Goal: Obtain resource: Obtain resource

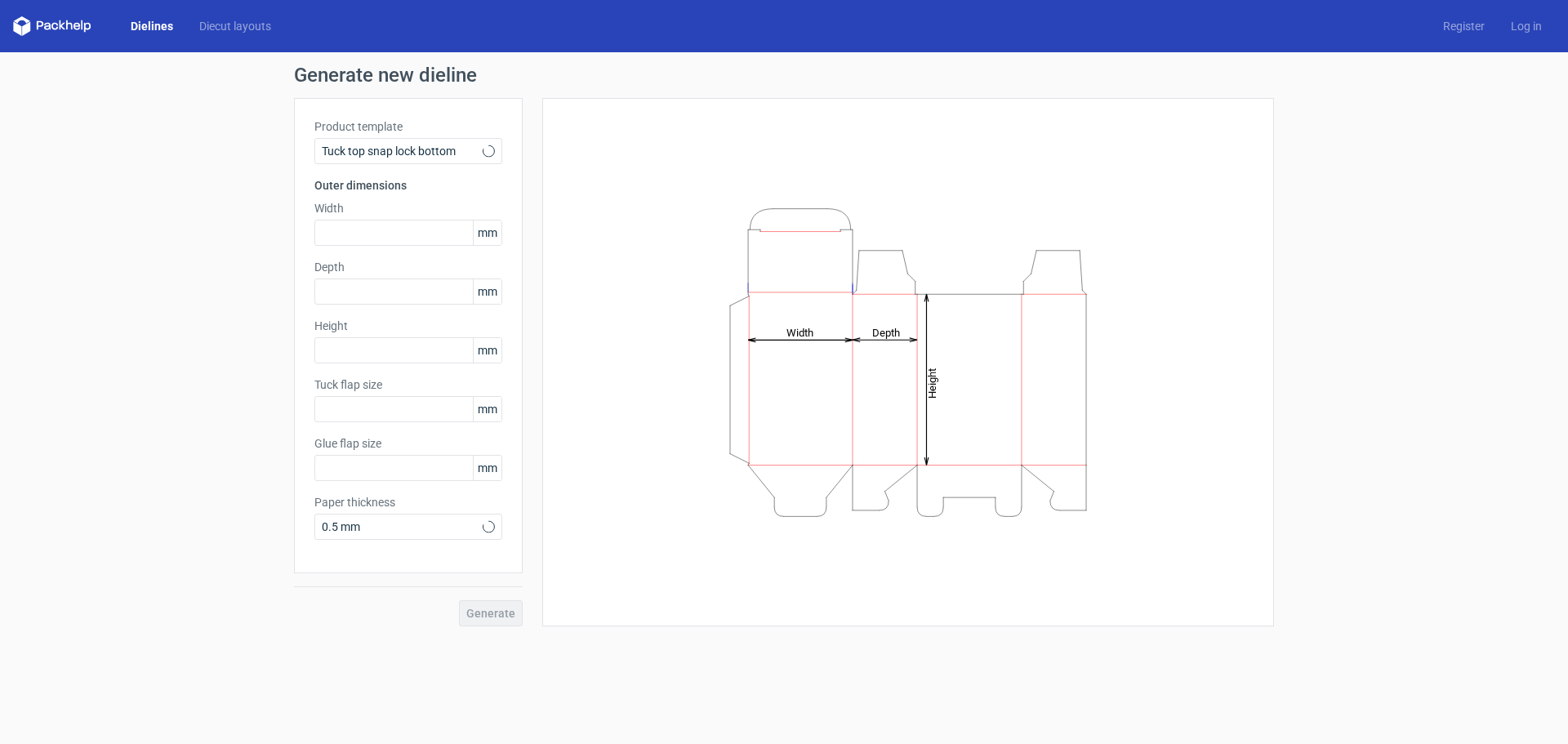
type input "15"
type input "10"
click at [432, 239] on input "text" at bounding box center [408, 232] width 188 height 26
click at [400, 292] on input "text" at bounding box center [408, 291] width 188 height 26
drag, startPoint x: 411, startPoint y: 337, endPoint x: 415, endPoint y: 348, distance: 11.7
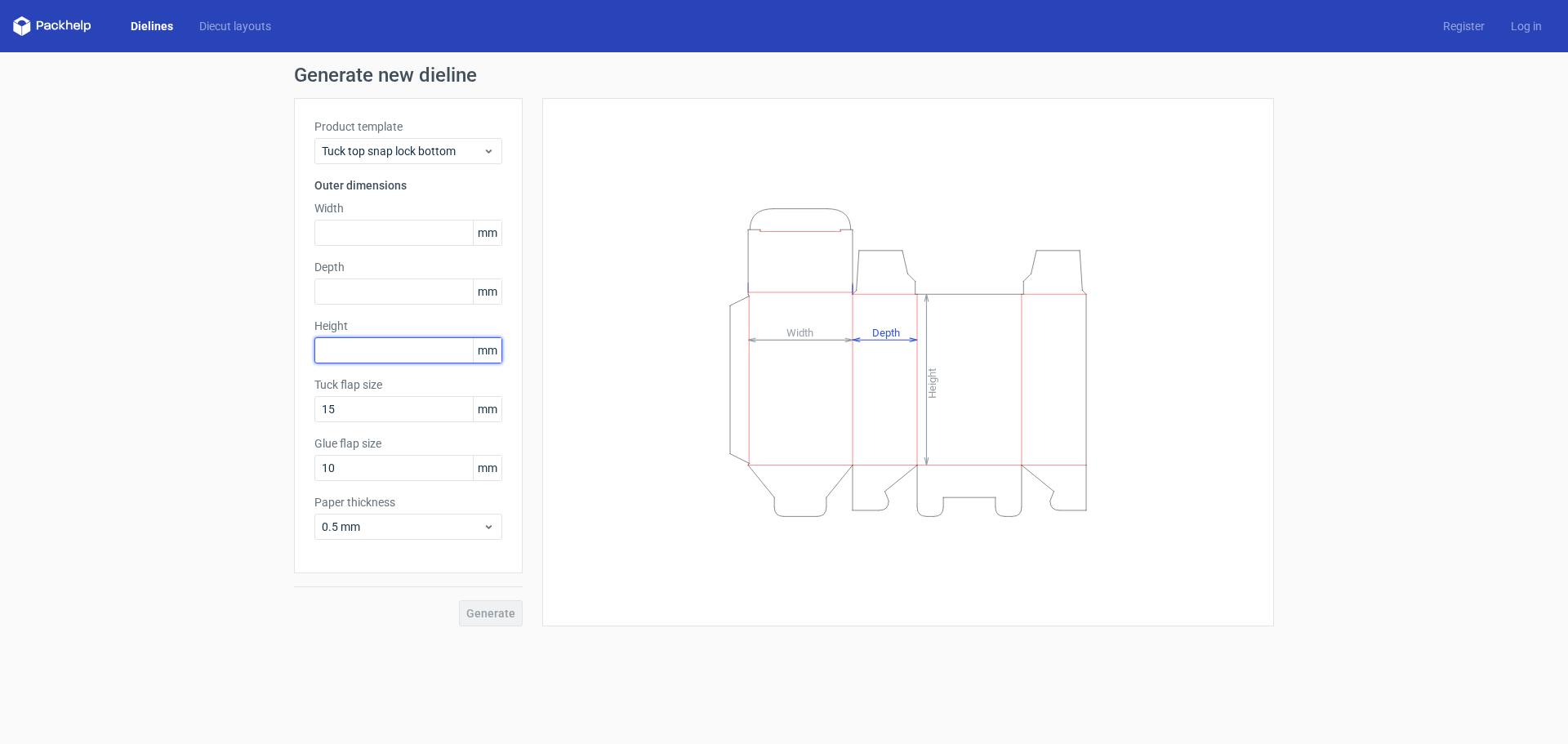
click at [411, 338] on input "text" at bounding box center [408, 350] width 188 height 26
click at [415, 354] on input "text" at bounding box center [408, 350] width 188 height 26
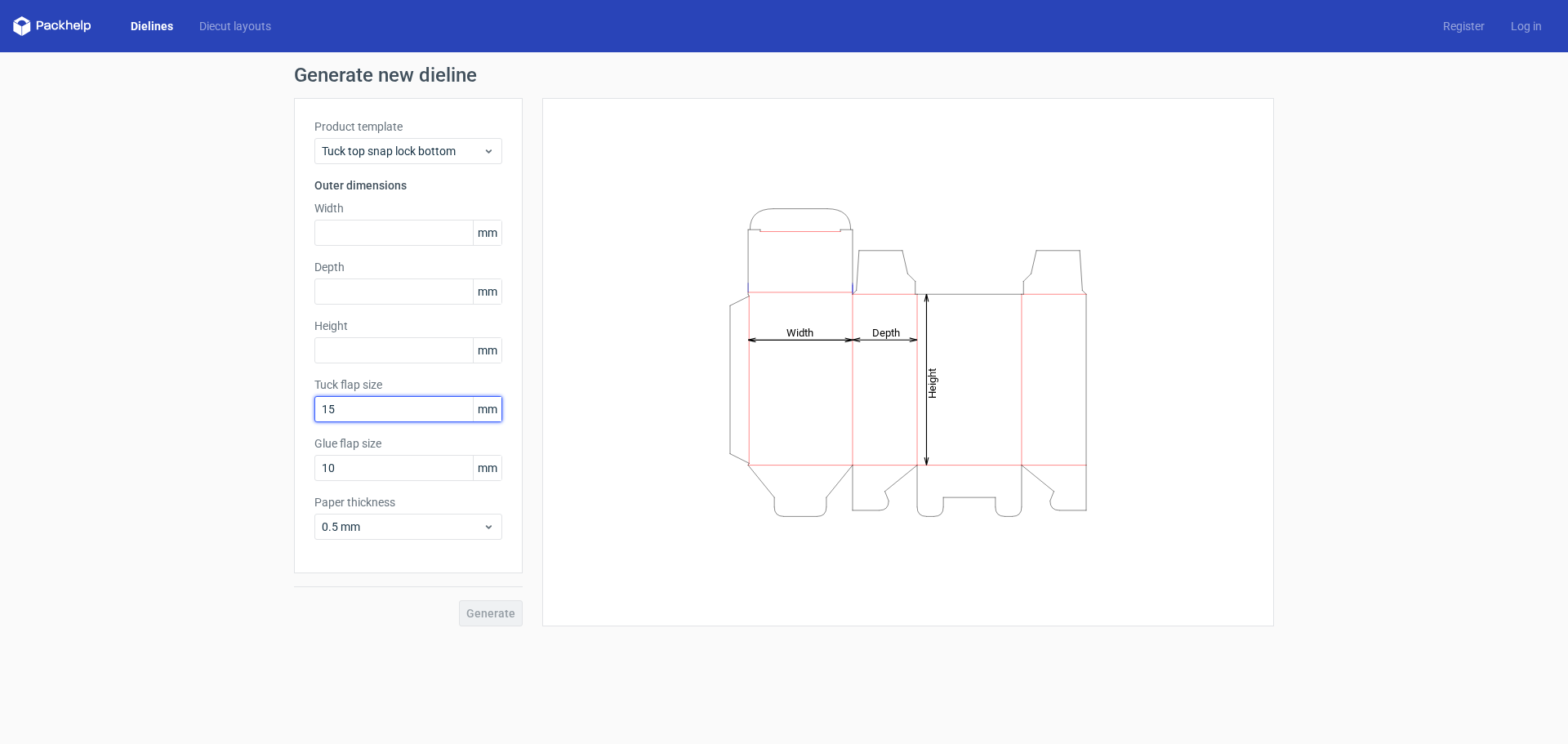
click at [408, 413] on input "15" at bounding box center [408, 408] width 188 height 26
click at [403, 233] on input "text" at bounding box center [408, 232] width 188 height 26
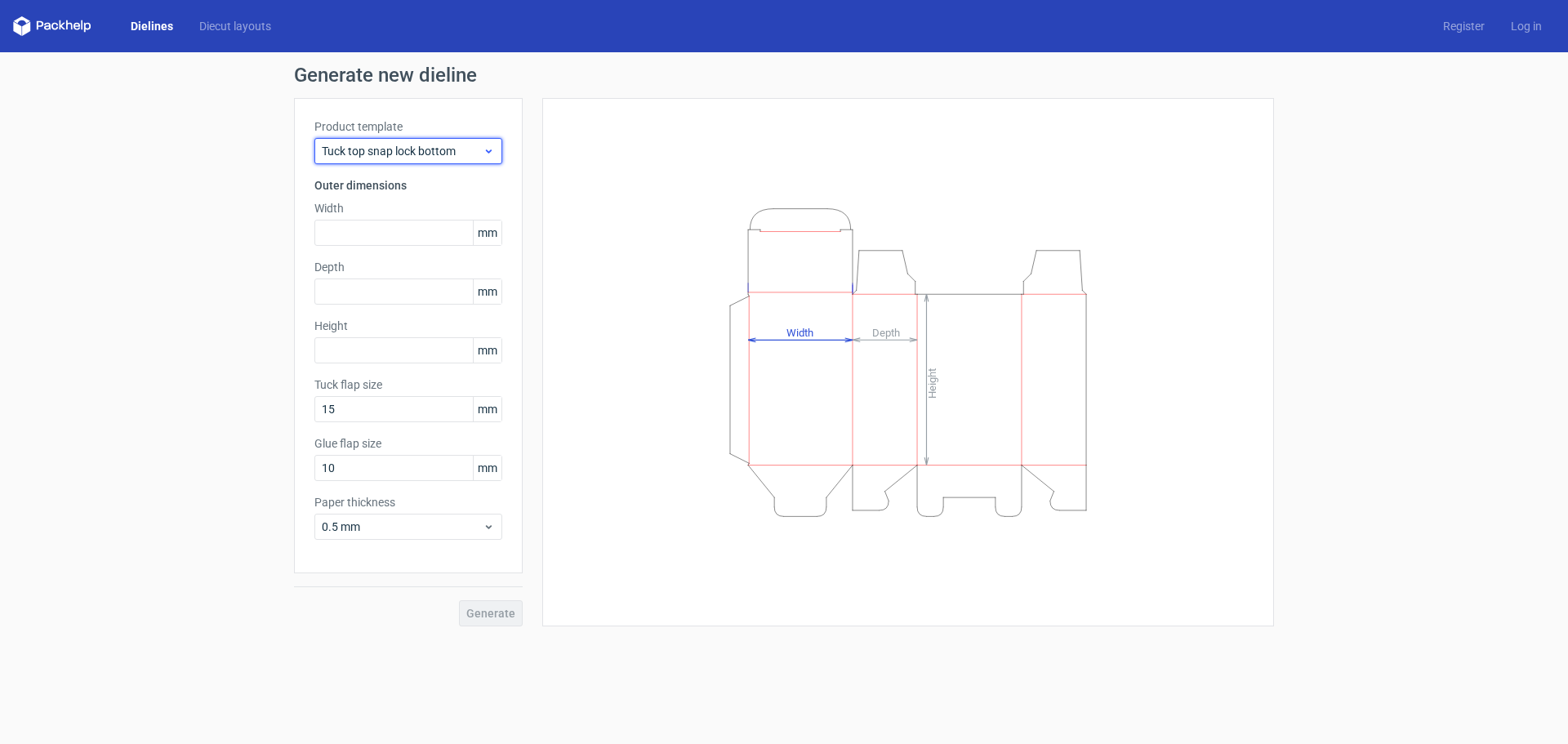
click at [490, 142] on div "Tuck top snap lock bottom" at bounding box center [408, 150] width 188 height 26
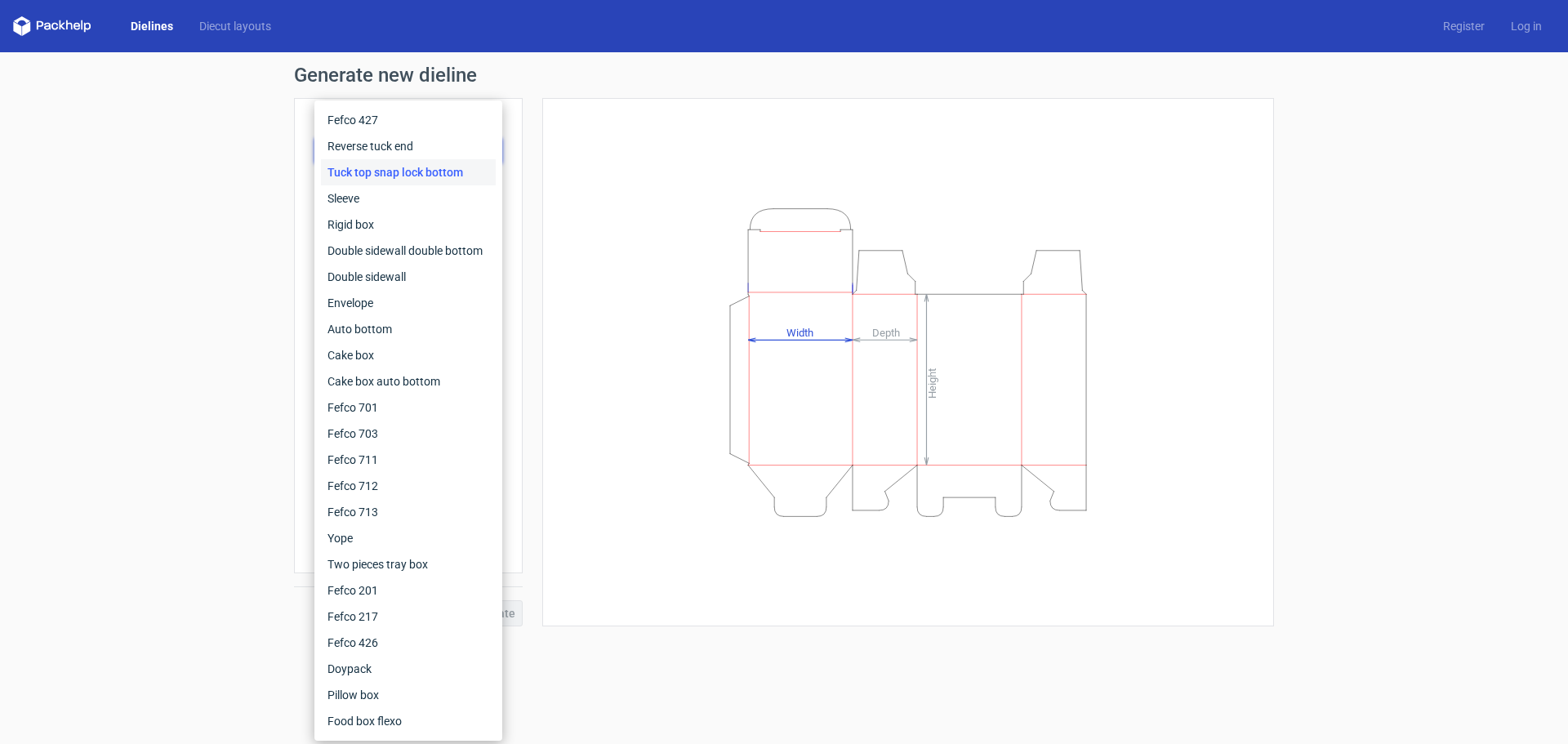
click at [189, 186] on div "Generate new dieline Product template Tuck top snap lock bottom Outer dimension…" at bounding box center [784, 345] width 1568 height 587
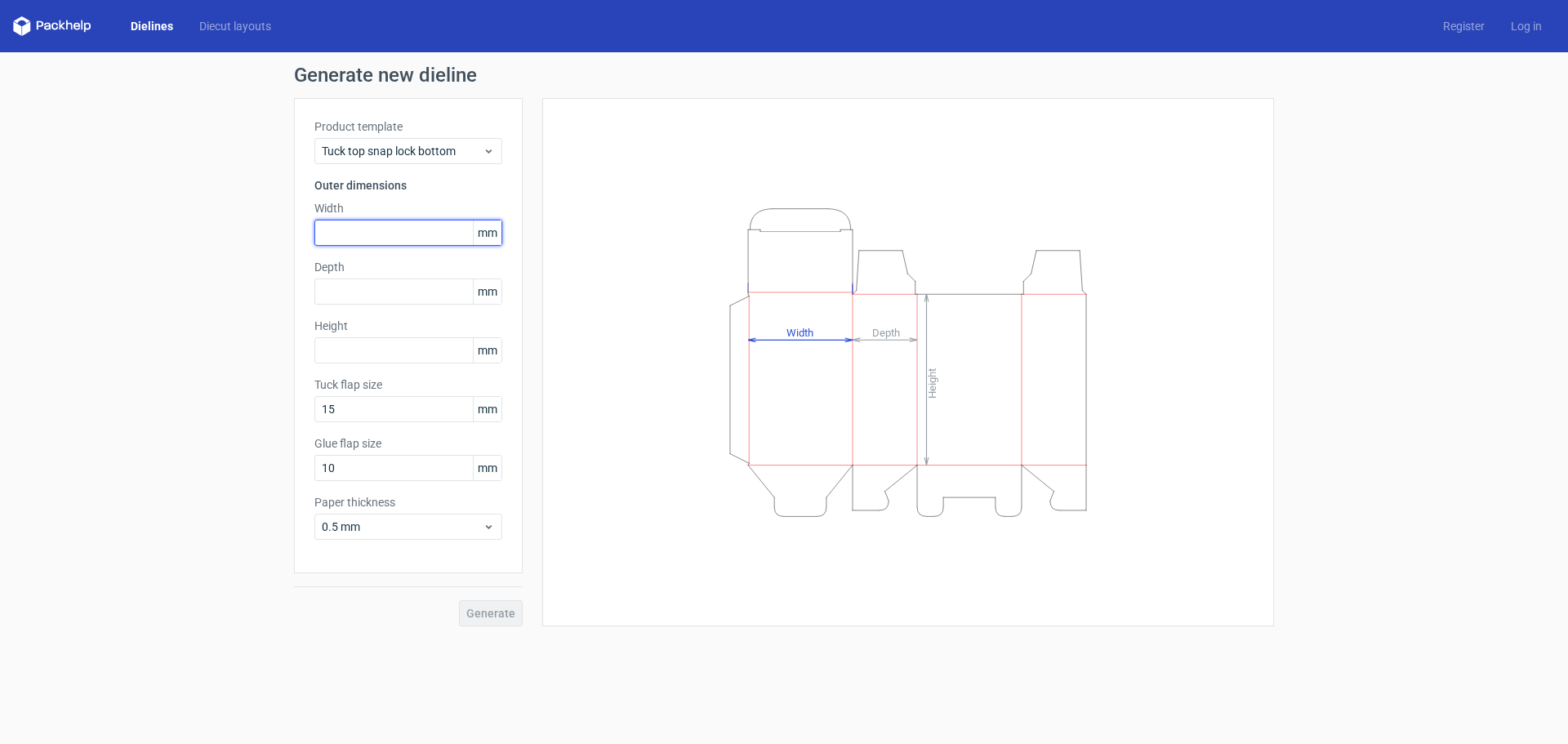
click at [400, 229] on input "text" at bounding box center [408, 232] width 188 height 26
click at [400, 298] on input "text" at bounding box center [408, 291] width 188 height 26
click at [400, 352] on input "text" at bounding box center [408, 350] width 188 height 26
click at [405, 288] on input "text" at bounding box center [408, 291] width 188 height 26
click at [404, 241] on input "text" at bounding box center [408, 232] width 188 height 26
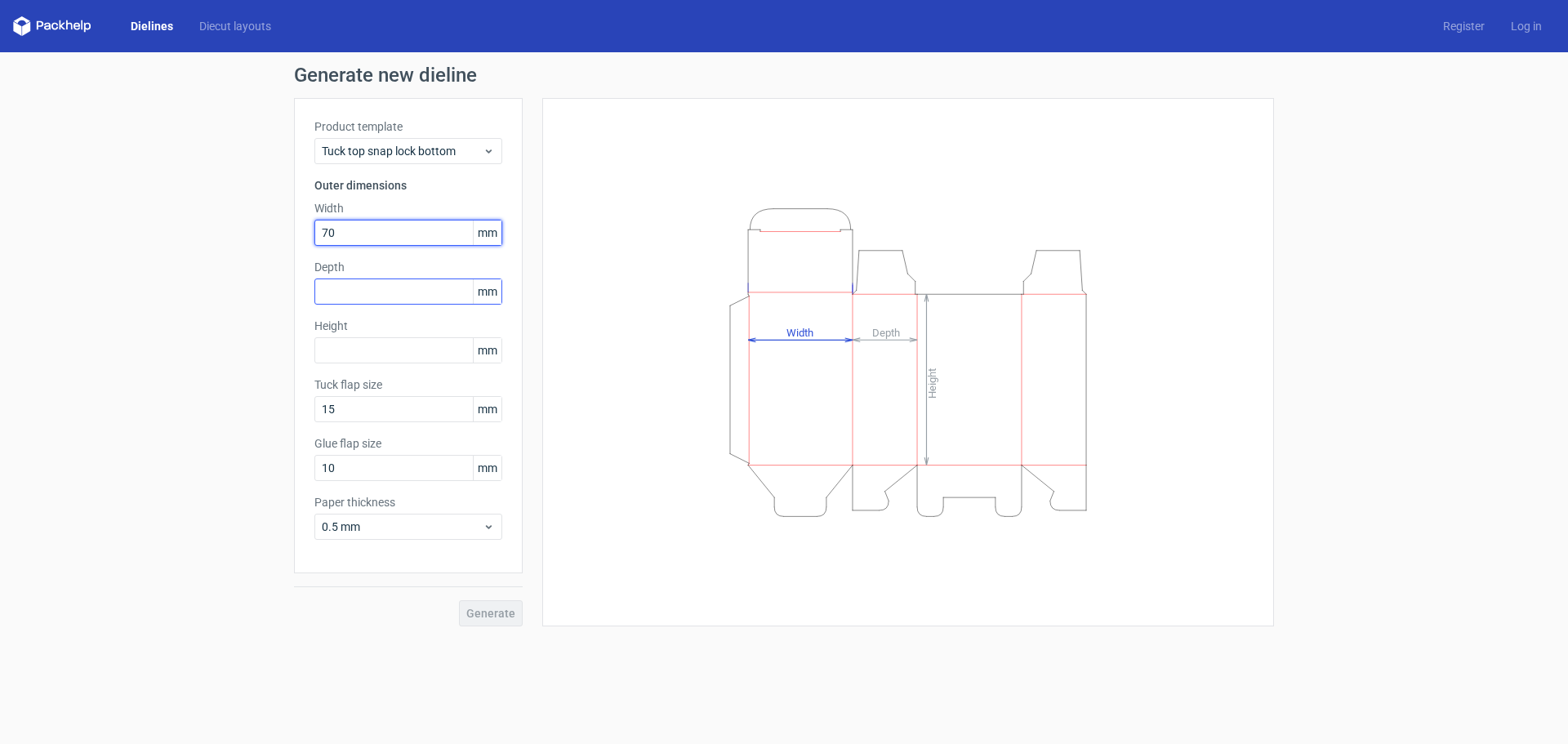
type input "70"
click at [376, 297] on input "text" at bounding box center [408, 291] width 188 height 26
type input "13"
click at [368, 344] on div "Product template Tuck top snap lock bottom Outer dimensions Width 70 mm Depth 1…" at bounding box center [408, 335] width 228 height 475
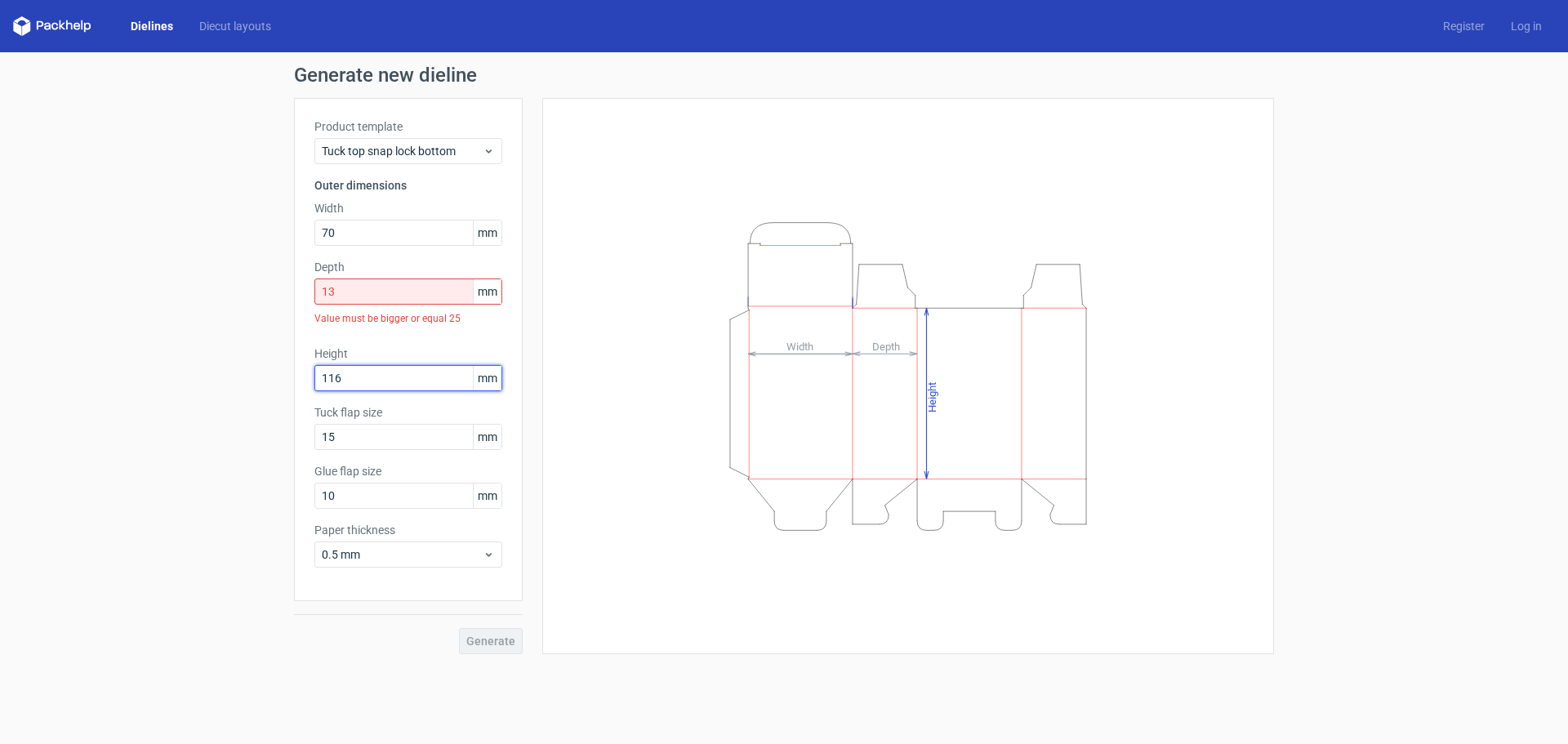
type input "116"
click at [372, 286] on input "13" at bounding box center [408, 291] width 188 height 26
drag, startPoint x: 383, startPoint y: 295, endPoint x: 305, endPoint y: 289, distance: 78.2
click at [305, 289] on div "Product template Tuck top snap lock bottom Outer dimensions Width 70 mm Depth 1…" at bounding box center [408, 349] width 228 height 503
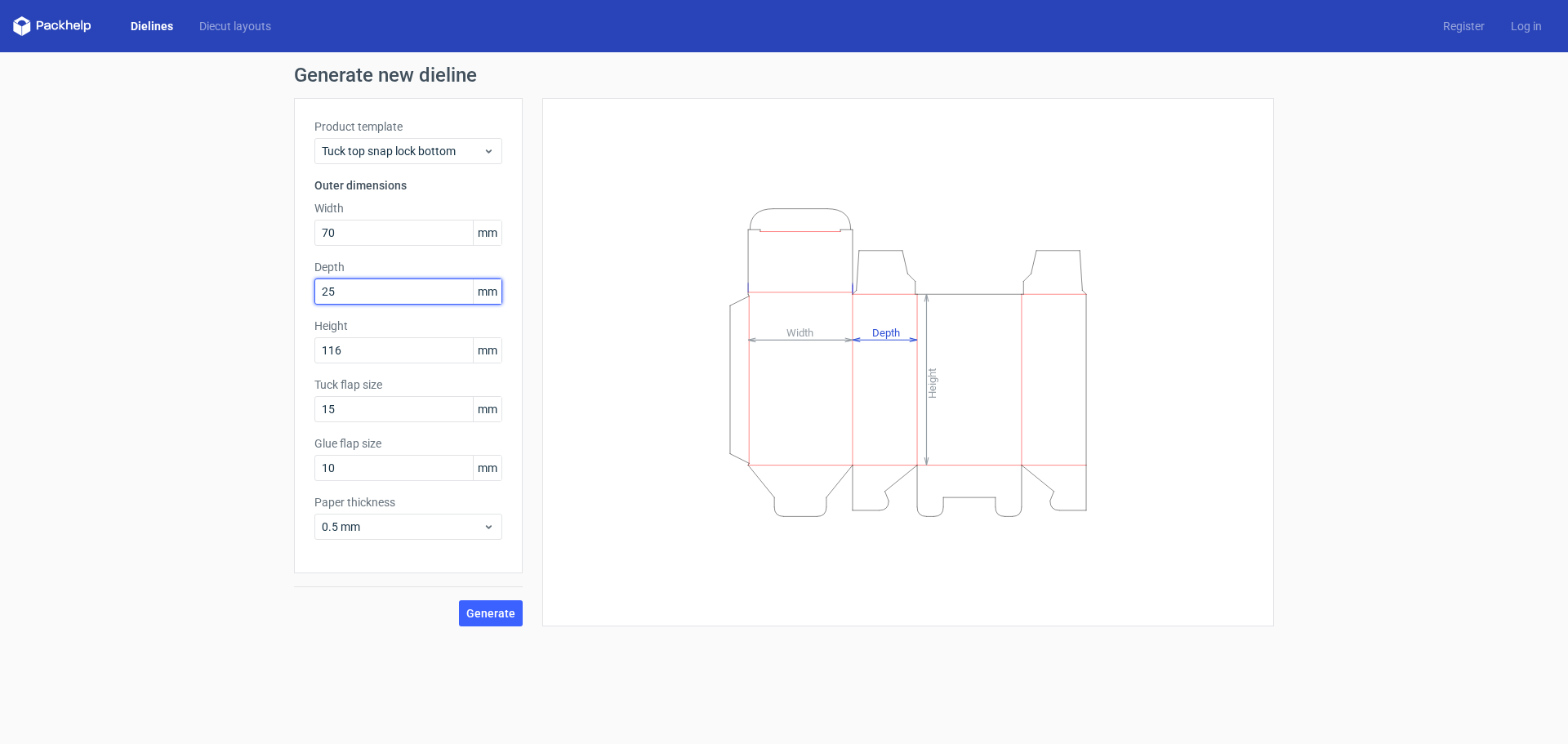
drag, startPoint x: 348, startPoint y: 291, endPoint x: 199, endPoint y: 236, distance: 158.8
click at [246, 240] on div "Generate new dieline Product template Tuck top snap lock bottom Outer dimension…" at bounding box center [784, 345] width 1568 height 587
click at [389, 358] on div "Height 116 mm" at bounding box center [408, 340] width 188 height 45
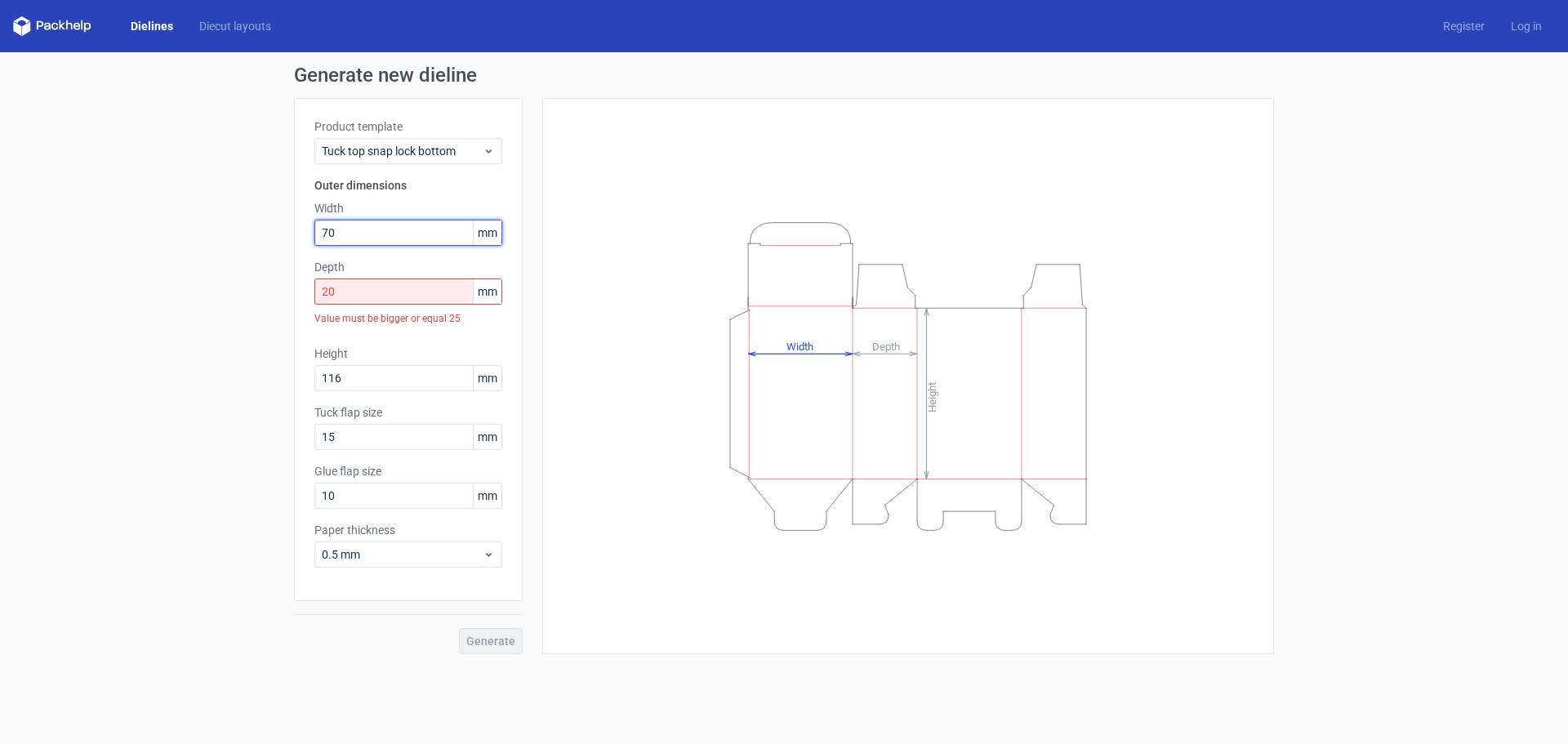
click at [373, 231] on input "70" at bounding box center [408, 232] width 188 height 26
click at [364, 298] on input "20" at bounding box center [408, 291] width 188 height 26
drag, startPoint x: 364, startPoint y: 298, endPoint x: 258, endPoint y: 286, distance: 106.7
click at [258, 286] on div "Generate new dieline Product template Tuck top snap lock bottom Outer dimension…" at bounding box center [784, 360] width 1568 height 614
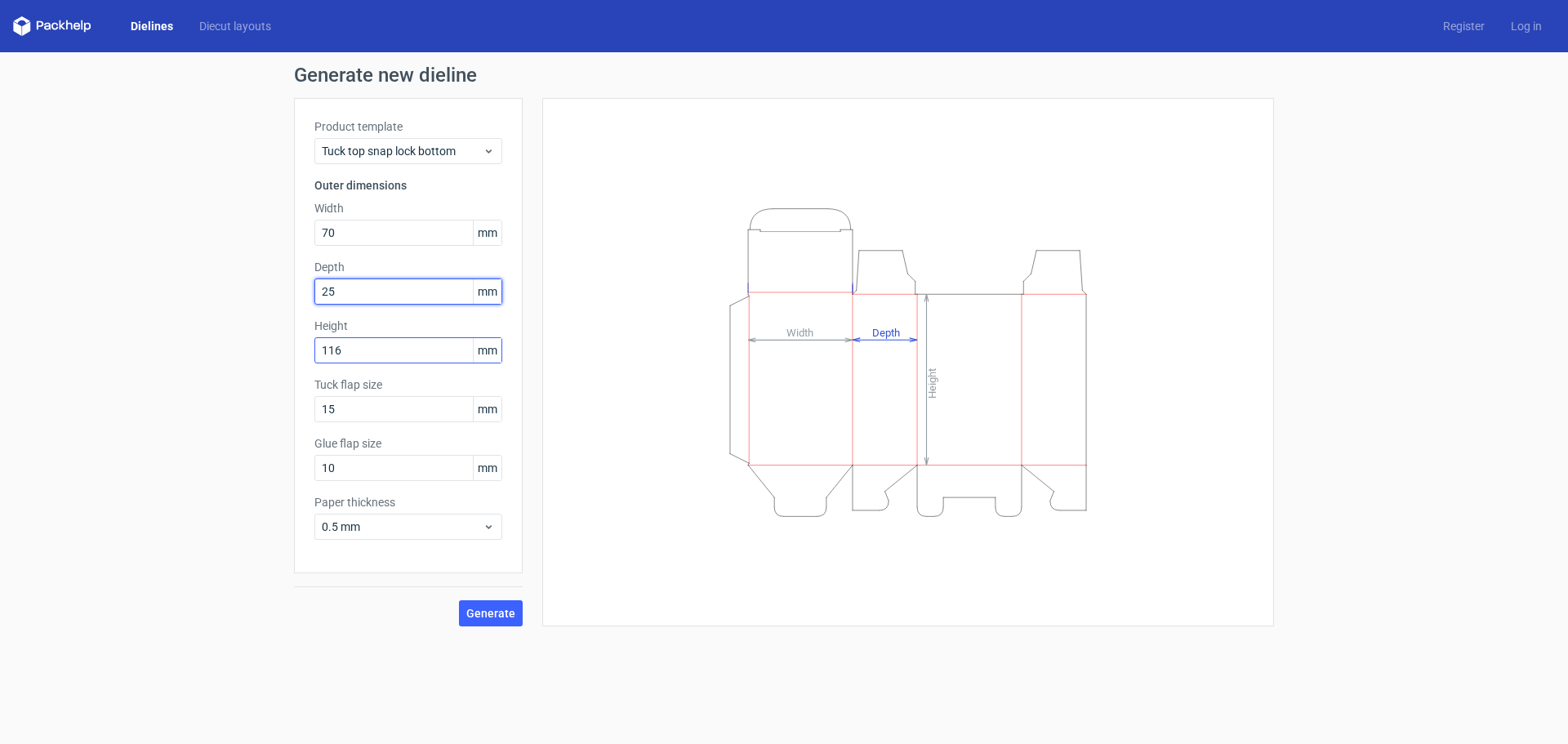
type input "25"
click at [394, 349] on input "116" at bounding box center [408, 350] width 188 height 26
click at [412, 410] on input "15" at bounding box center [408, 408] width 188 height 26
click at [422, 468] on input "10" at bounding box center [408, 467] width 188 height 26
click at [485, 523] on icon at bounding box center [488, 526] width 12 height 13
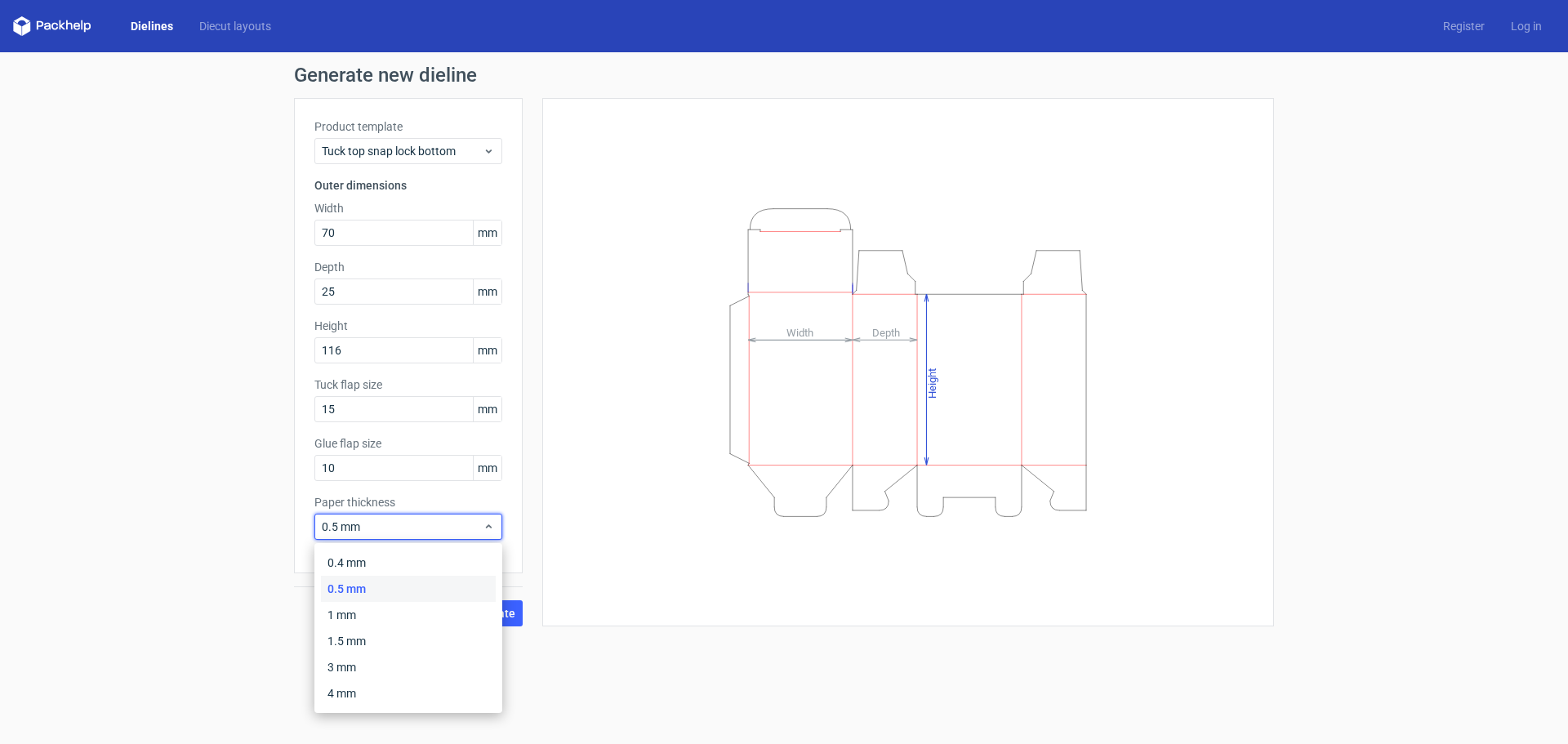
click at [521, 511] on div "Product template Tuck top snap lock bottom Outer dimensions Width 70 mm Depth 2…" at bounding box center [408, 335] width 228 height 475
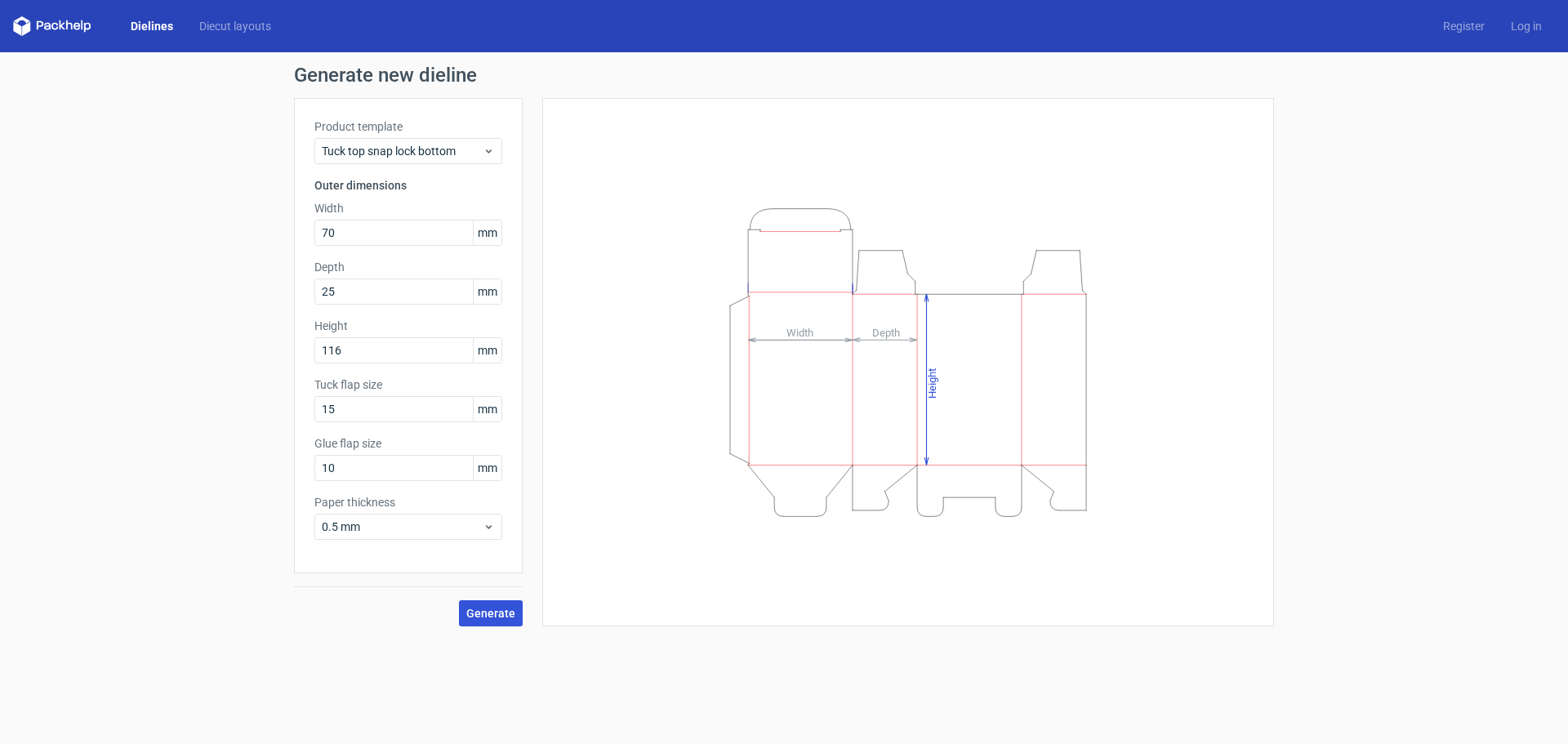
click at [488, 613] on span "Generate" at bounding box center [490, 613] width 49 height 12
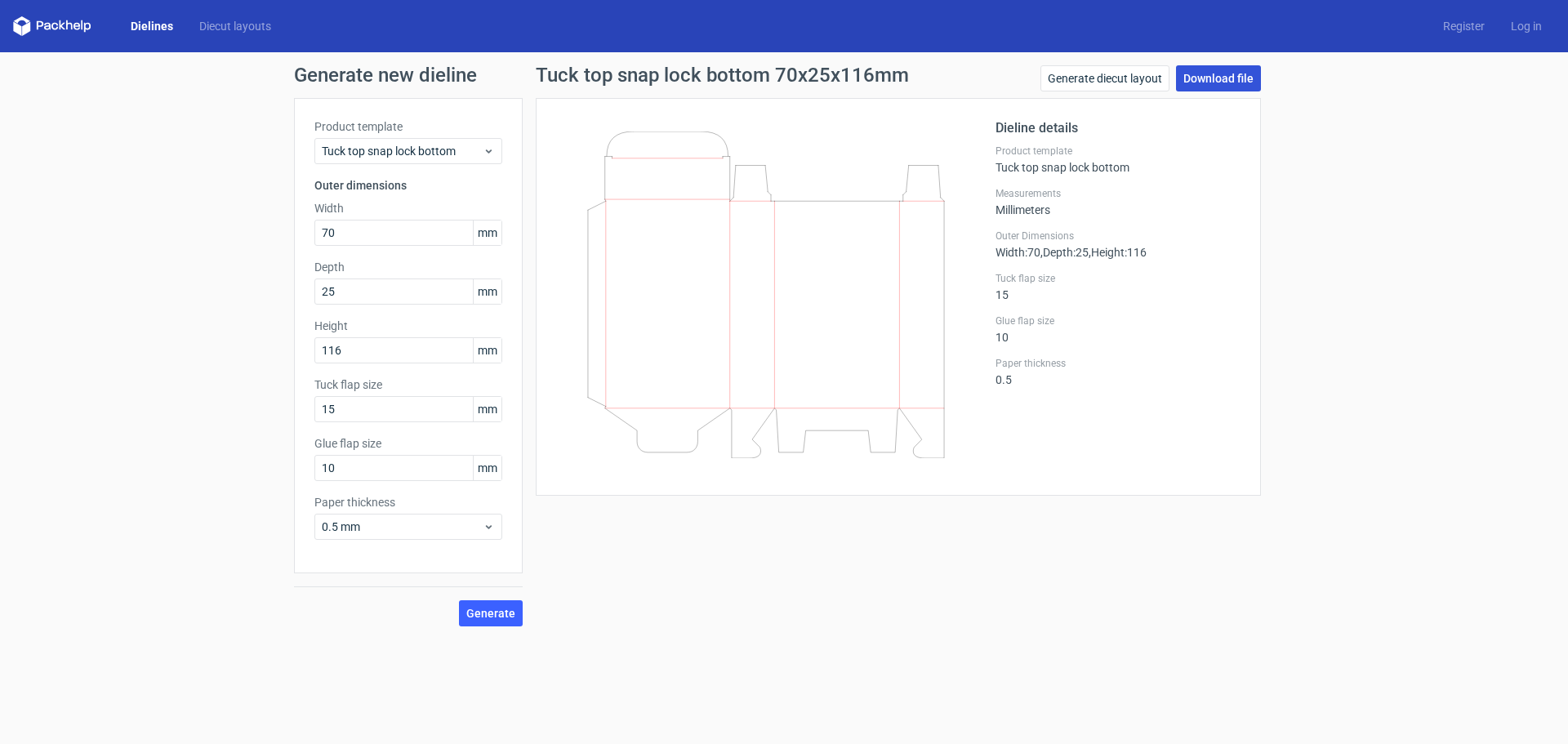
click at [1230, 77] on link "Download file" at bounding box center [1218, 78] width 85 height 26
click at [1120, 78] on link "Generate diecut layout" at bounding box center [1105, 78] width 129 height 26
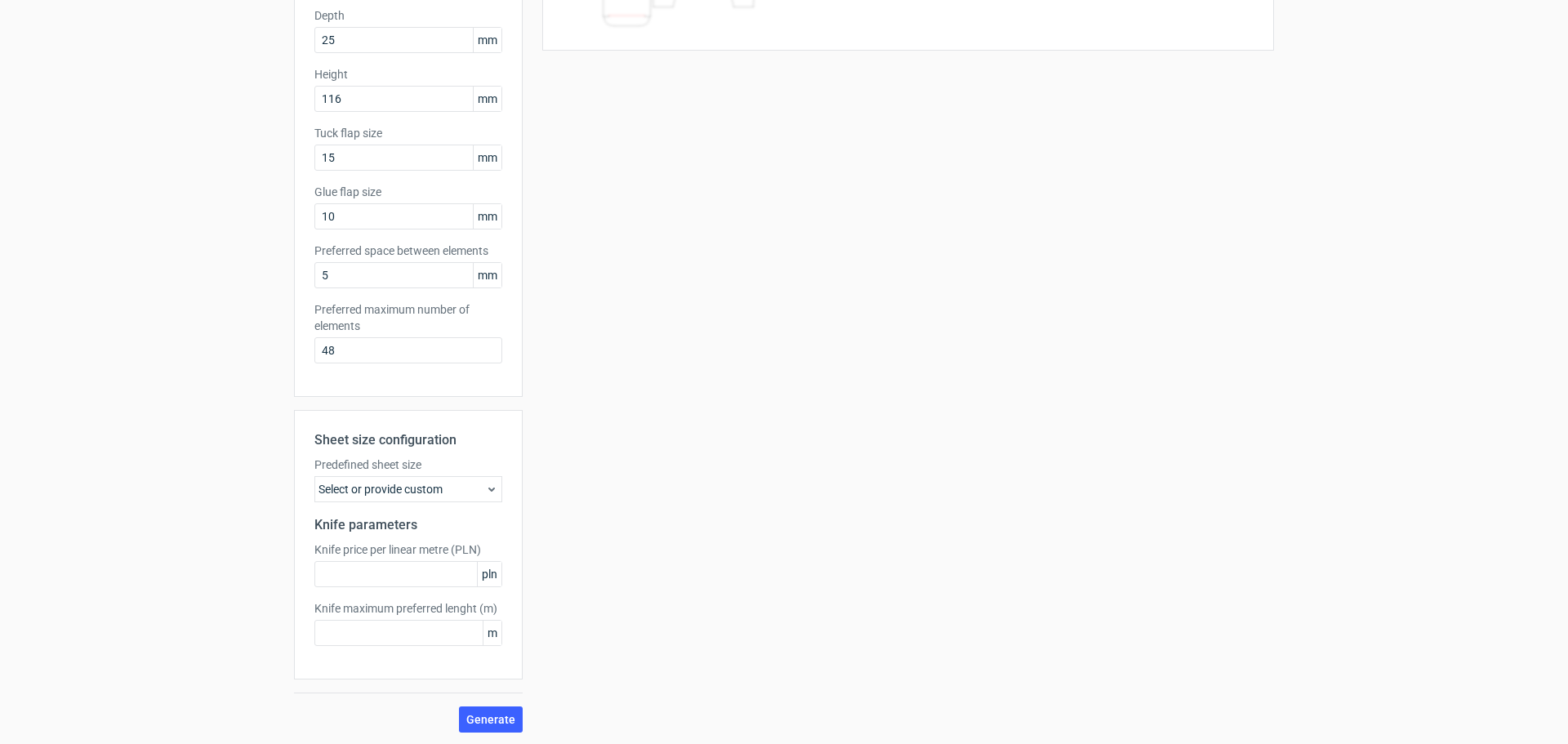
scroll to position [253, 0]
click at [485, 491] on icon at bounding box center [491, 487] width 13 height 13
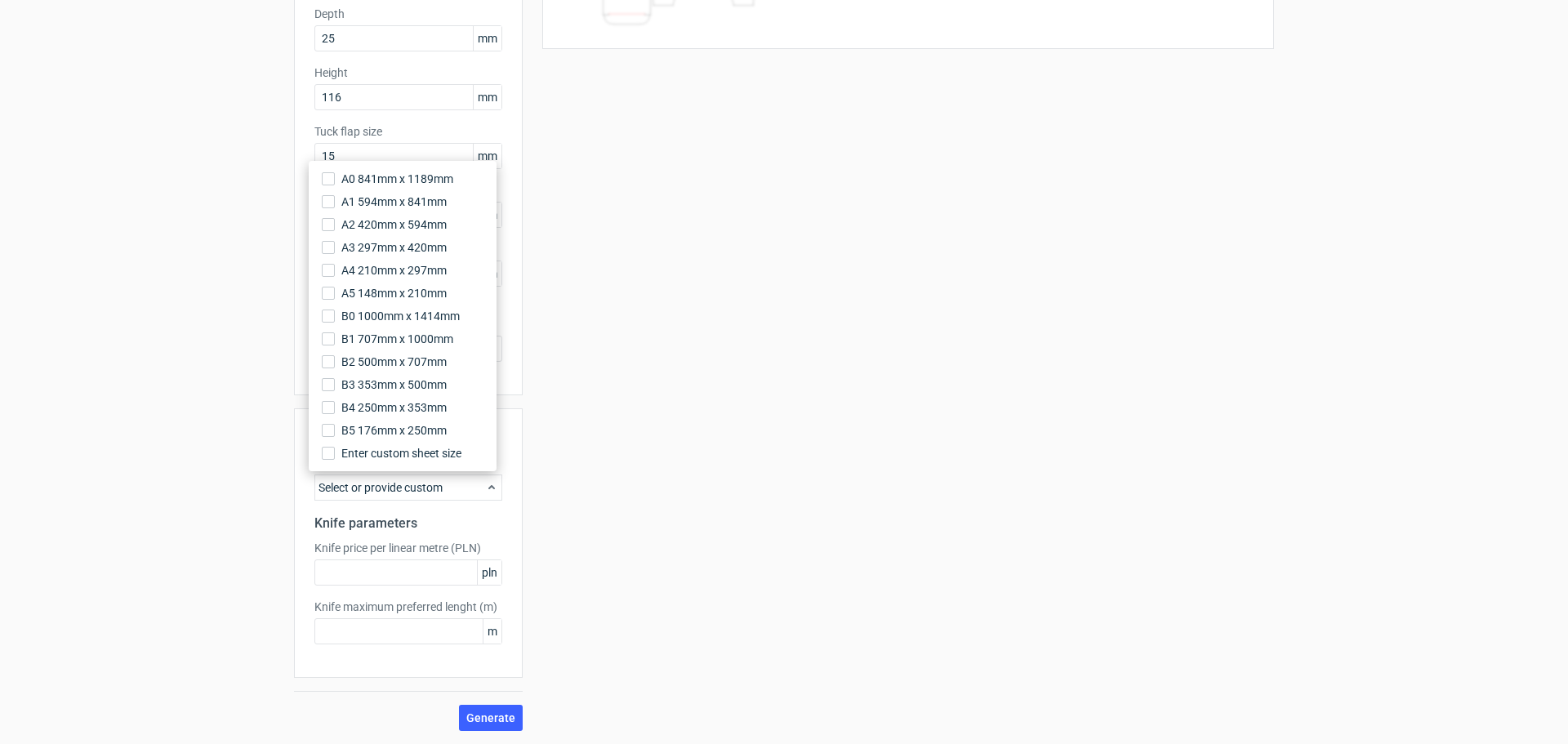
click at [503, 496] on div "Sheet size configuration Predefined sheet size Select or provide custom Knife p…" at bounding box center [408, 542] width 228 height 269
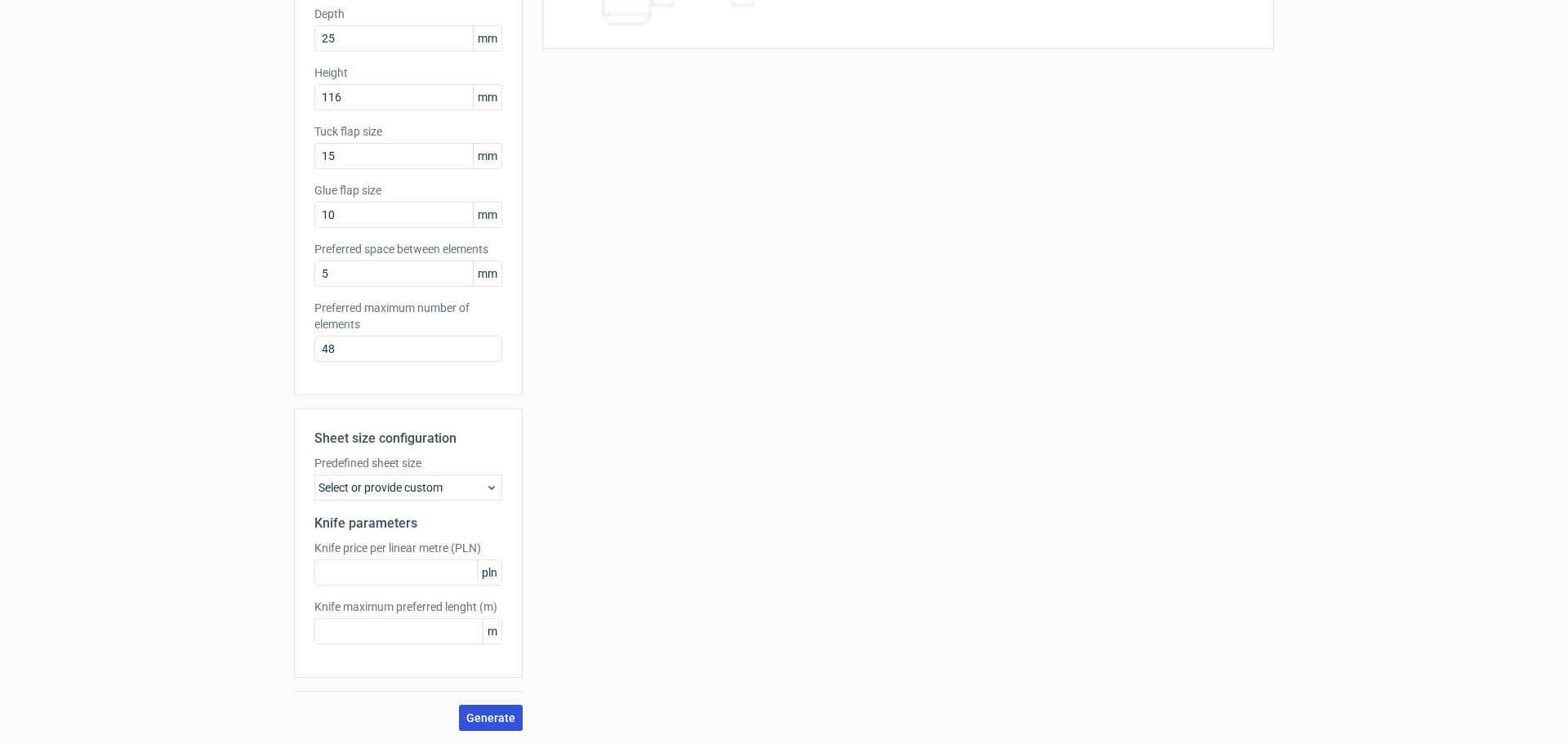
click at [490, 715] on span "Generate" at bounding box center [490, 717] width 49 height 12
click at [470, 493] on div "Select or provide custom" at bounding box center [408, 487] width 188 height 26
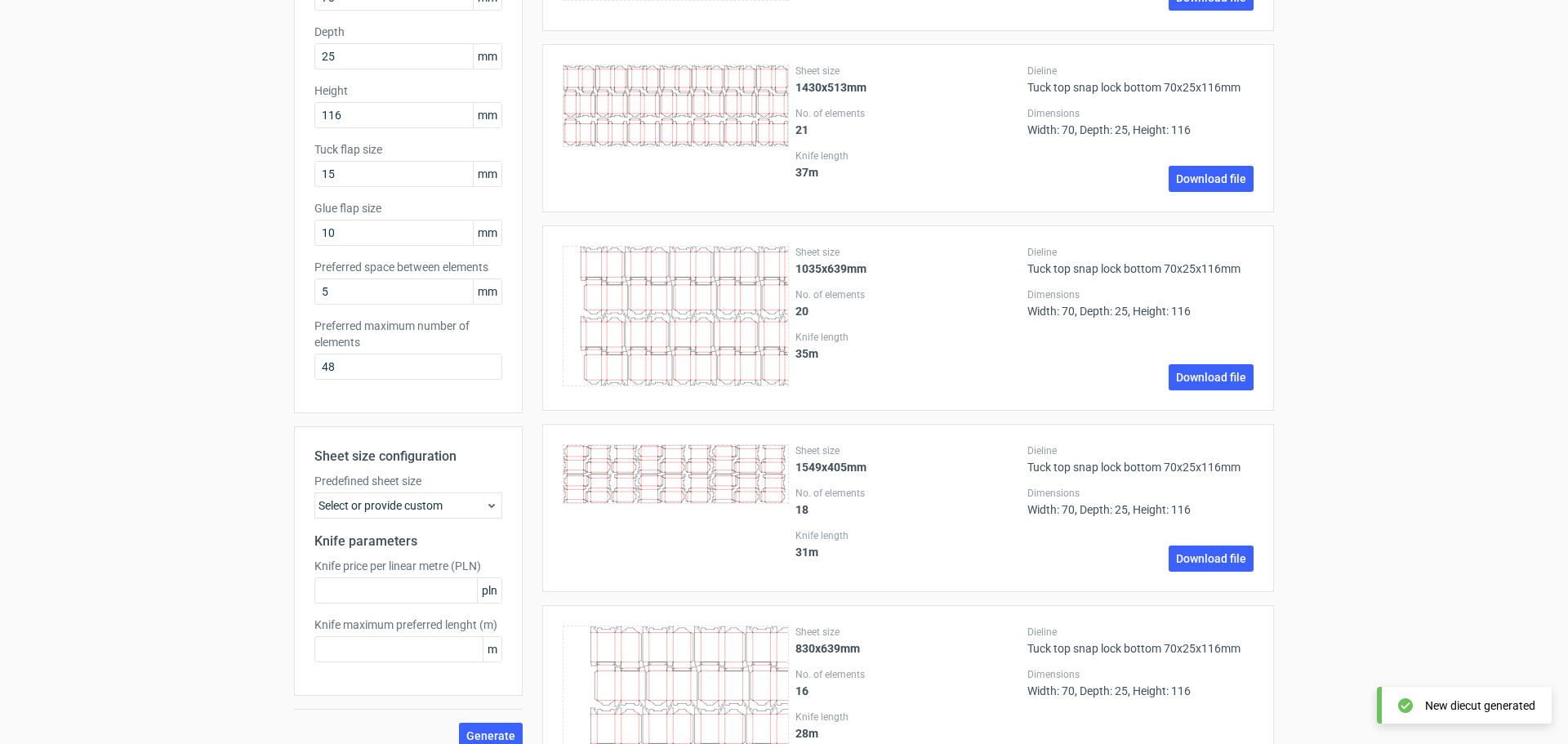
scroll to position [327, 0]
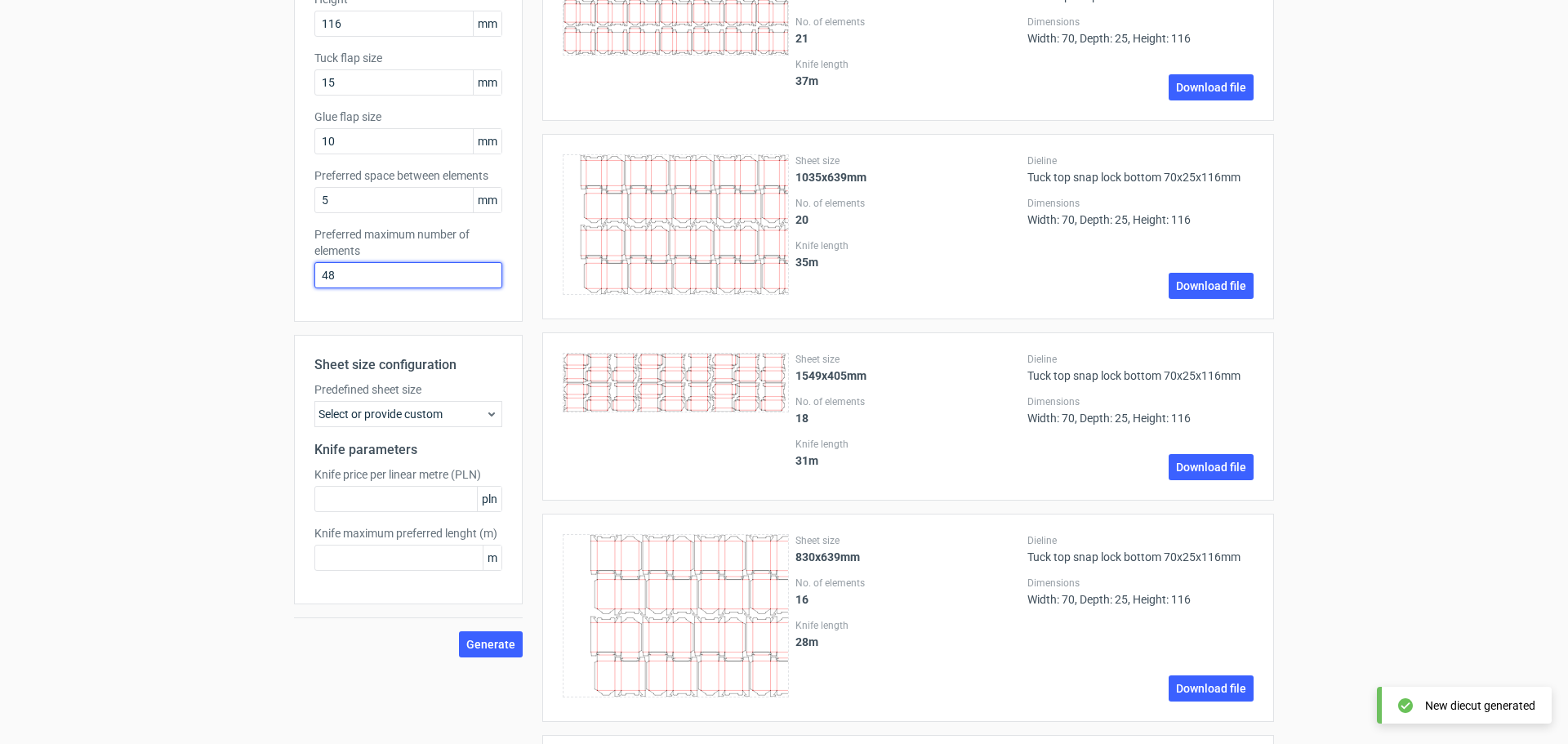
drag, startPoint x: 341, startPoint y: 279, endPoint x: 302, endPoint y: 279, distance: 39.0
click at [302, 279] on div "Product template Tuck top snap lock bottom Outer dimensions Width 70 mm Depth 2…" at bounding box center [408, 47] width 228 height 550
type input "1"
click at [485, 638] on span "Generate" at bounding box center [490, 644] width 49 height 12
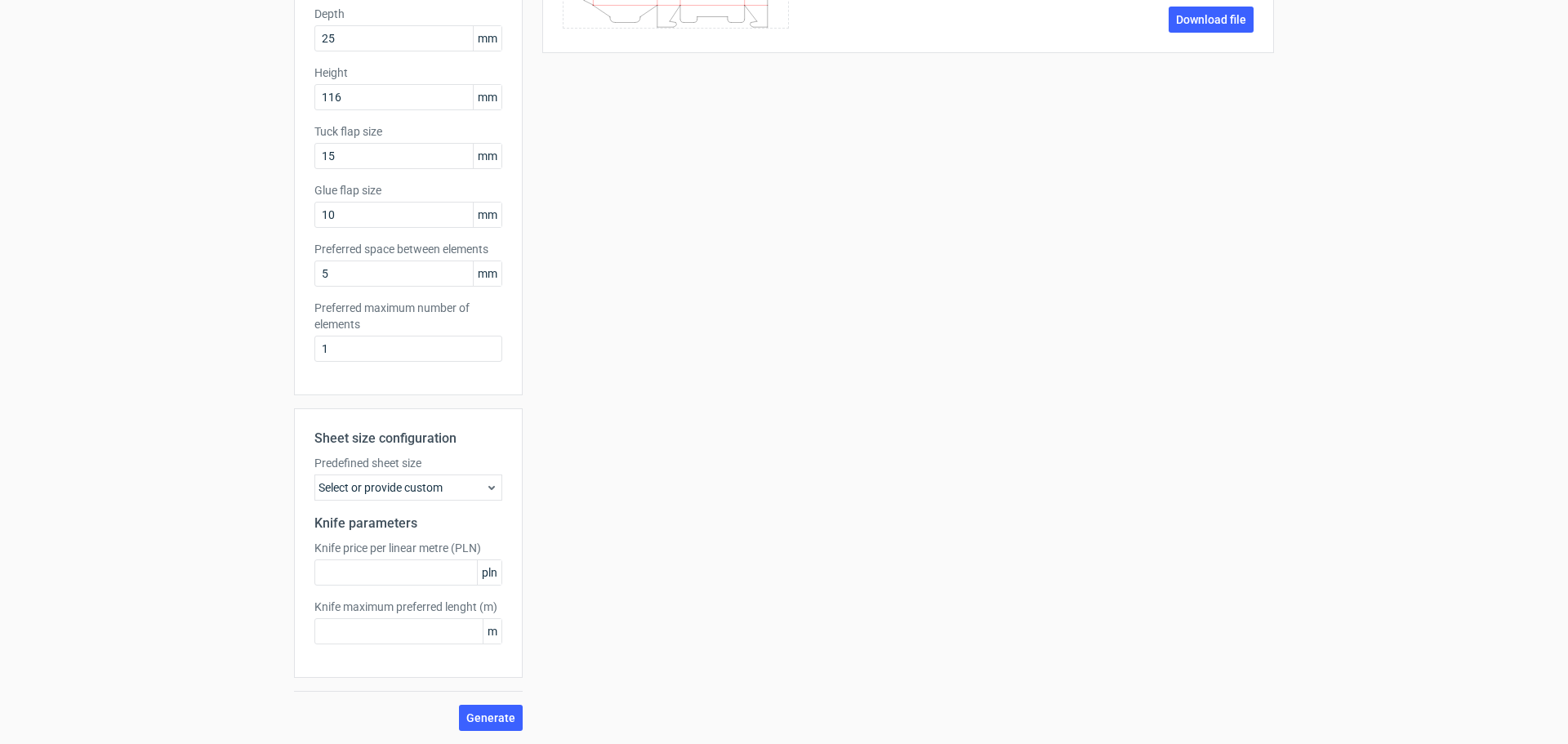
scroll to position [0, 0]
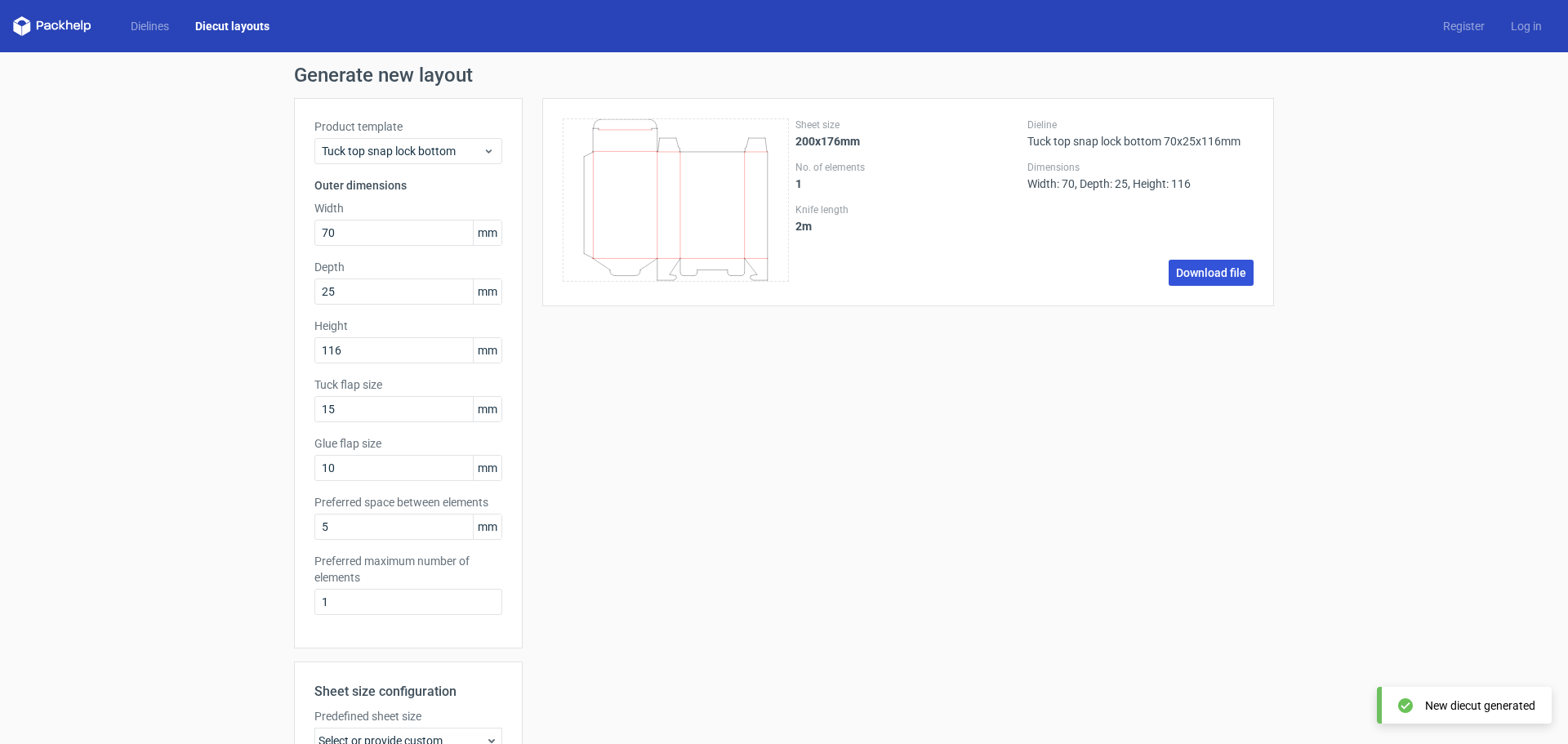
click at [1230, 283] on link "Download file" at bounding box center [1211, 272] width 85 height 26
click at [156, 29] on link "Dielines" at bounding box center [149, 26] width 65 height 16
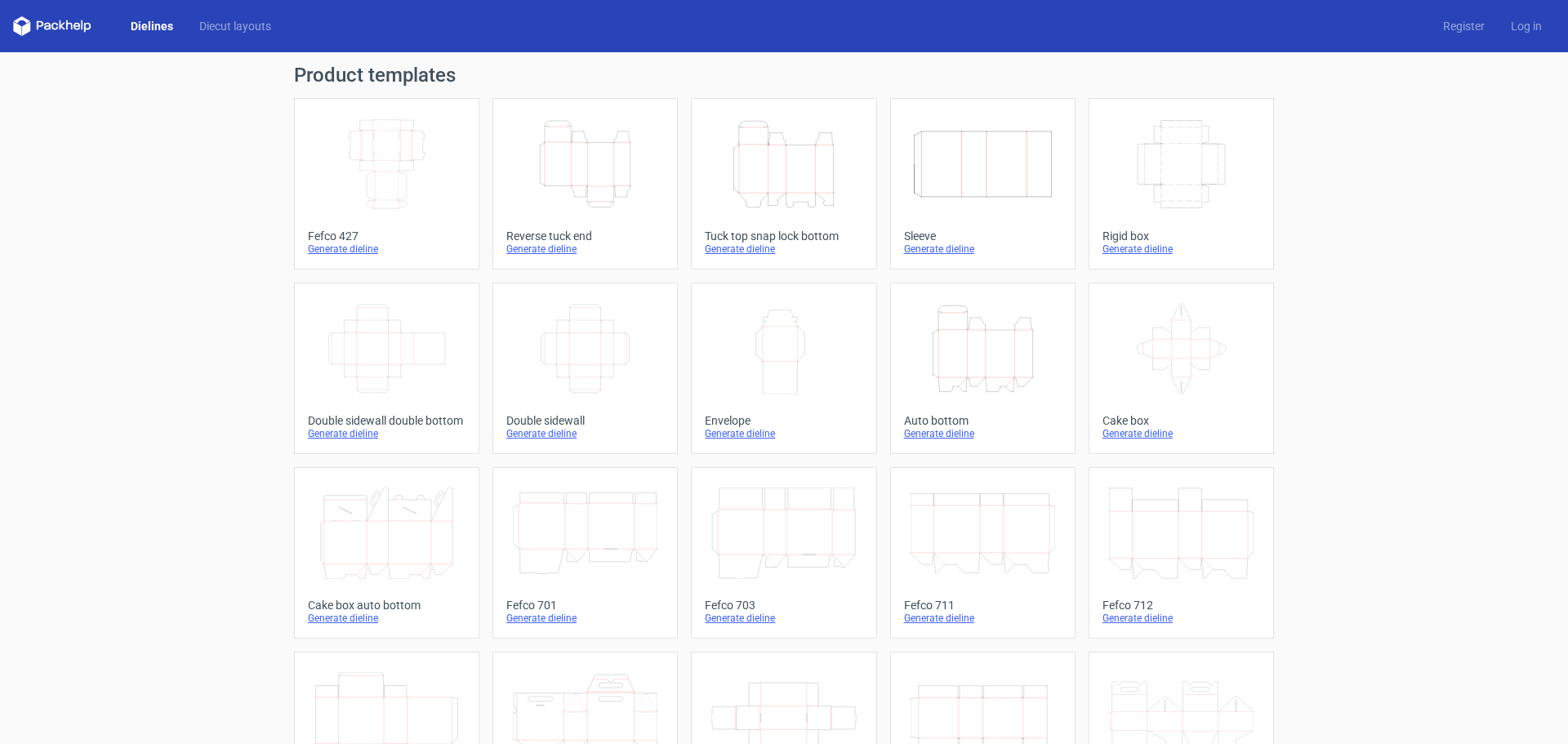
click at [736, 244] on div "Generate dieline" at bounding box center [783, 249] width 157 height 13
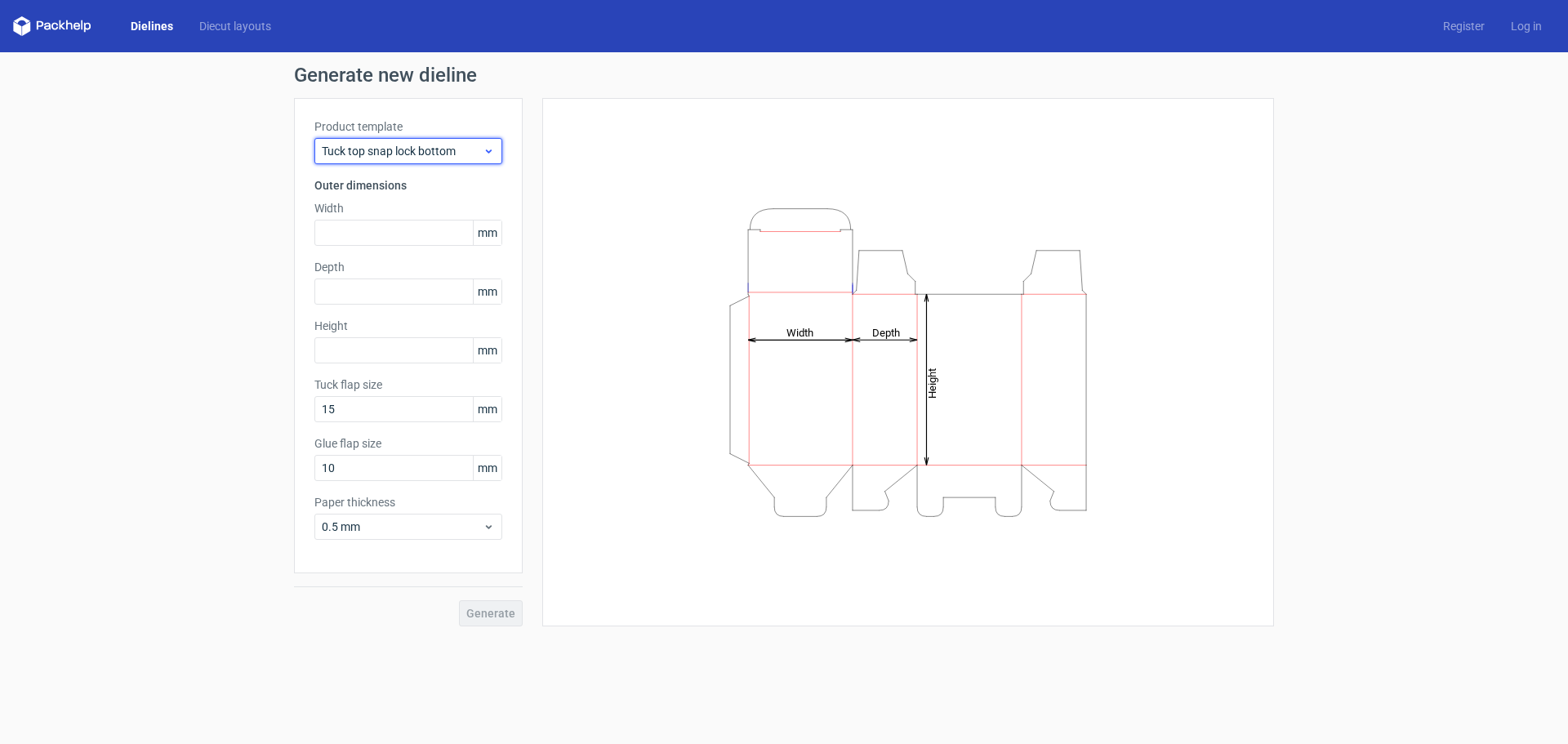
click at [492, 154] on icon at bounding box center [488, 151] width 12 height 13
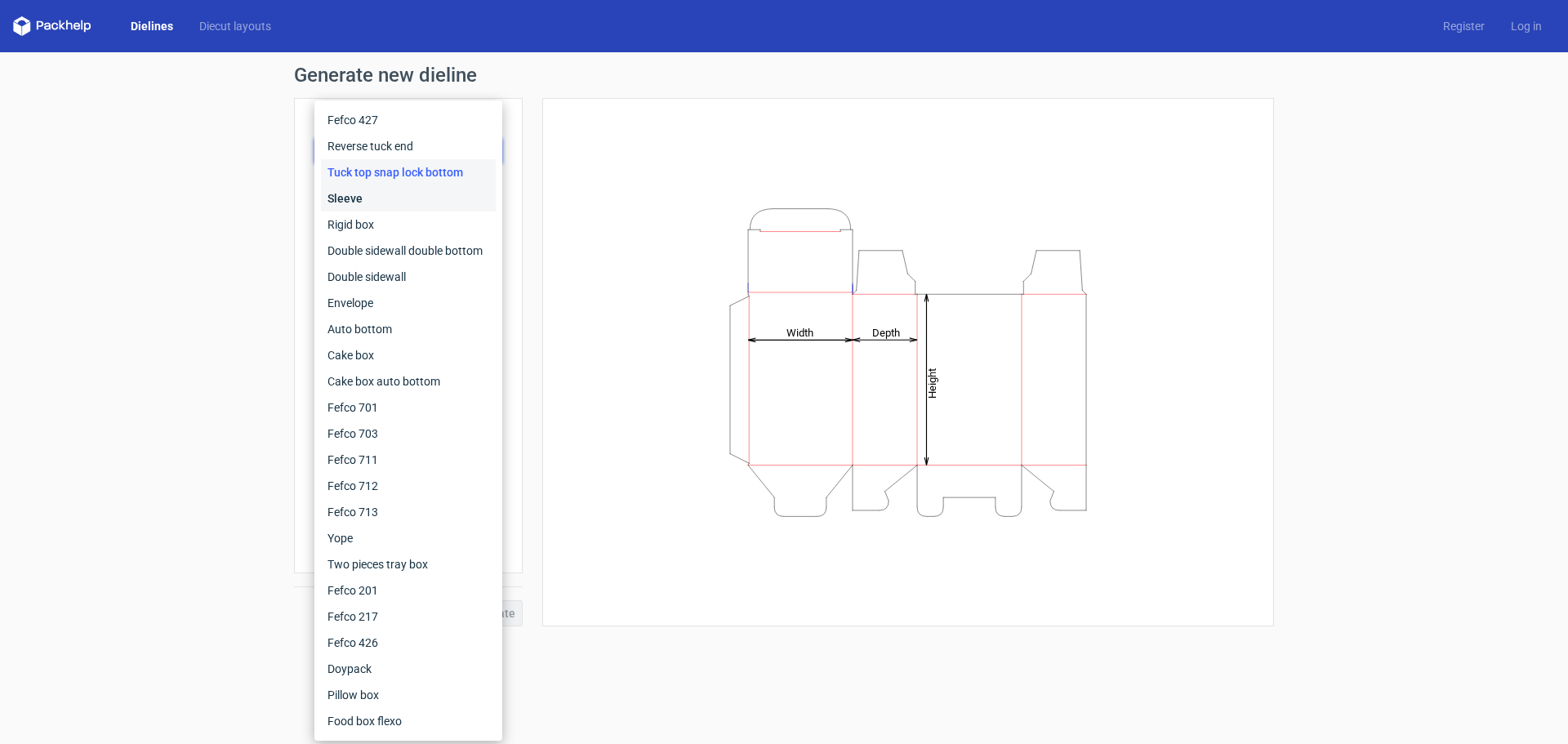
click at [441, 200] on div "Sleeve" at bounding box center [408, 198] width 175 height 26
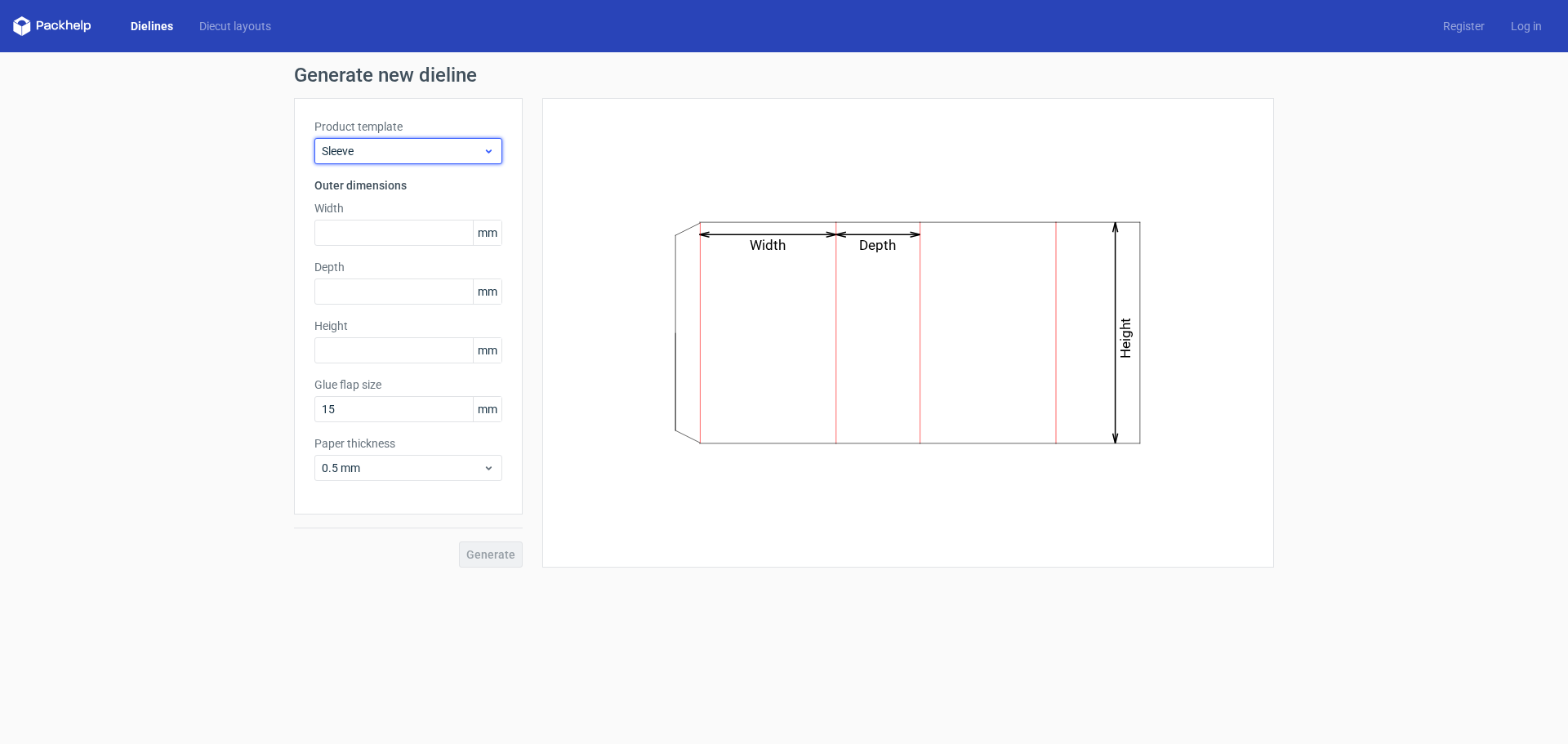
click at [480, 144] on span "Sleeve" at bounding box center [401, 151] width 161 height 16
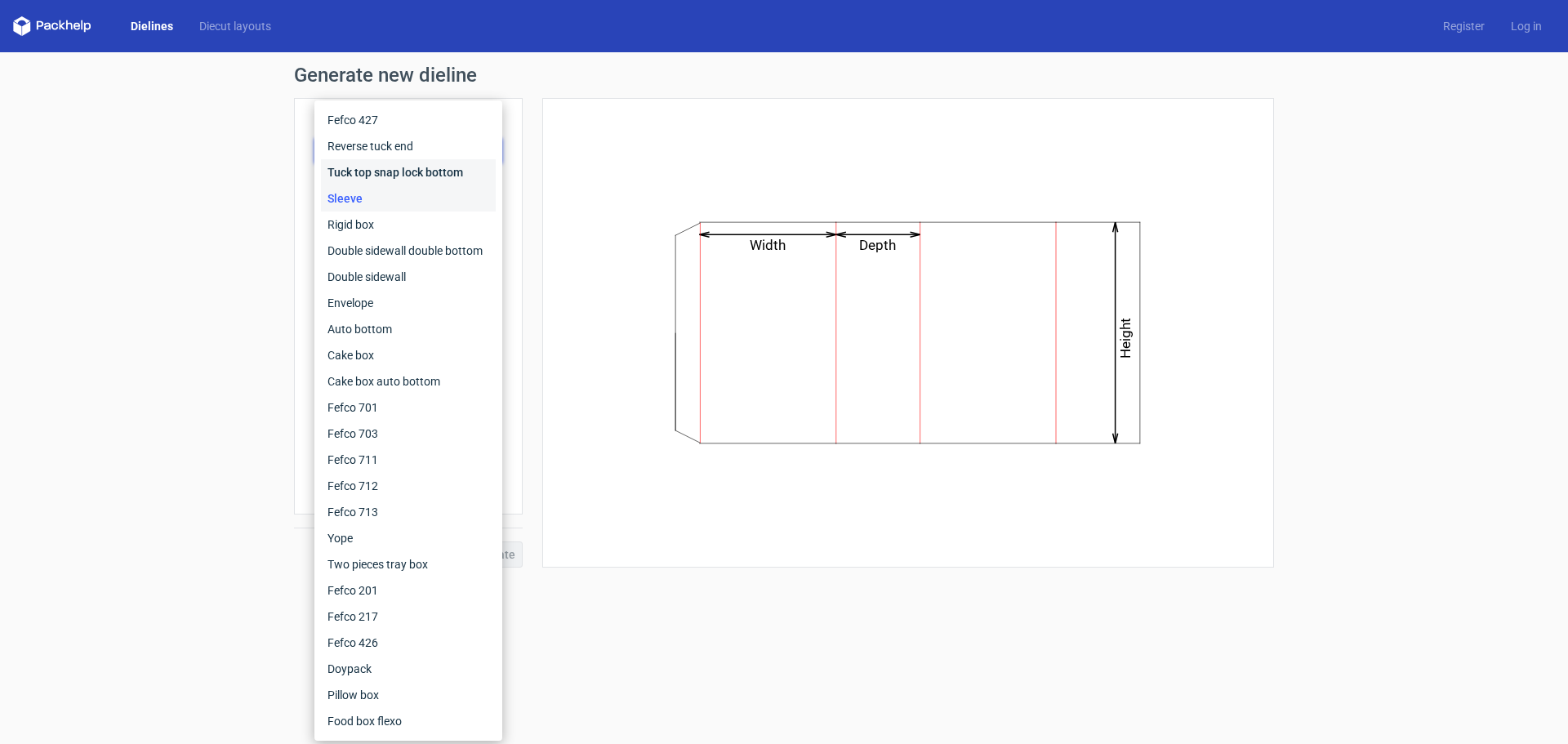
click at [462, 170] on div "Tuck top snap lock bottom" at bounding box center [408, 171] width 175 height 26
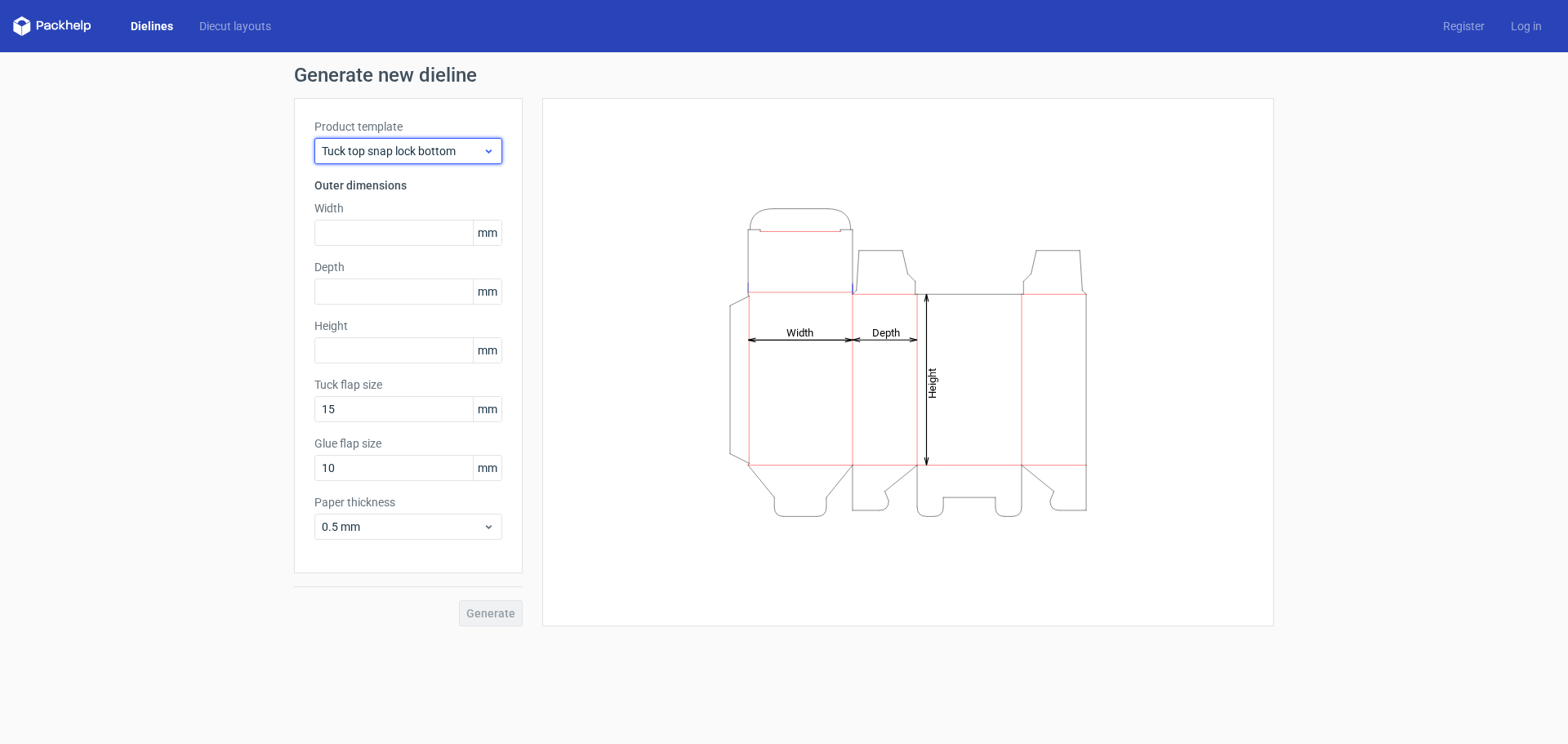
click at [494, 153] on icon at bounding box center [488, 151] width 12 height 13
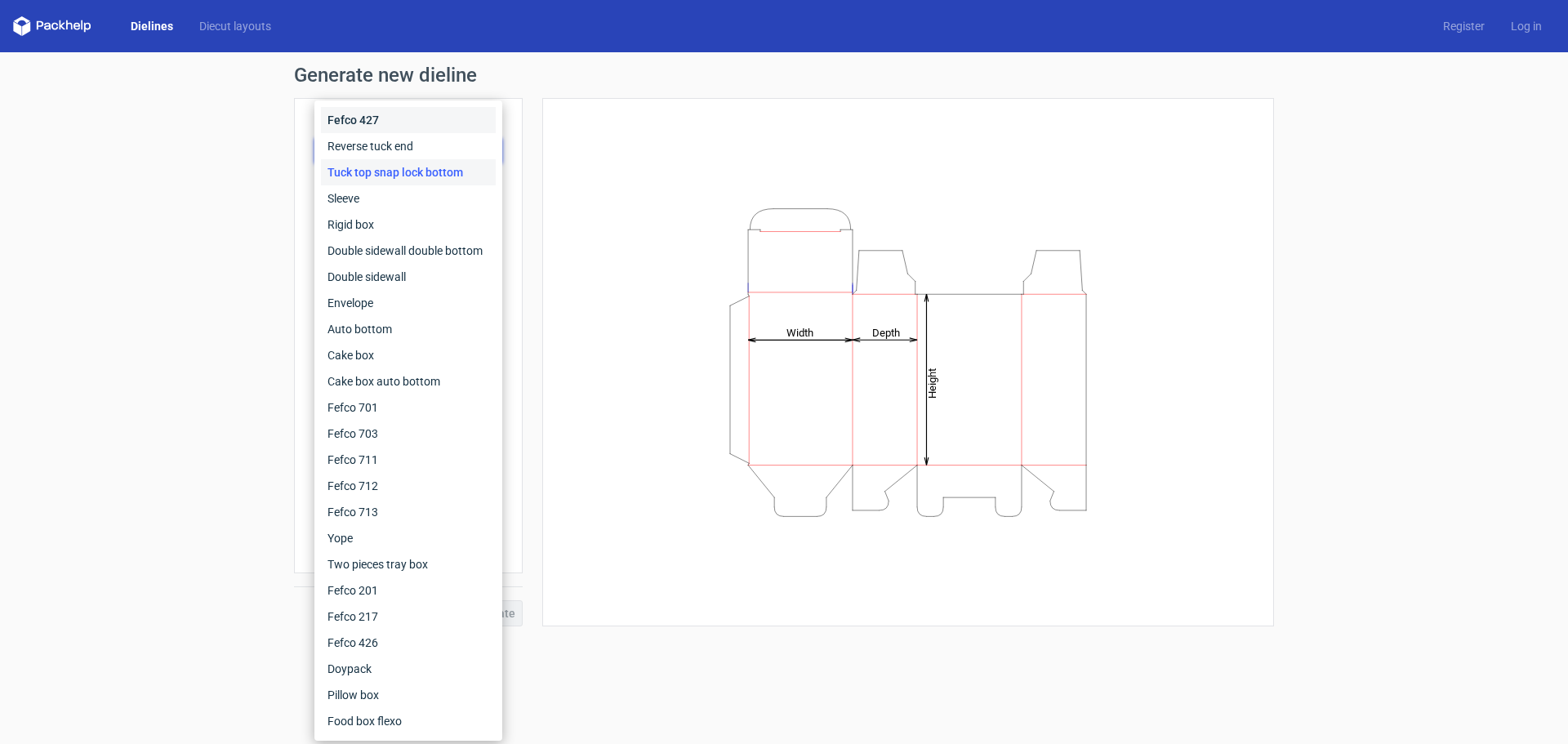
click at [391, 122] on div "Fefco 427" at bounding box center [408, 119] width 175 height 26
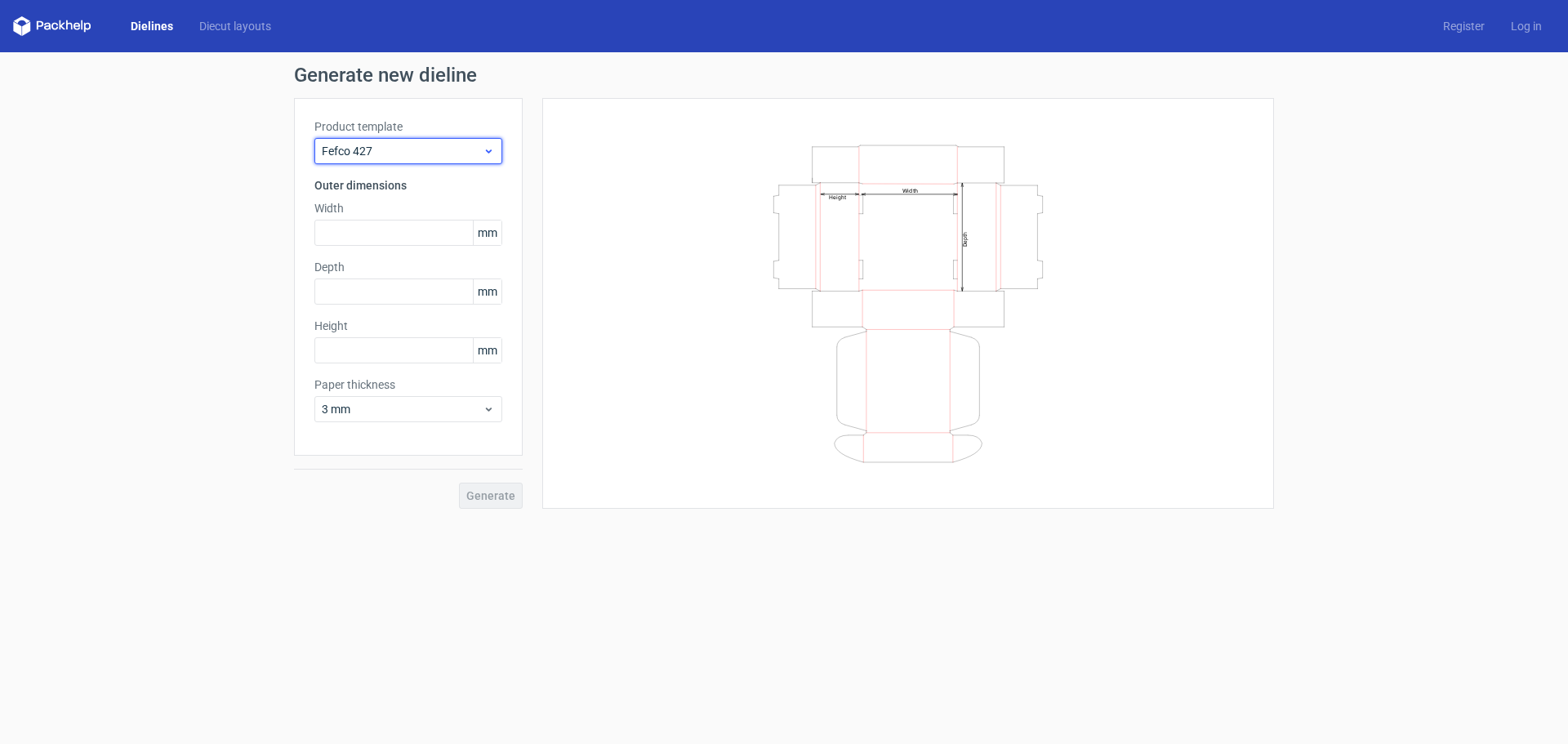
click at [461, 146] on span "Fefco 427" at bounding box center [401, 151] width 161 height 16
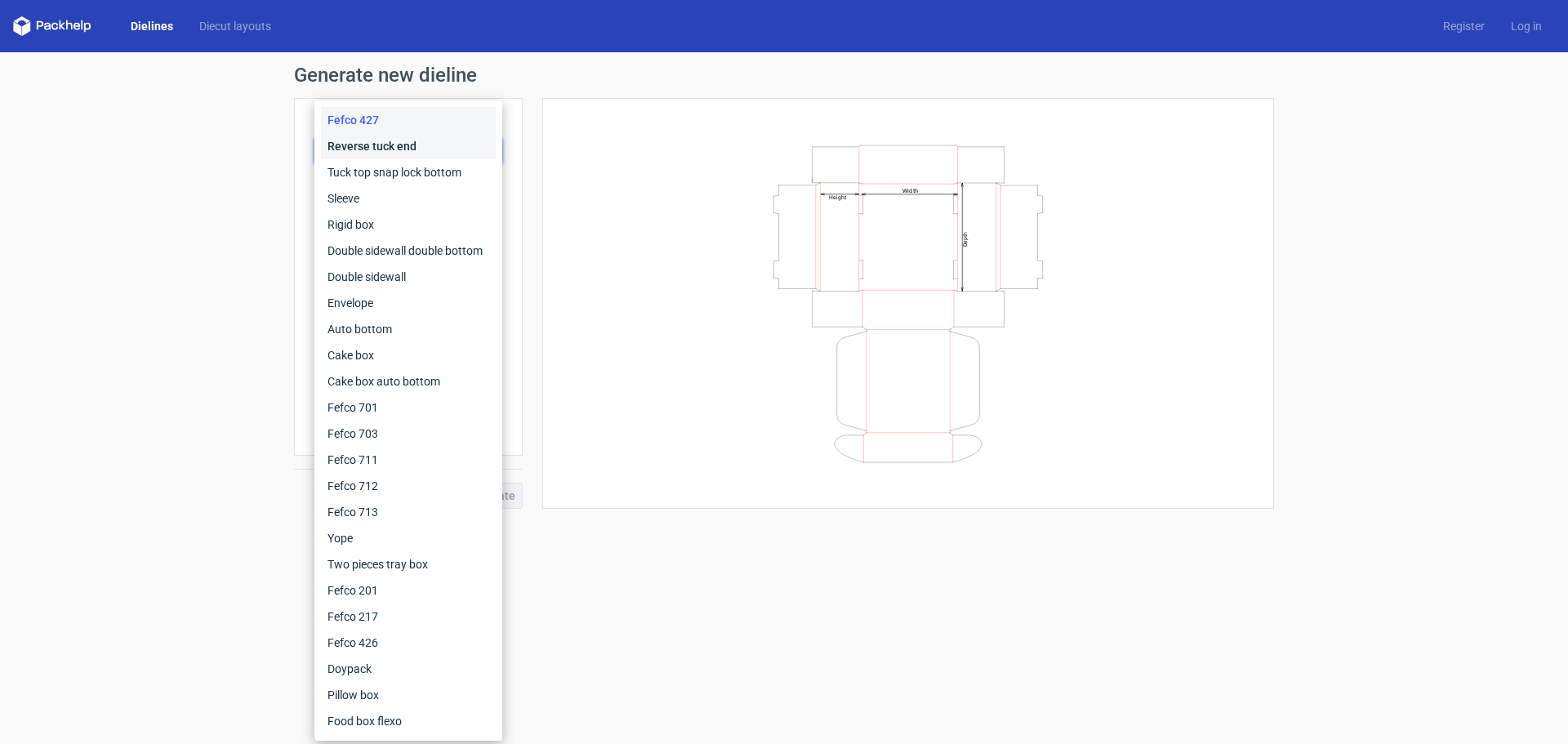
click at [442, 141] on div "Reverse tuck end" at bounding box center [408, 146] width 175 height 26
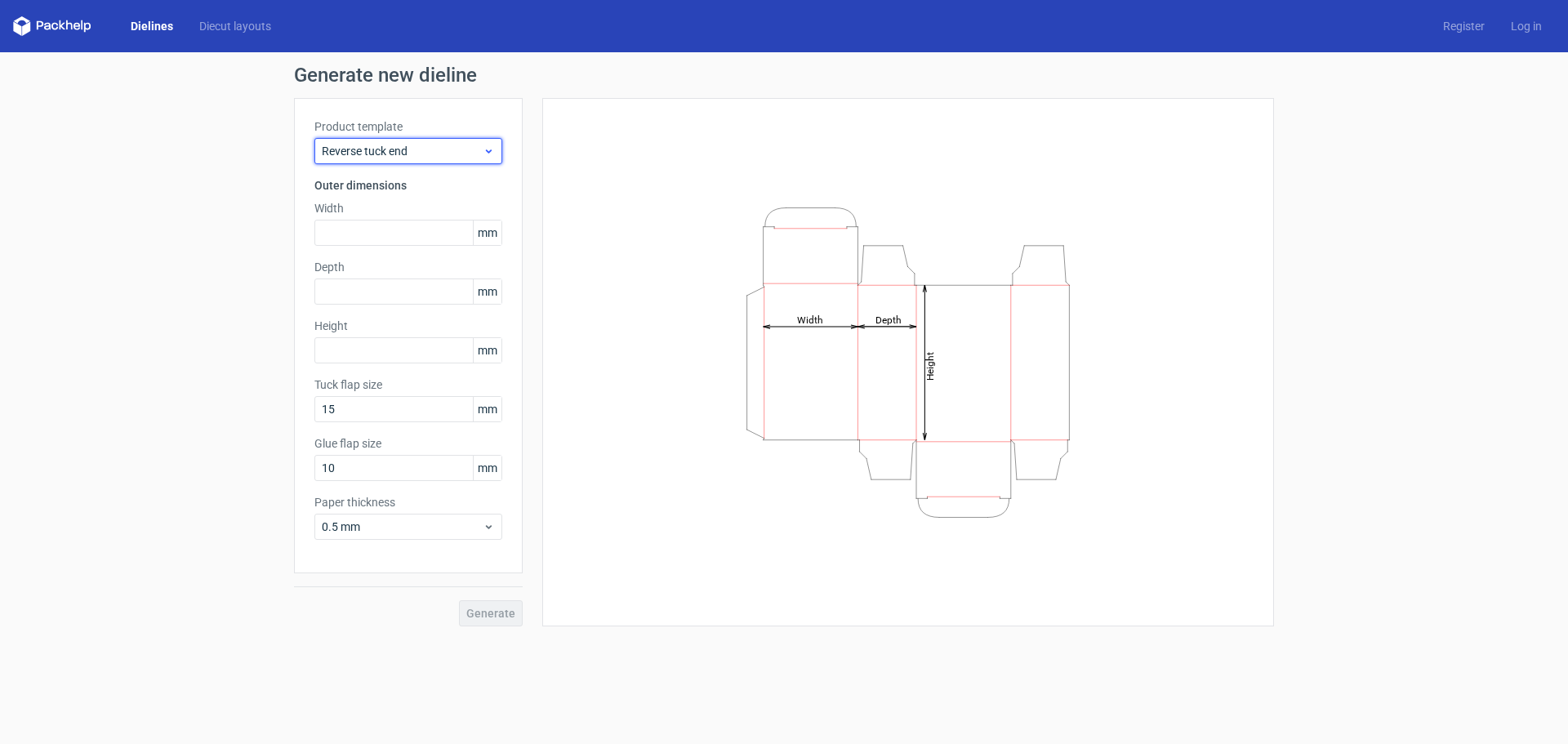
click at [482, 156] on icon at bounding box center [488, 151] width 12 height 13
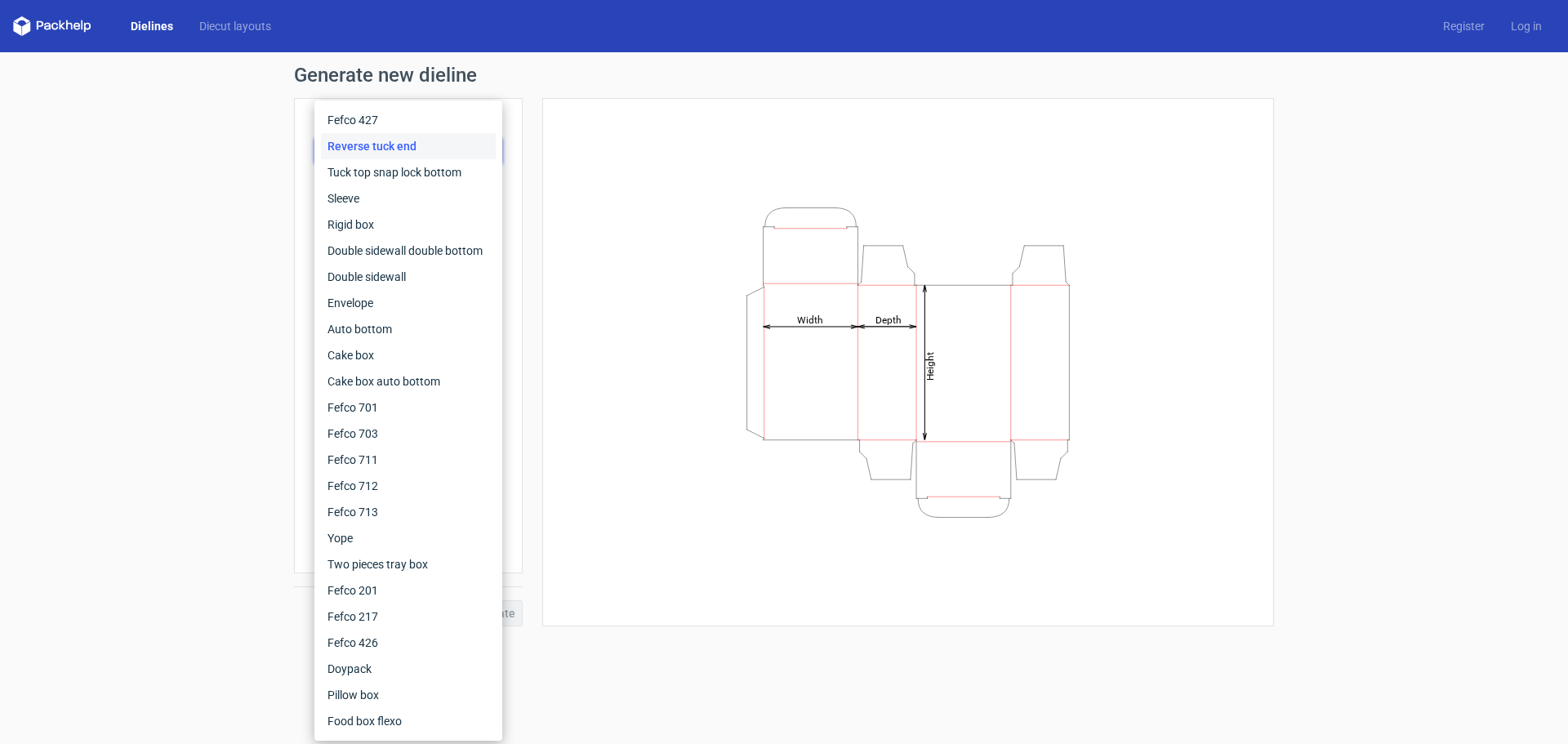
click at [225, 194] on div "Generate new dieline Product template Reverse tuck end Outer dimensions Width m…" at bounding box center [784, 345] width 1568 height 587
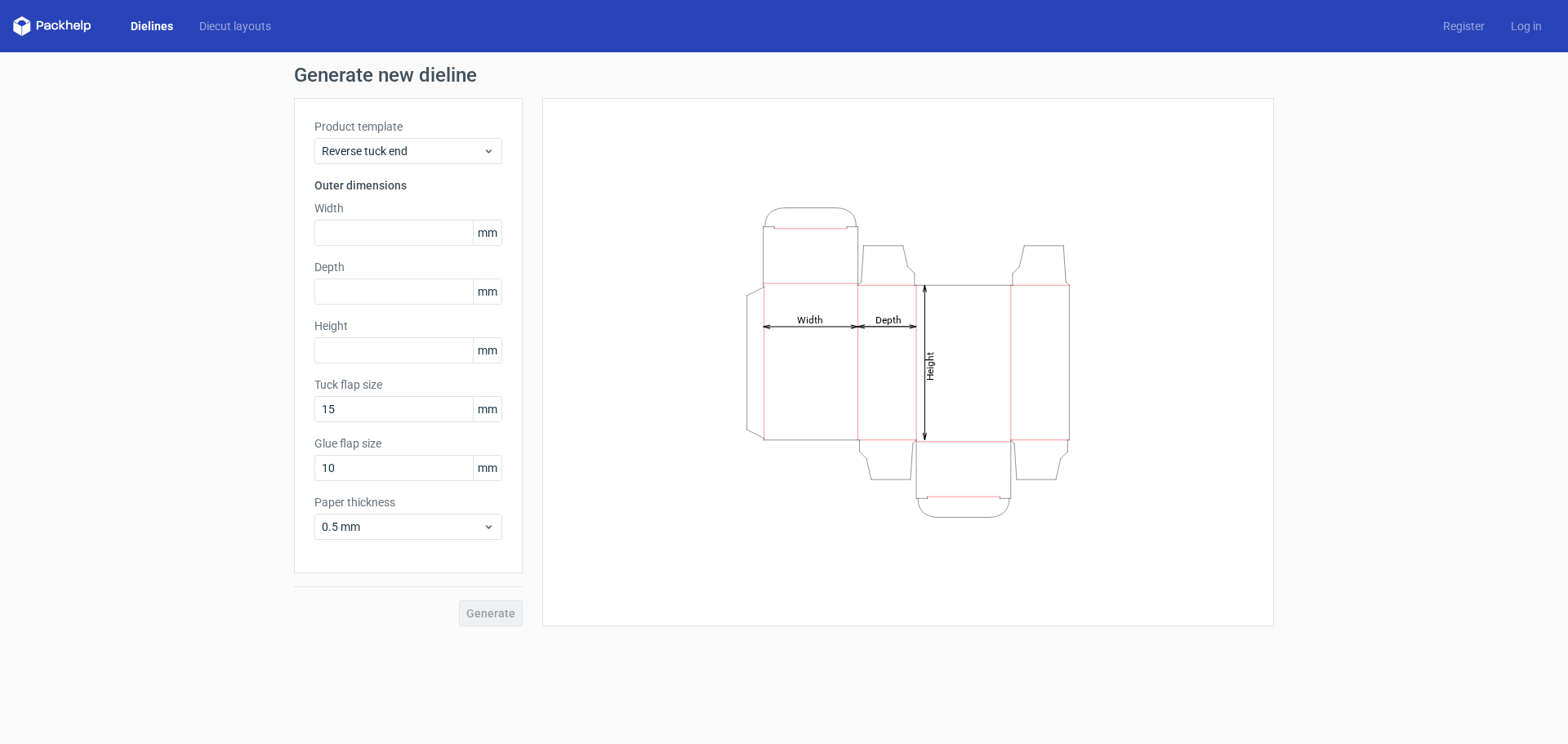
click at [797, 230] on icon "Height Depth Width" at bounding box center [908, 362] width 490 height 327
click at [820, 230] on icon "Height Depth Width" at bounding box center [908, 362] width 490 height 327
click at [484, 162] on div "Reverse tuck end" at bounding box center [408, 150] width 188 height 26
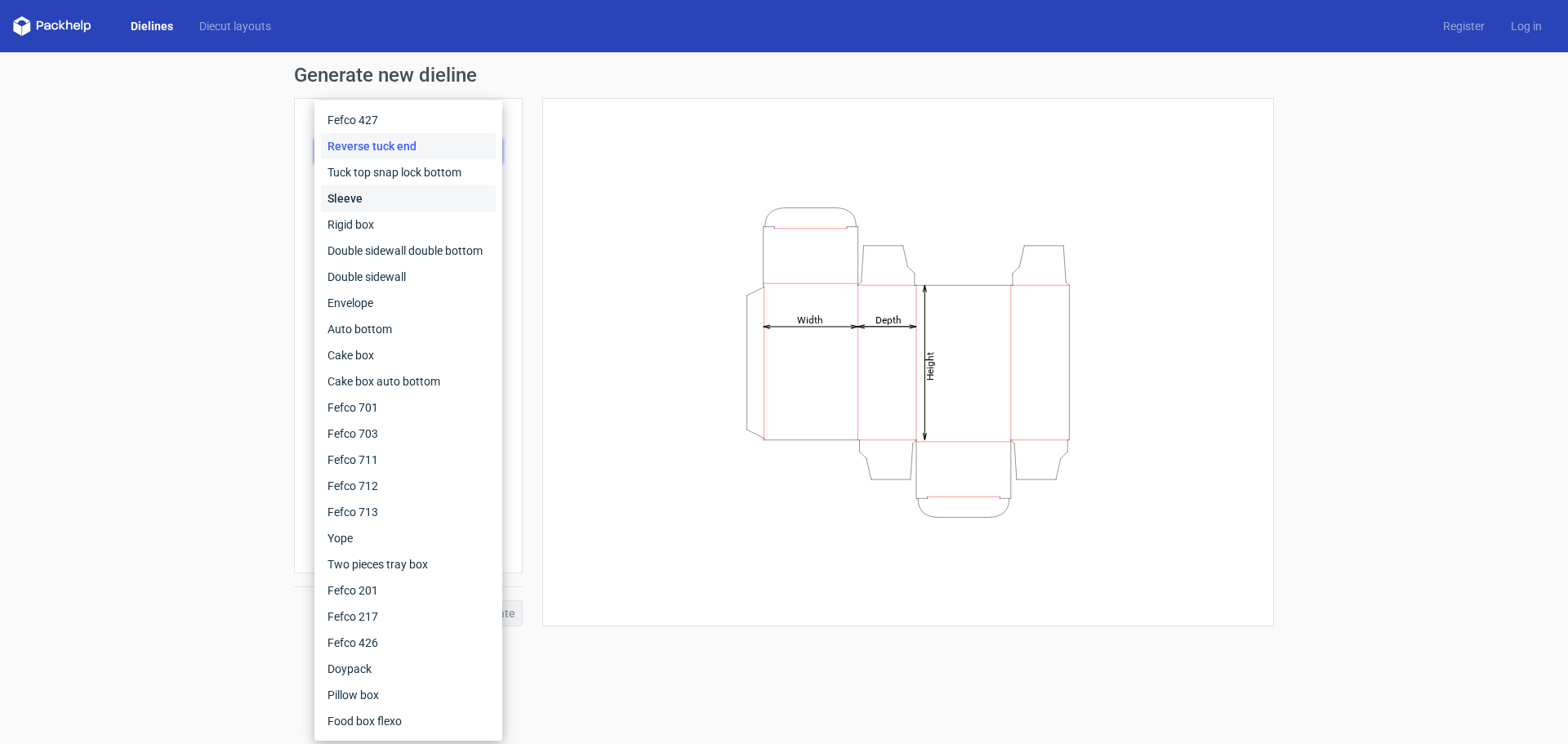
click at [463, 199] on div "Sleeve" at bounding box center [408, 198] width 175 height 26
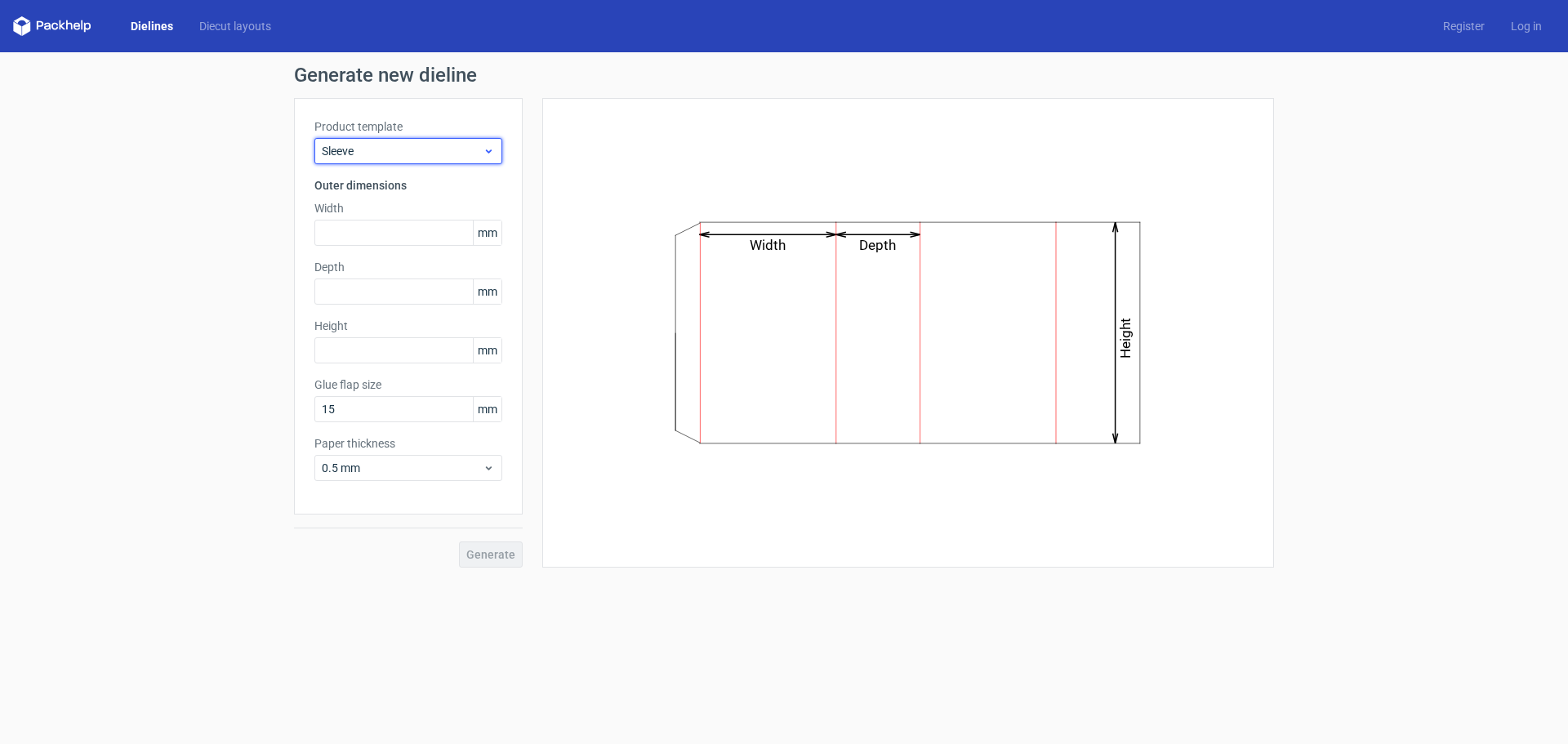
click at [462, 158] on span "Sleeve" at bounding box center [401, 151] width 161 height 16
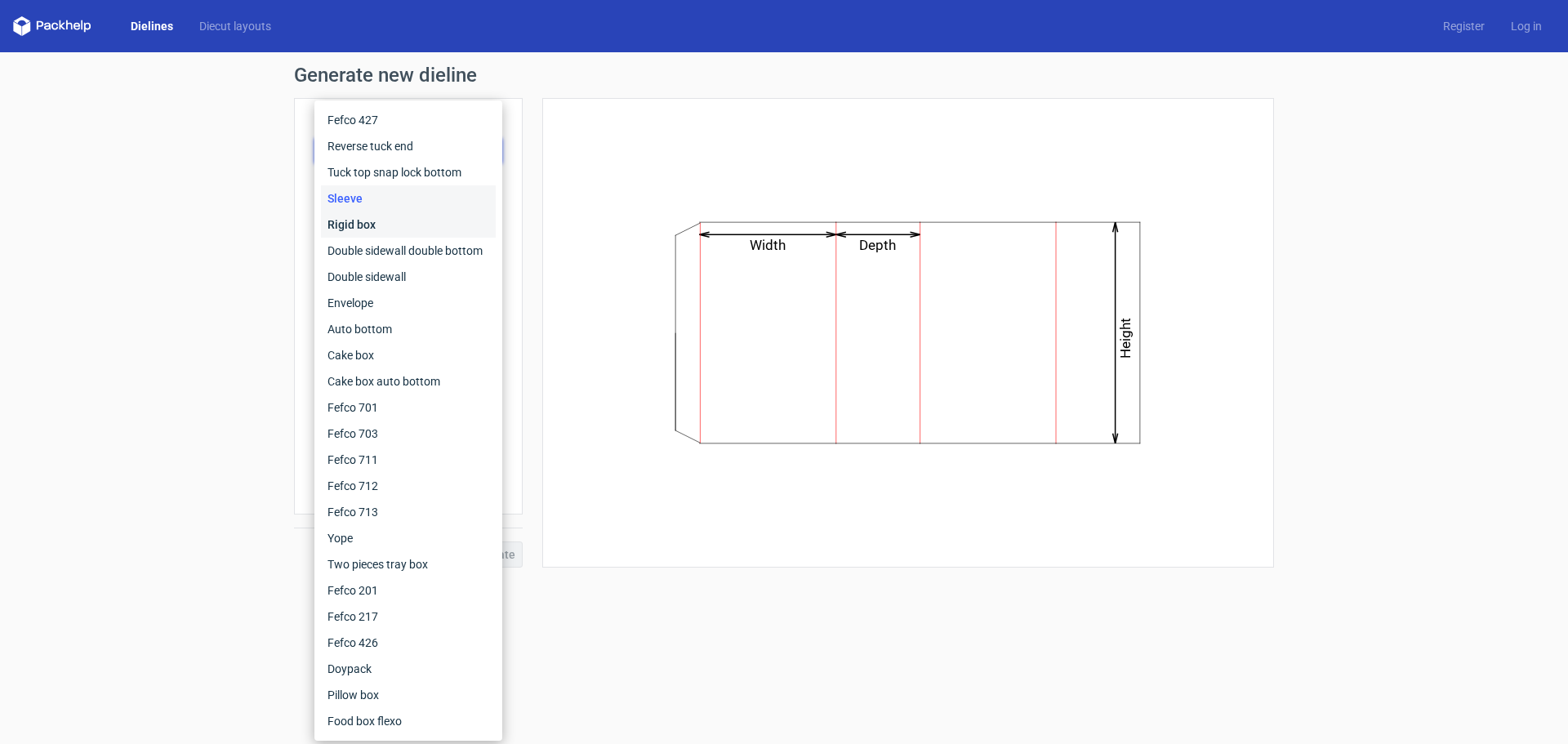
click at [447, 221] on div "Rigid box" at bounding box center [408, 224] width 175 height 26
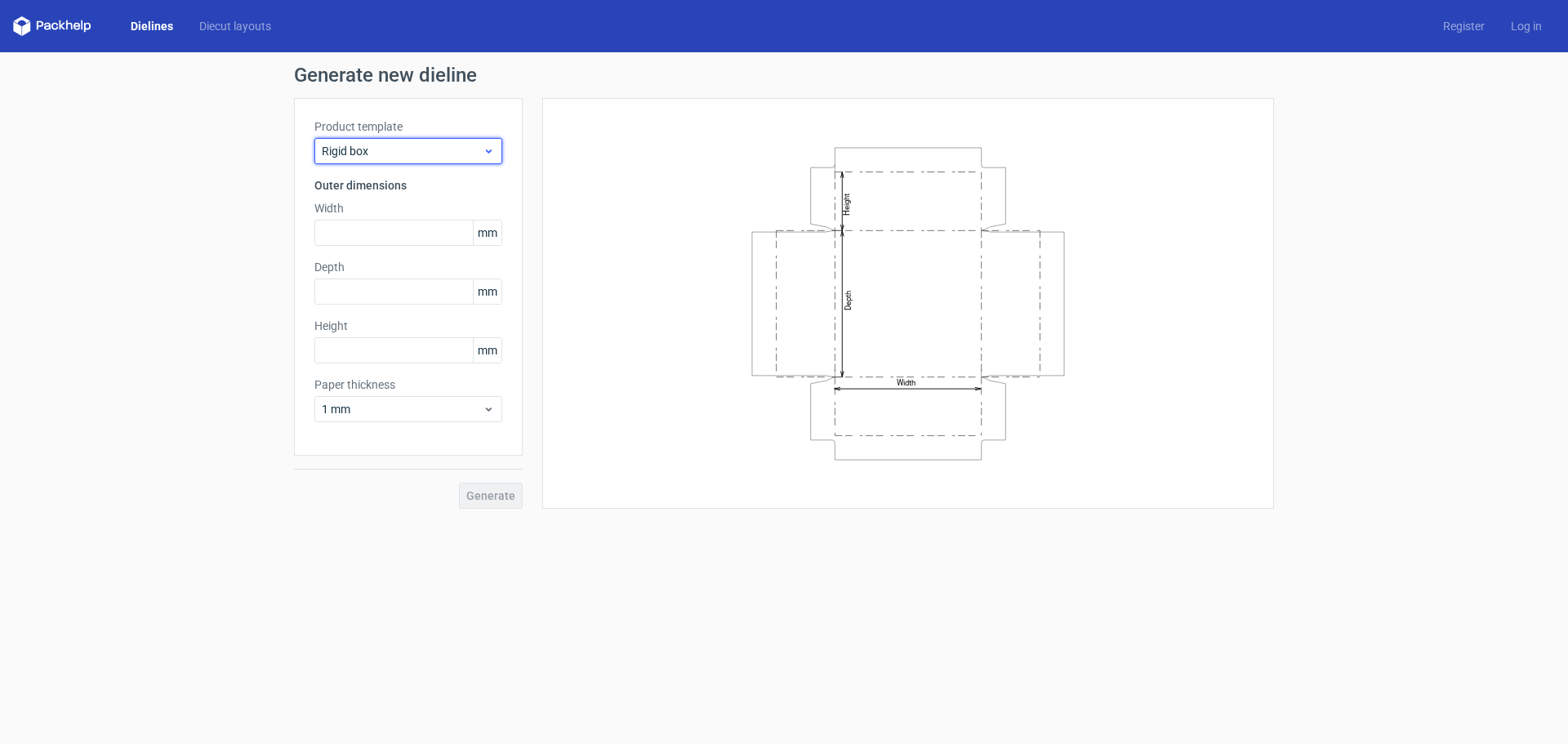
click at [456, 153] on span "Rigid box" at bounding box center [401, 151] width 161 height 16
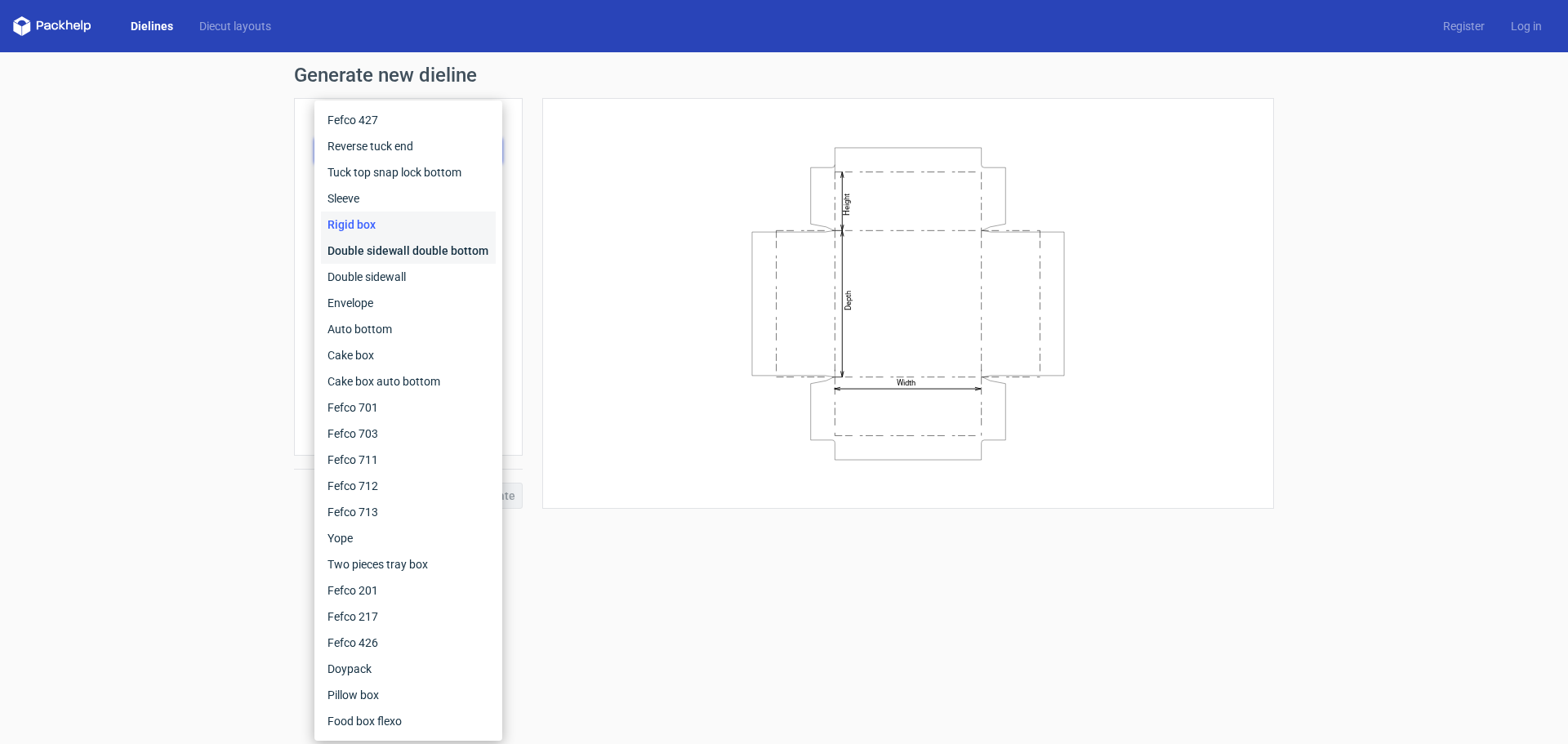
click at [451, 243] on div "Double sidewall double bottom" at bounding box center [408, 250] width 175 height 26
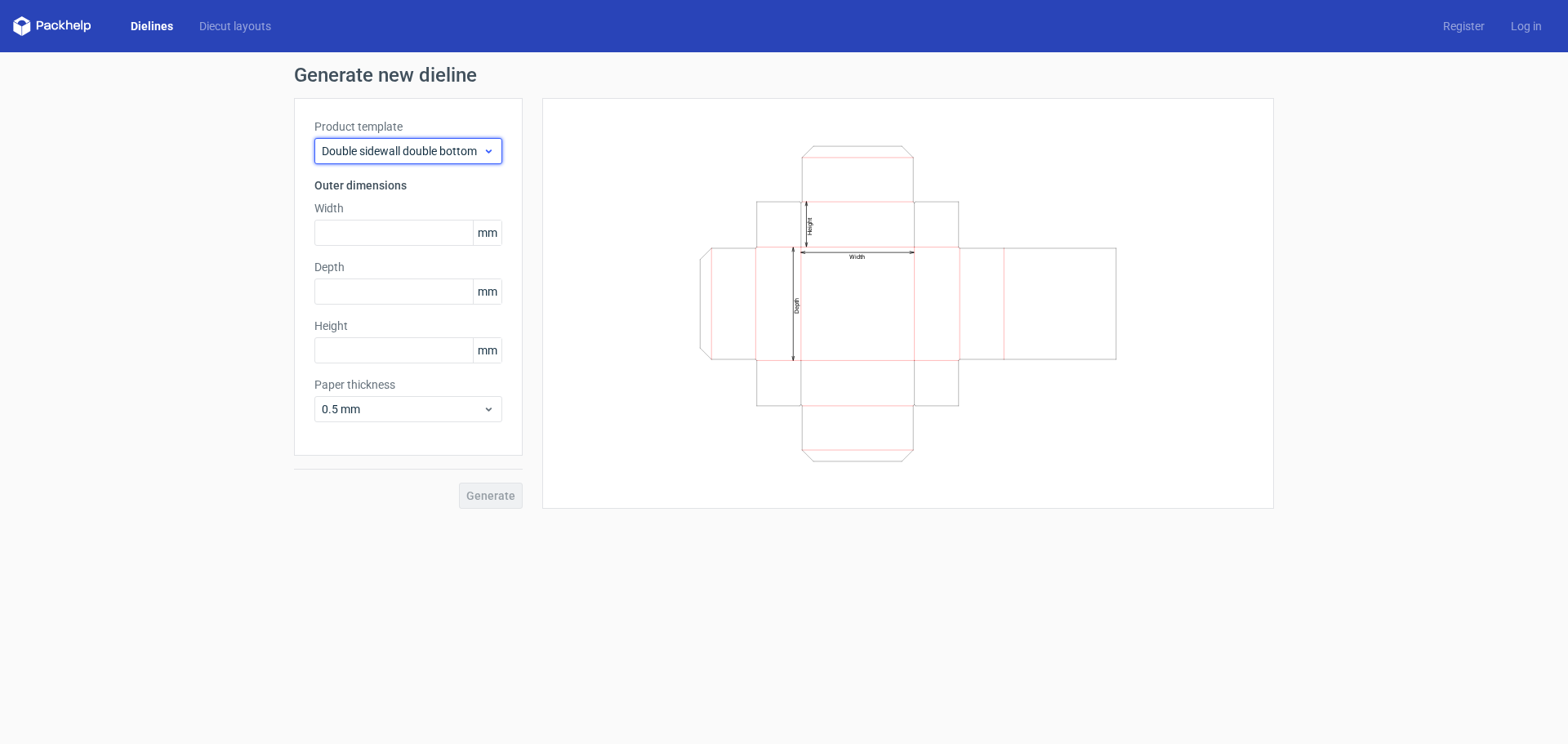
click at [472, 144] on span "Double sidewall double bottom" at bounding box center [401, 151] width 161 height 16
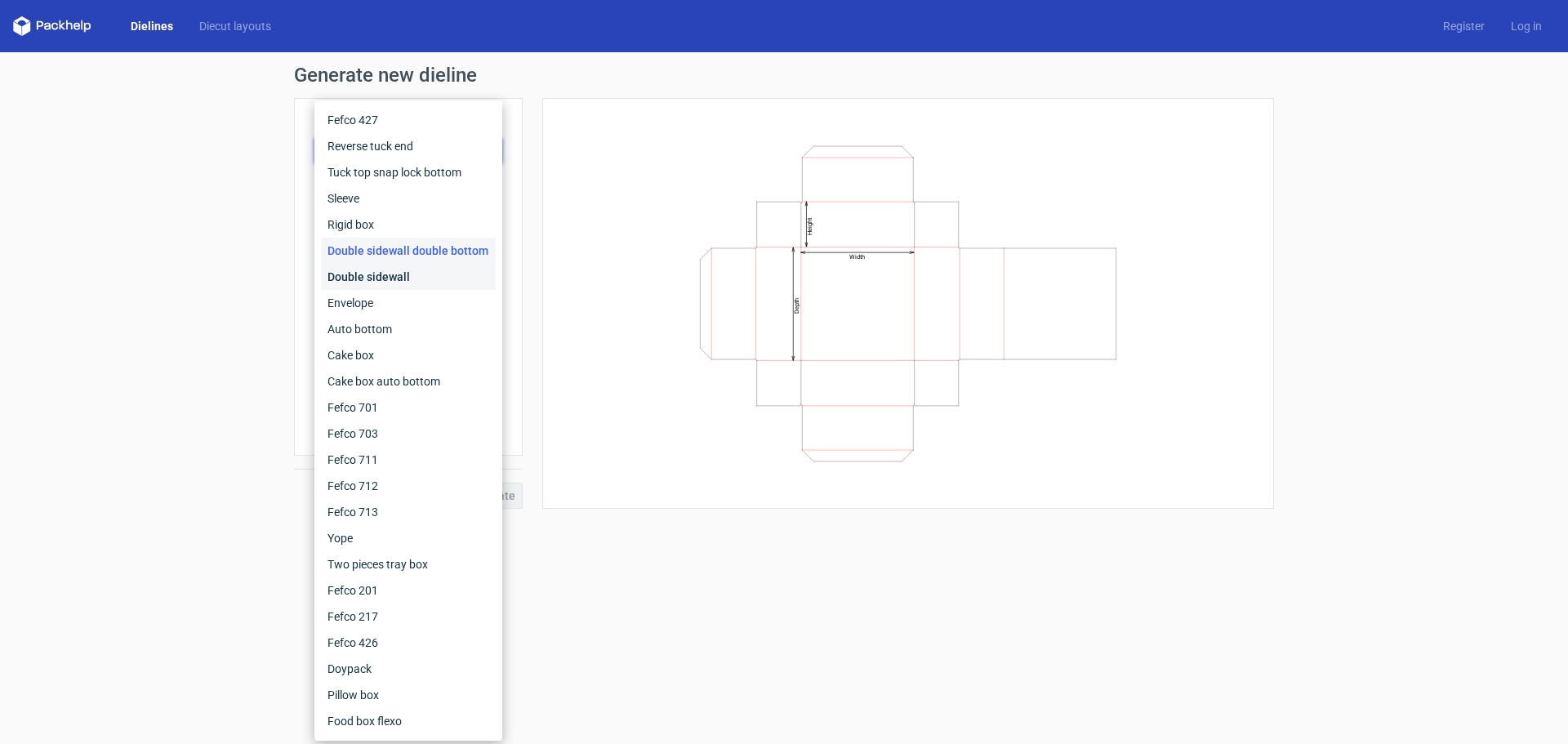
click at [458, 273] on div "Double sidewall" at bounding box center [408, 276] width 175 height 26
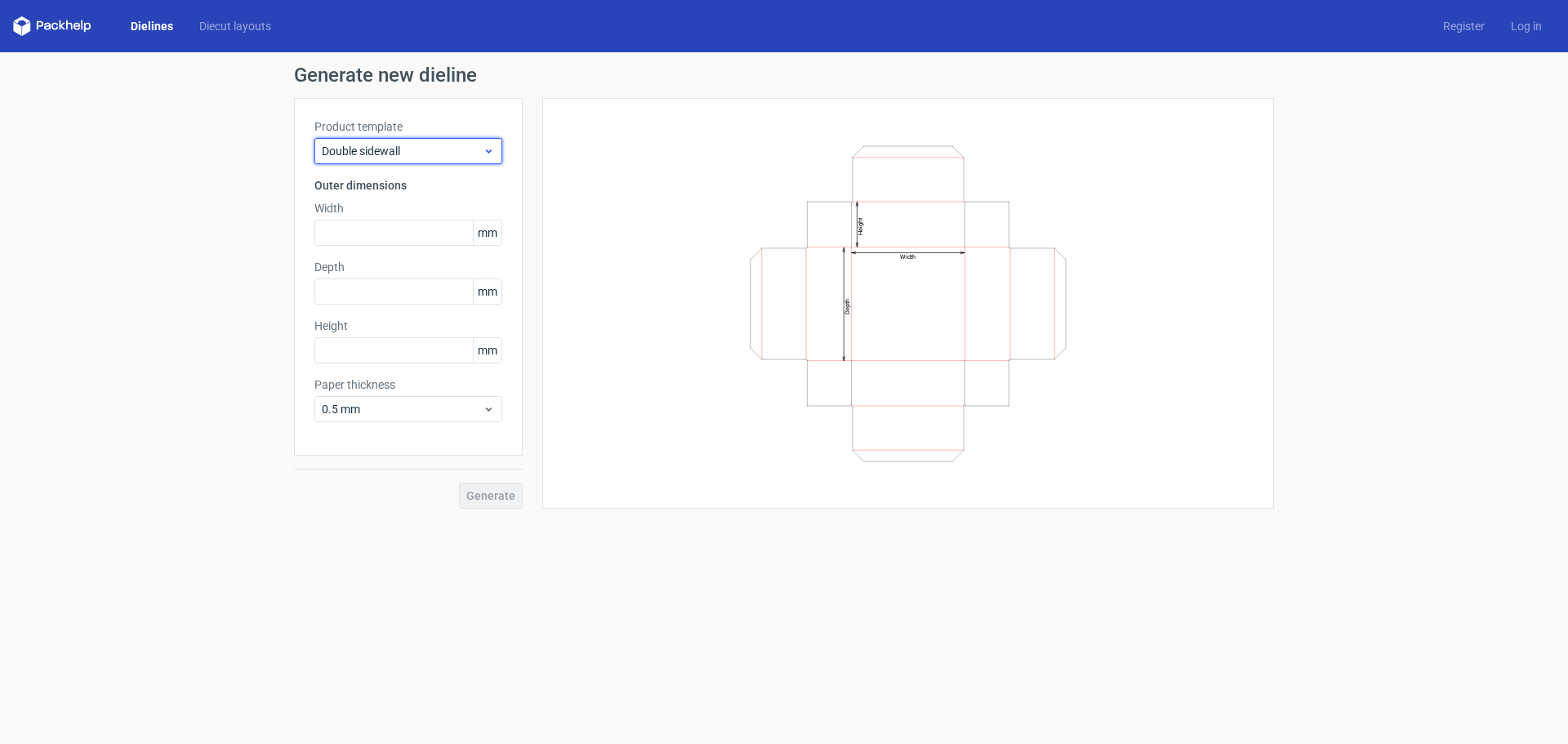
click at [475, 153] on span "Double sidewall" at bounding box center [401, 151] width 161 height 16
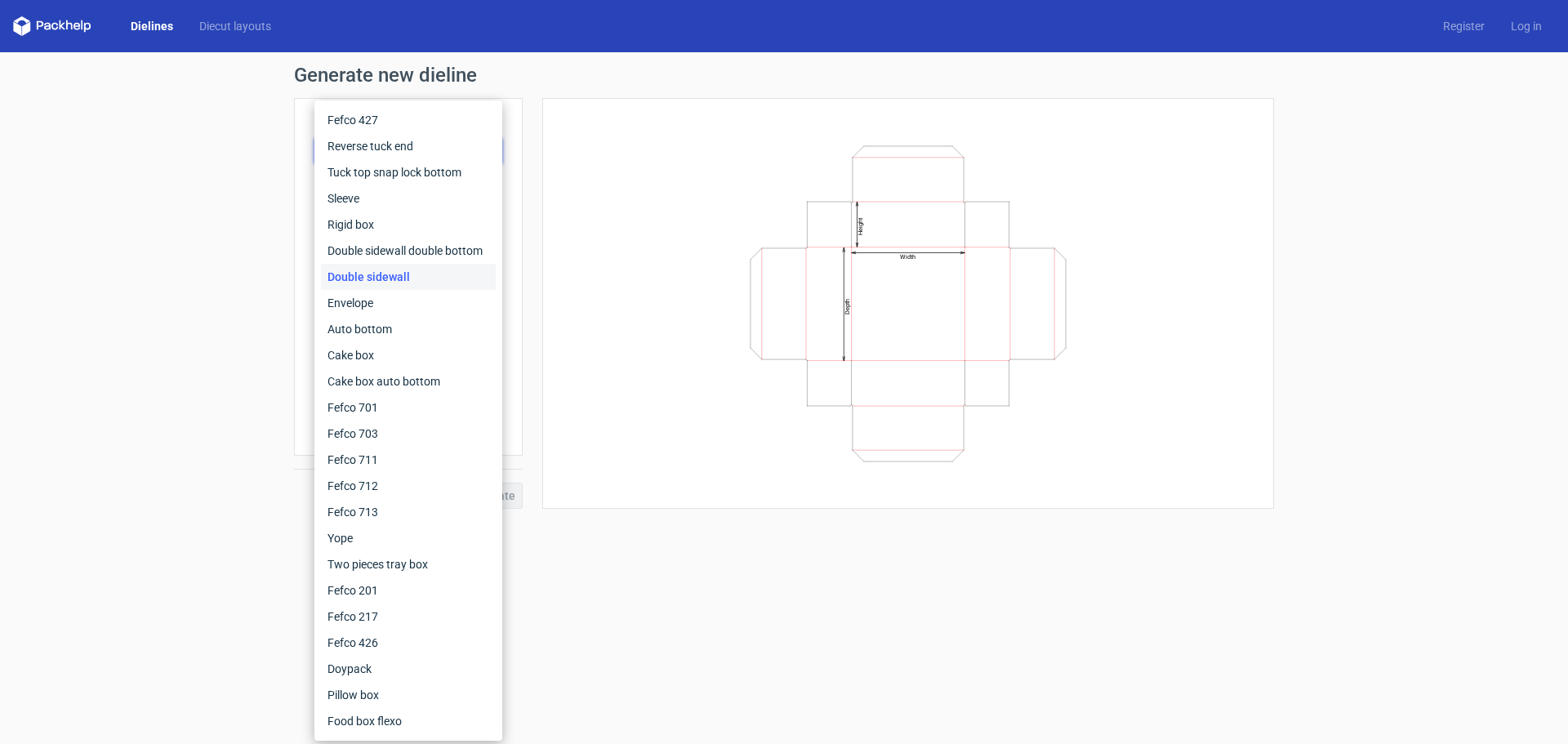
click at [458, 289] on div "Double sidewall" at bounding box center [408, 276] width 175 height 26
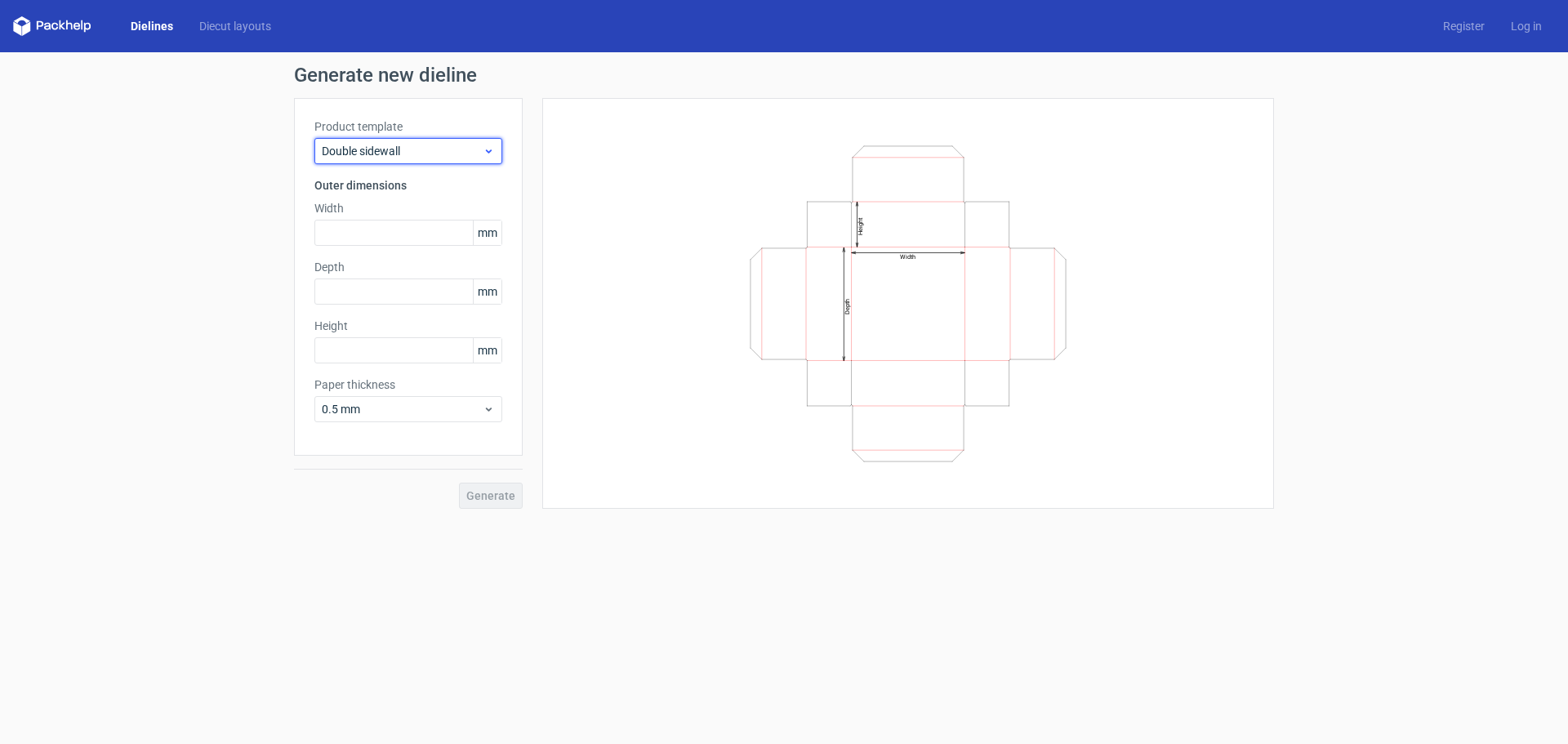
click at [475, 150] on span "Double sidewall" at bounding box center [401, 151] width 161 height 16
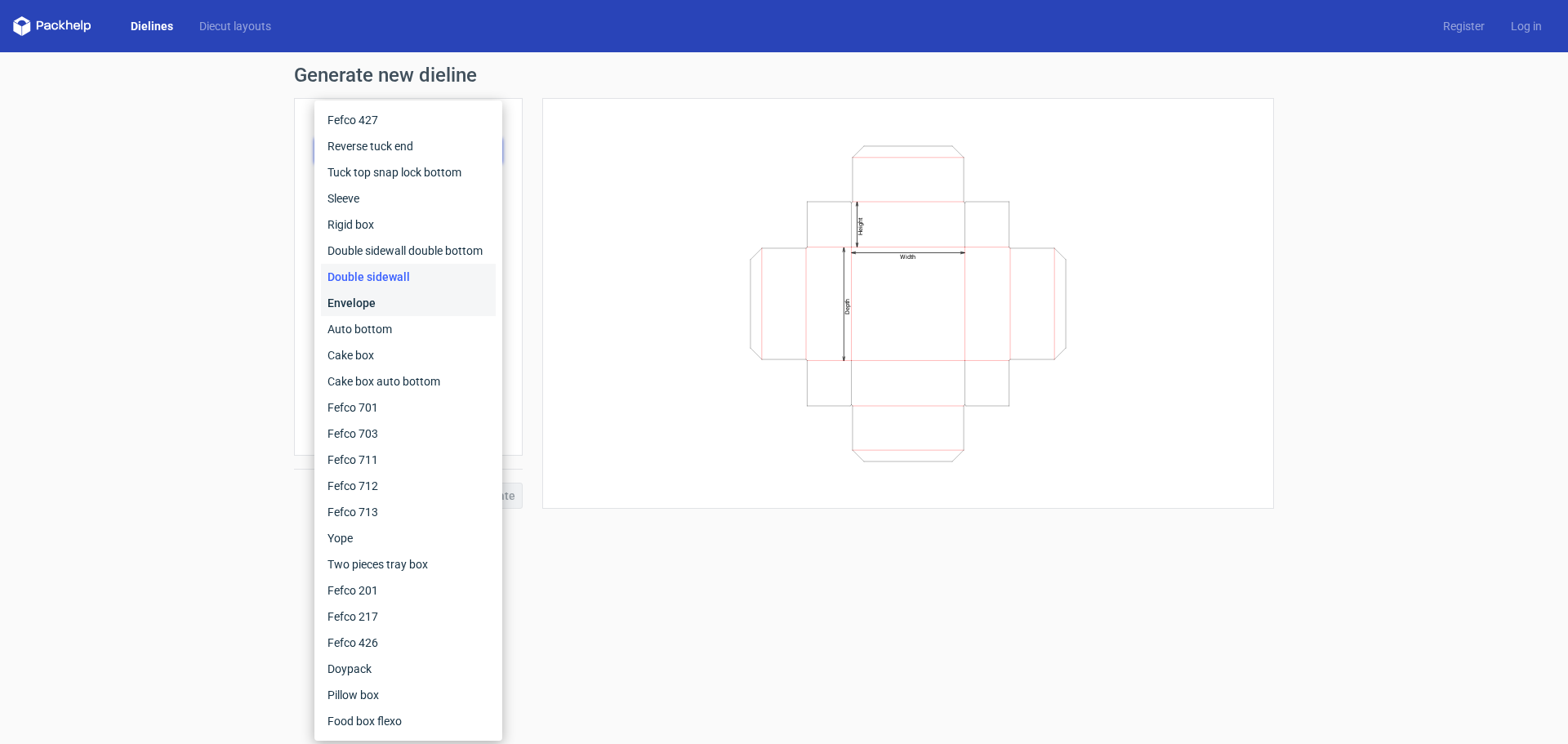
click at [457, 297] on div "Envelope" at bounding box center [408, 302] width 175 height 26
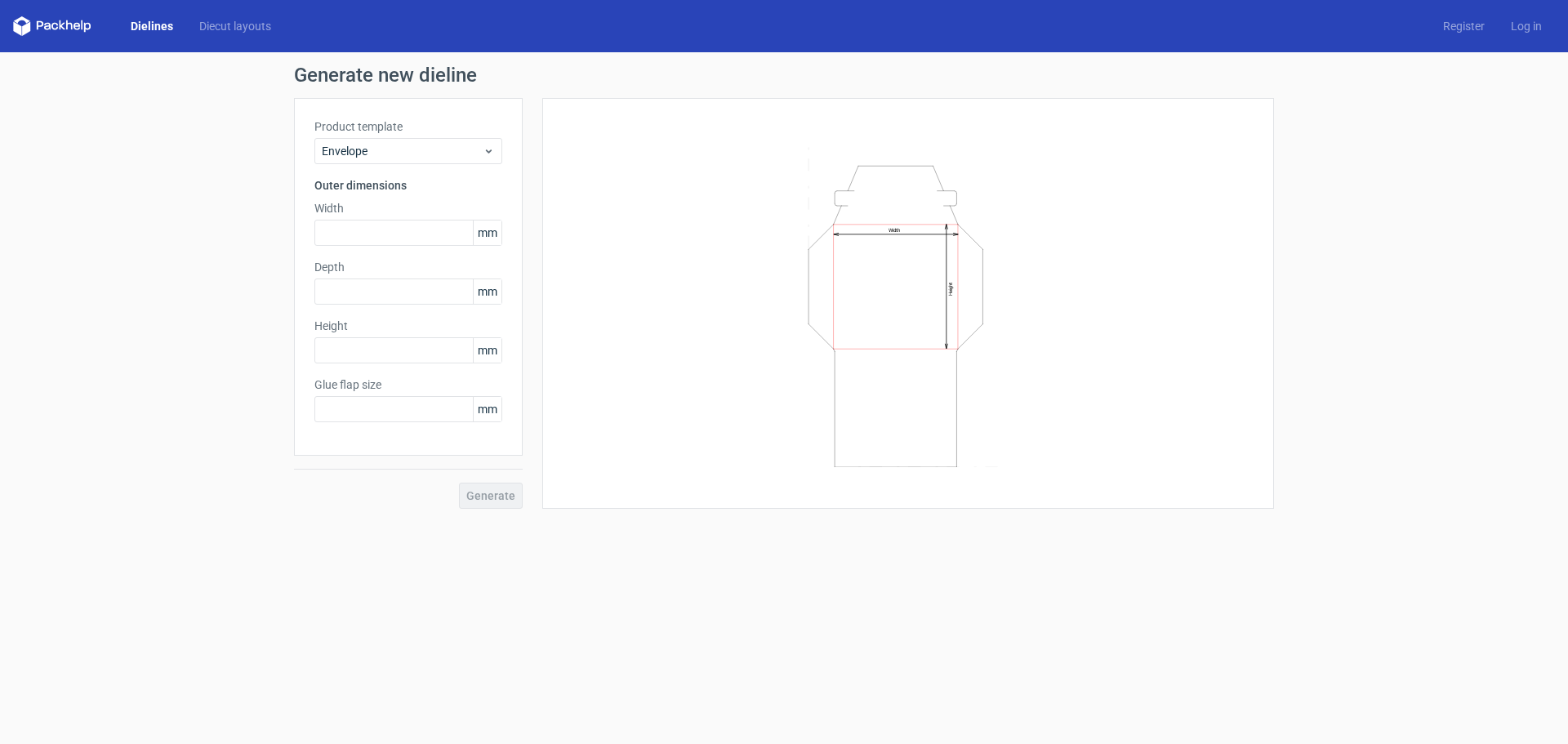
type input "20"
click at [452, 152] on span "Envelope" at bounding box center [401, 151] width 161 height 16
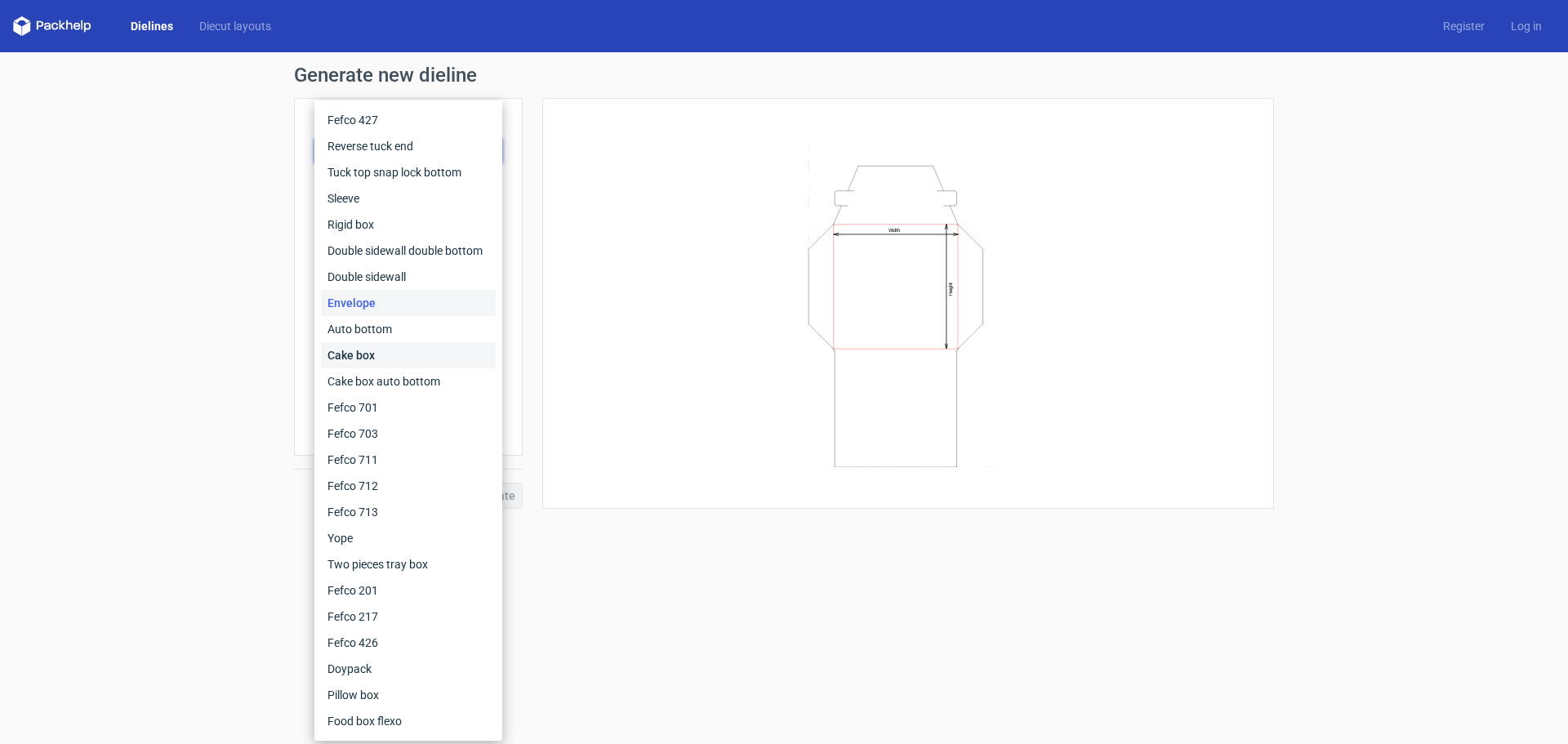
click at [421, 353] on div "Cake box" at bounding box center [408, 354] width 175 height 26
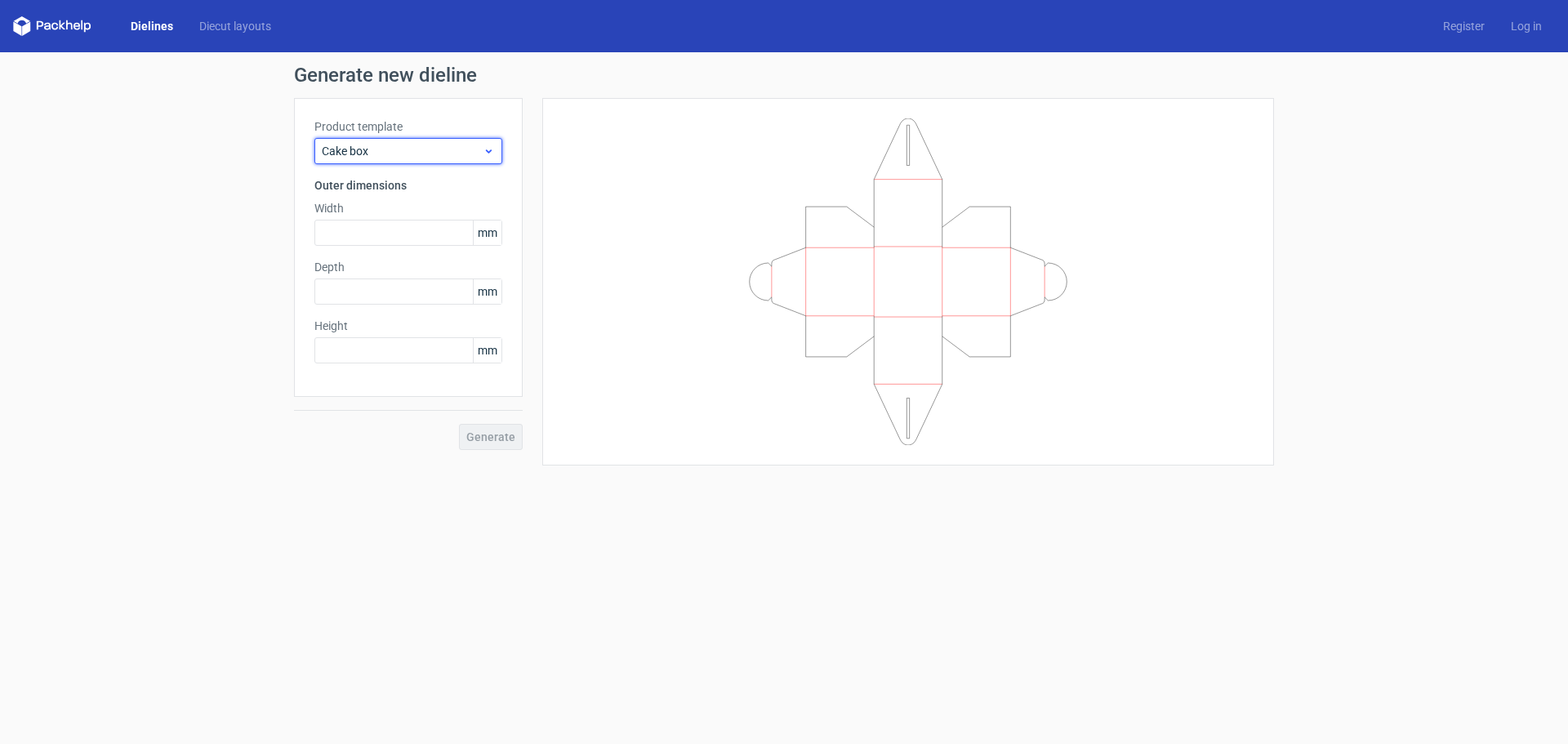
click at [450, 147] on span "Cake box" at bounding box center [401, 151] width 161 height 16
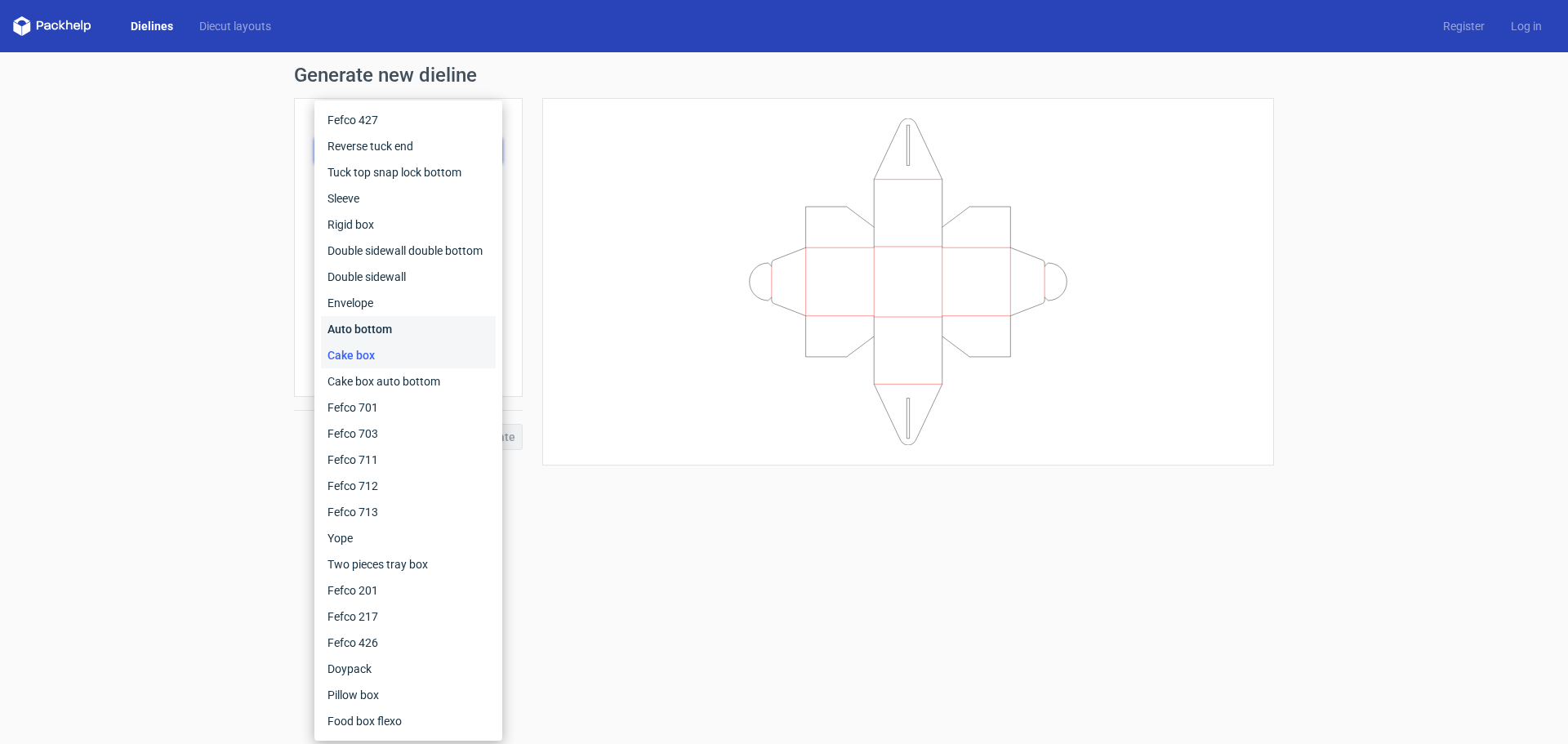
click at [416, 322] on div "Auto bottom" at bounding box center [408, 328] width 175 height 26
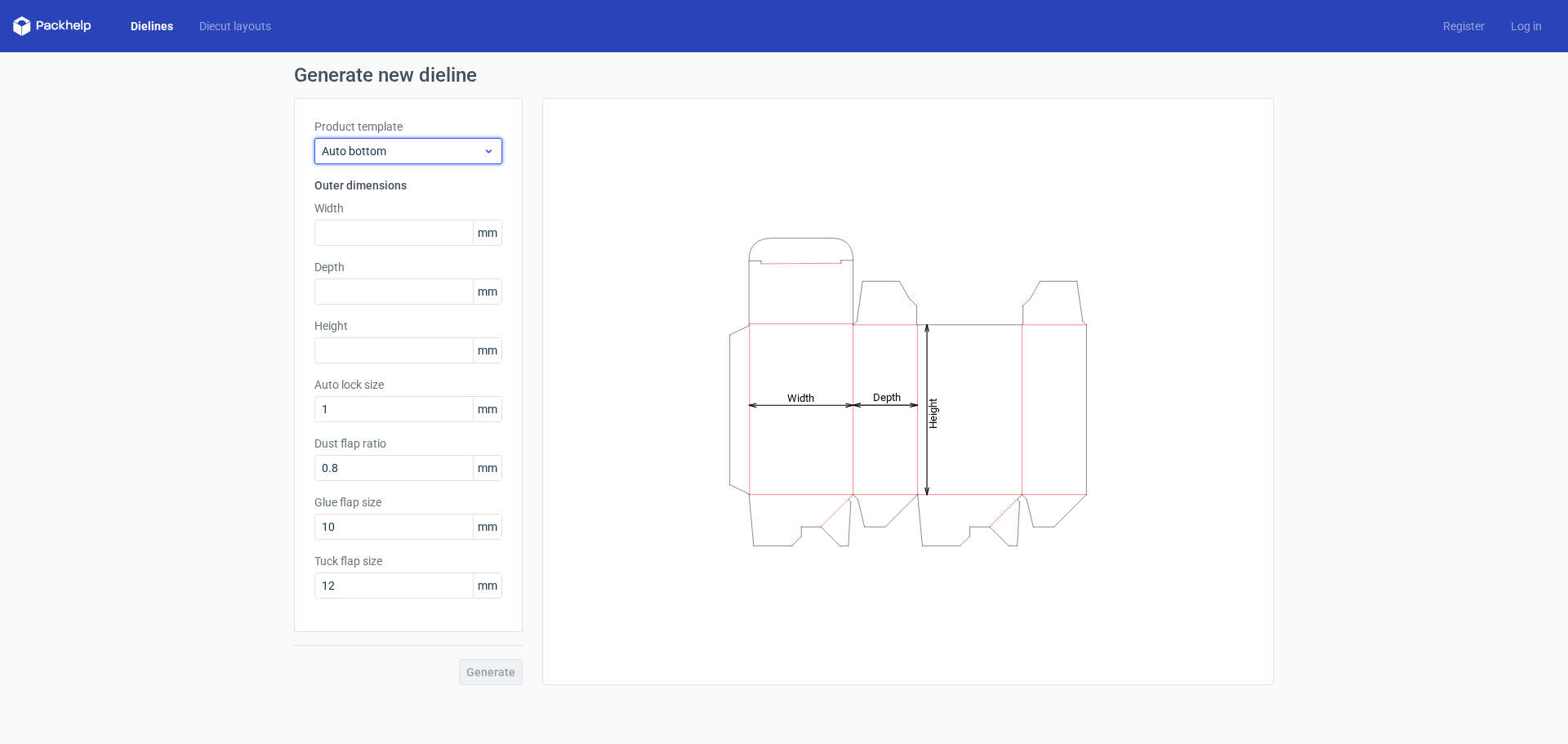
click at [460, 146] on span "Auto bottom" at bounding box center [401, 151] width 161 height 16
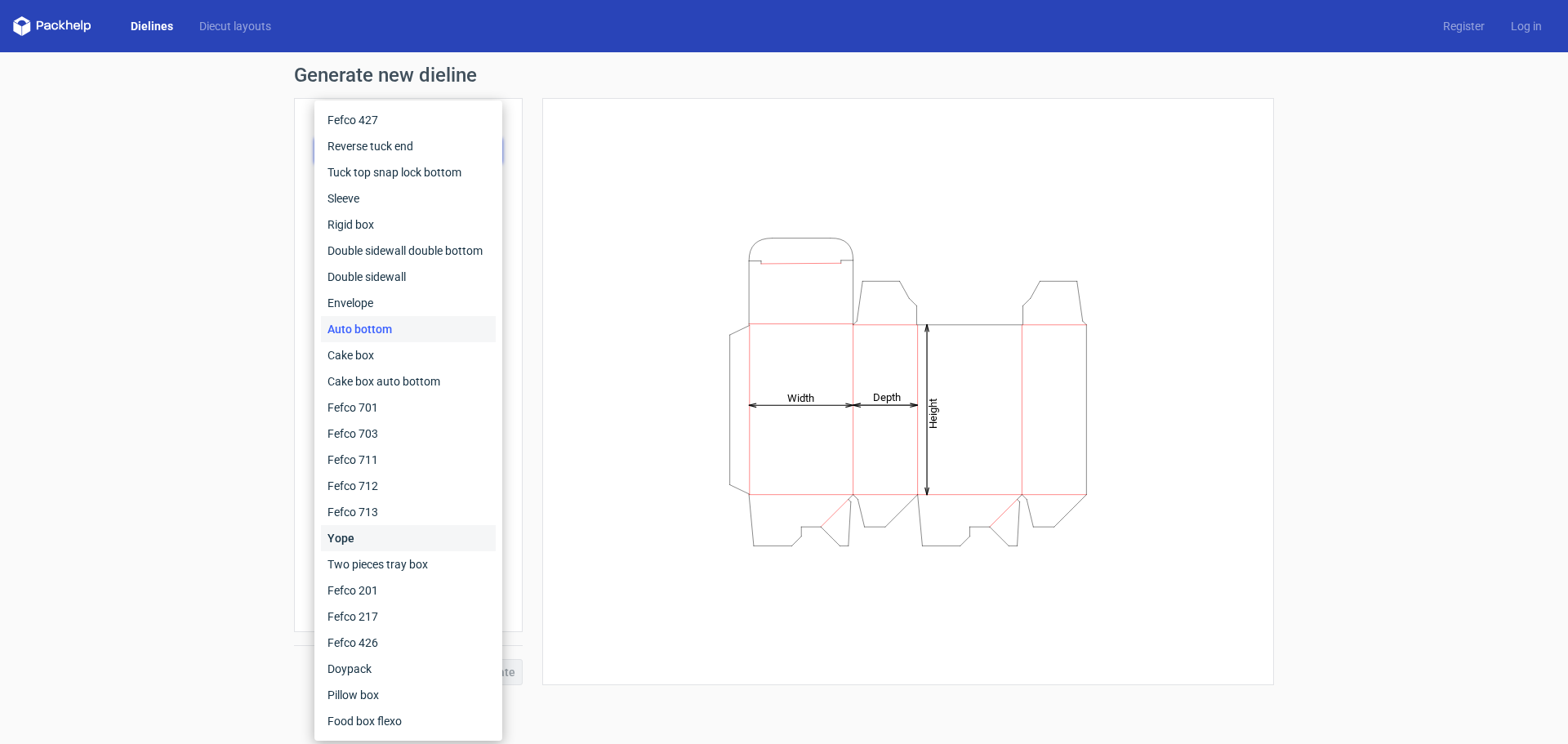
click at [451, 550] on div "Yope" at bounding box center [408, 537] width 175 height 26
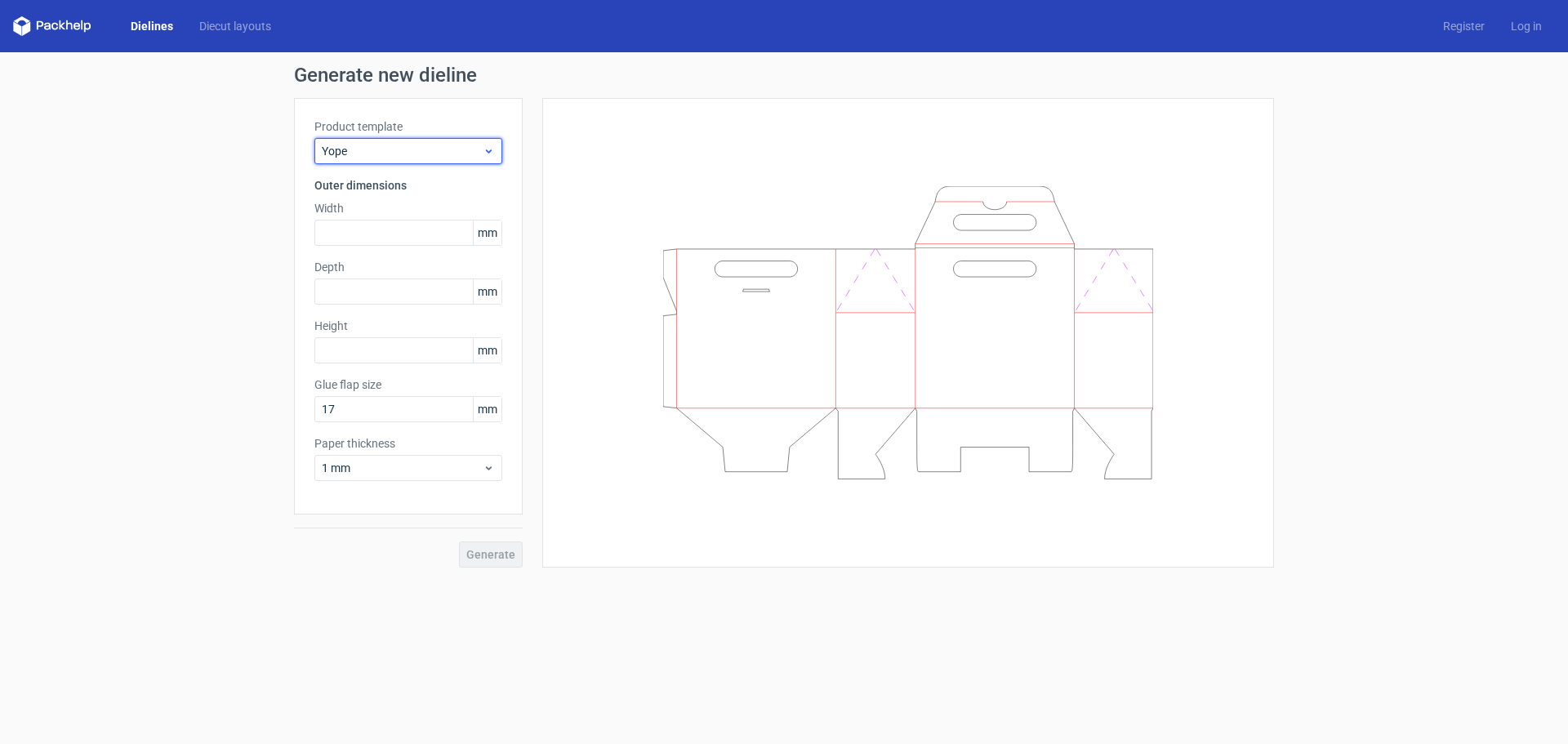
click at [426, 142] on div "Yope" at bounding box center [408, 150] width 188 height 26
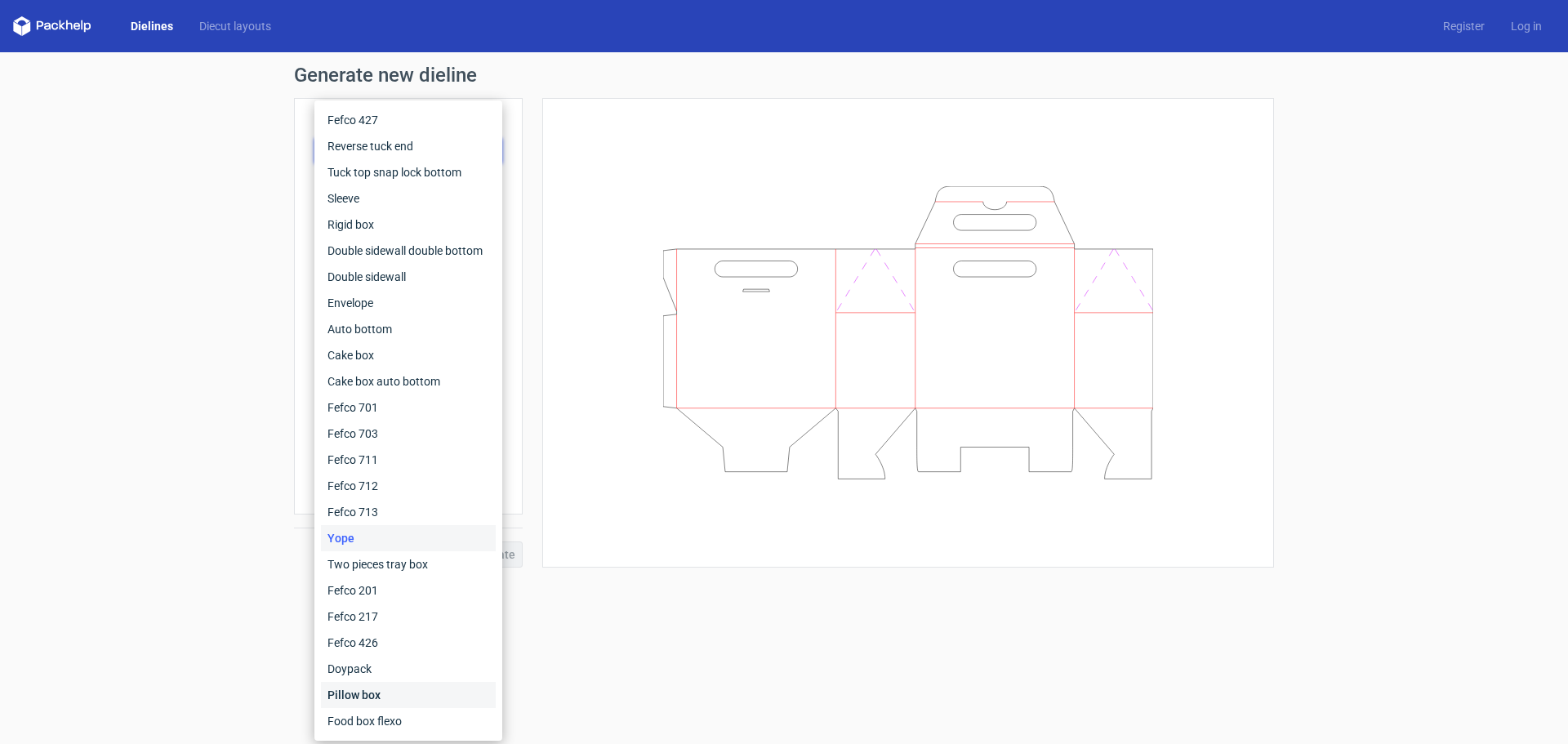
click at [429, 688] on div "Pillow box" at bounding box center [408, 694] width 175 height 26
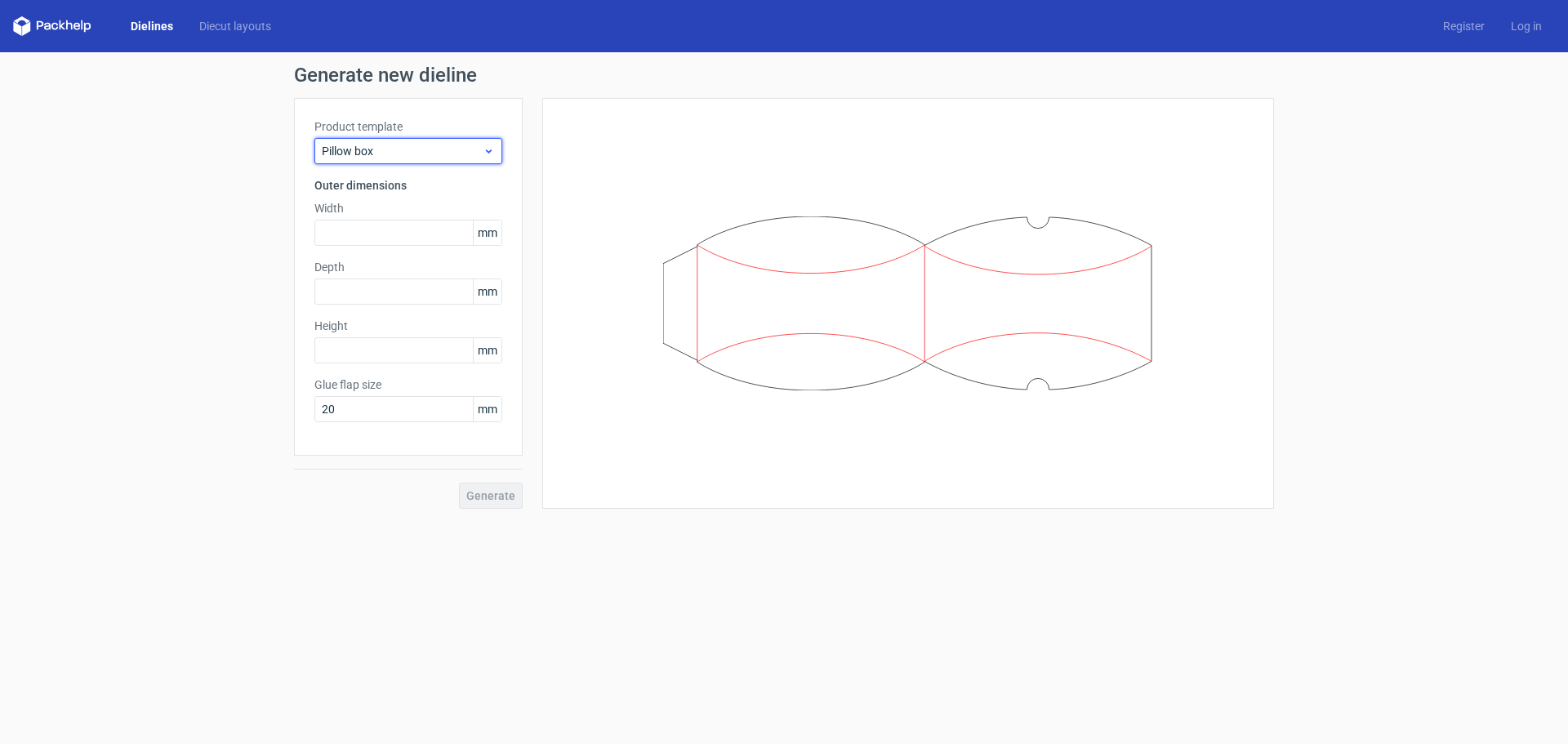
click at [456, 147] on span "Pillow box" at bounding box center [401, 151] width 161 height 16
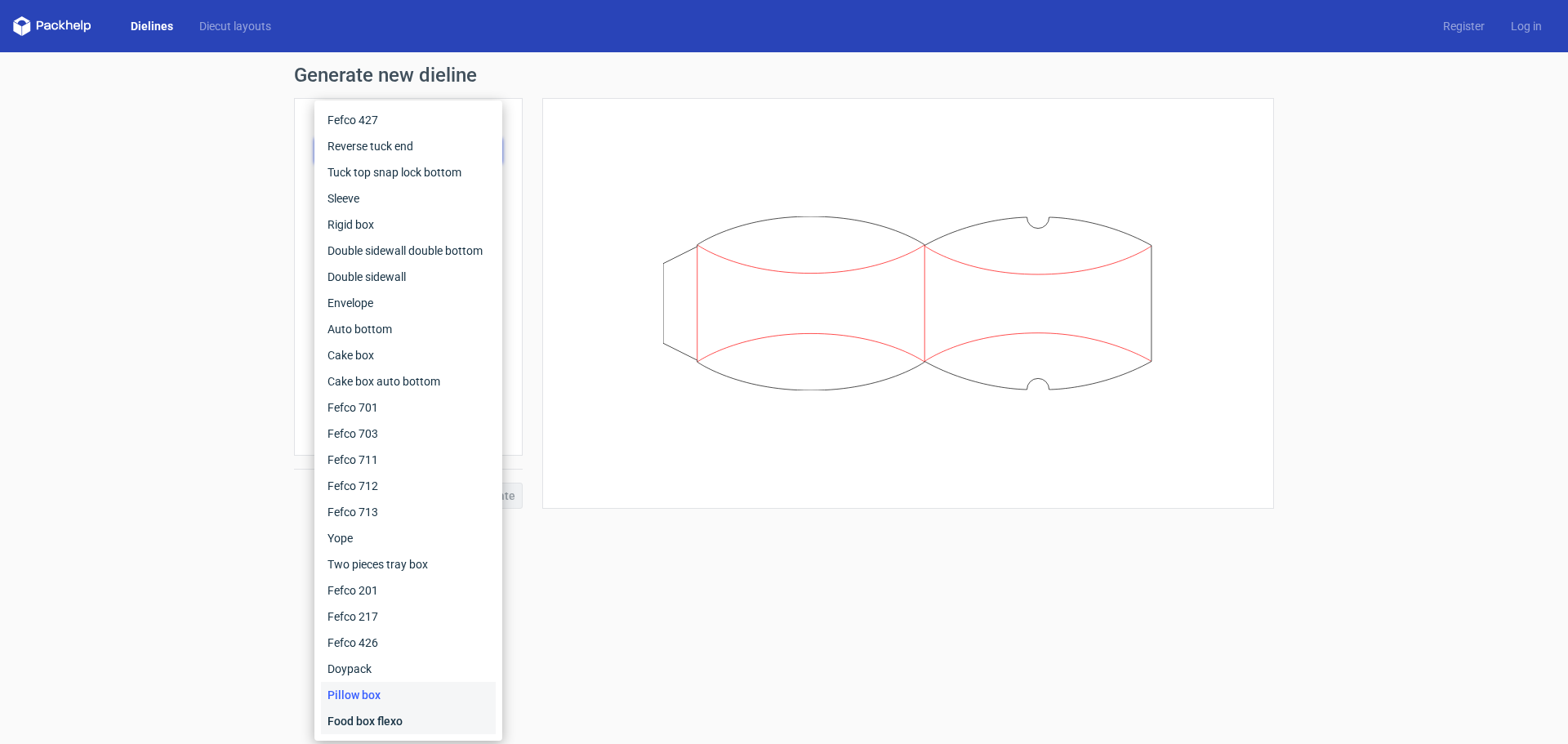
click at [440, 725] on div "Food box flexo" at bounding box center [408, 720] width 175 height 26
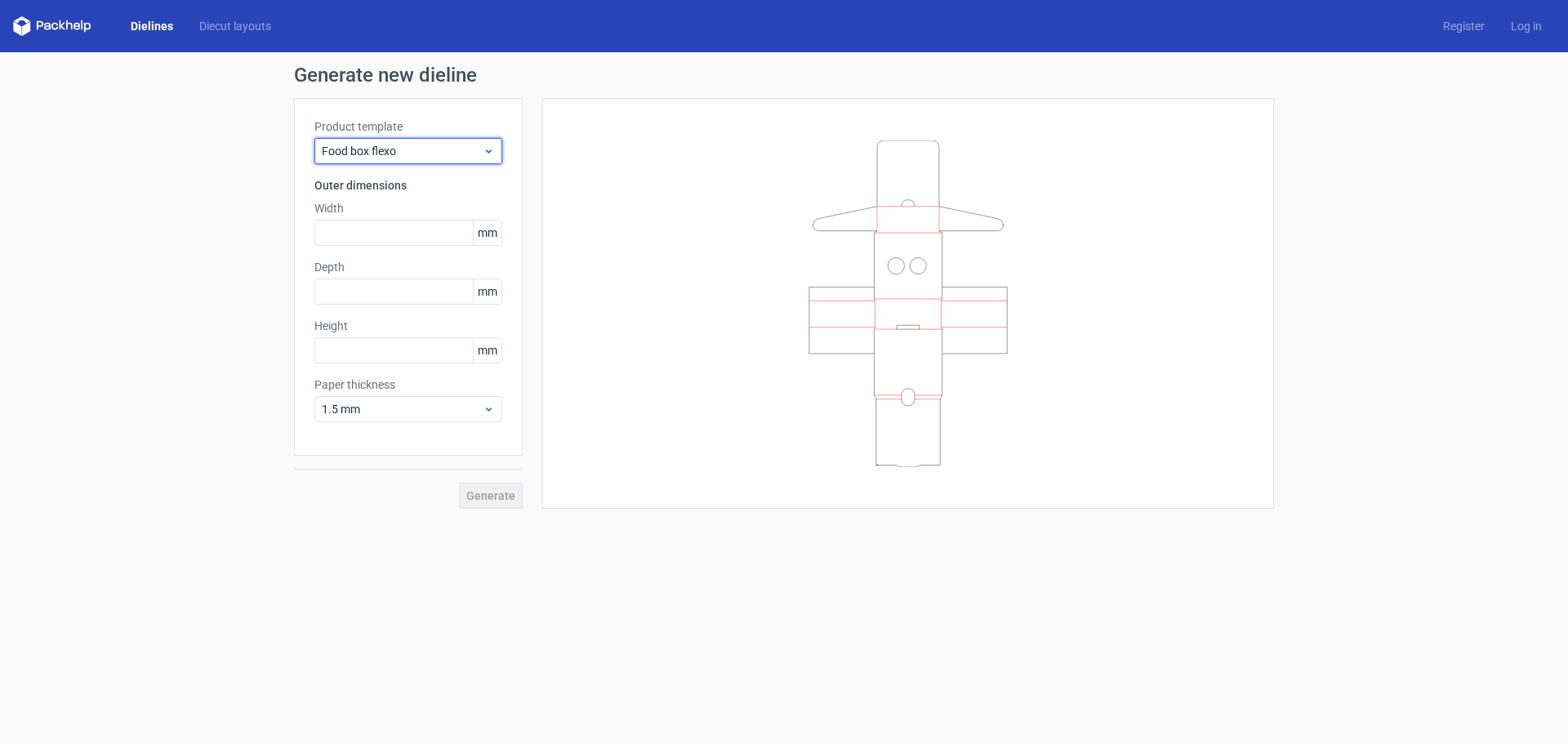
click at [438, 156] on span "Food box flexo" at bounding box center [401, 151] width 161 height 16
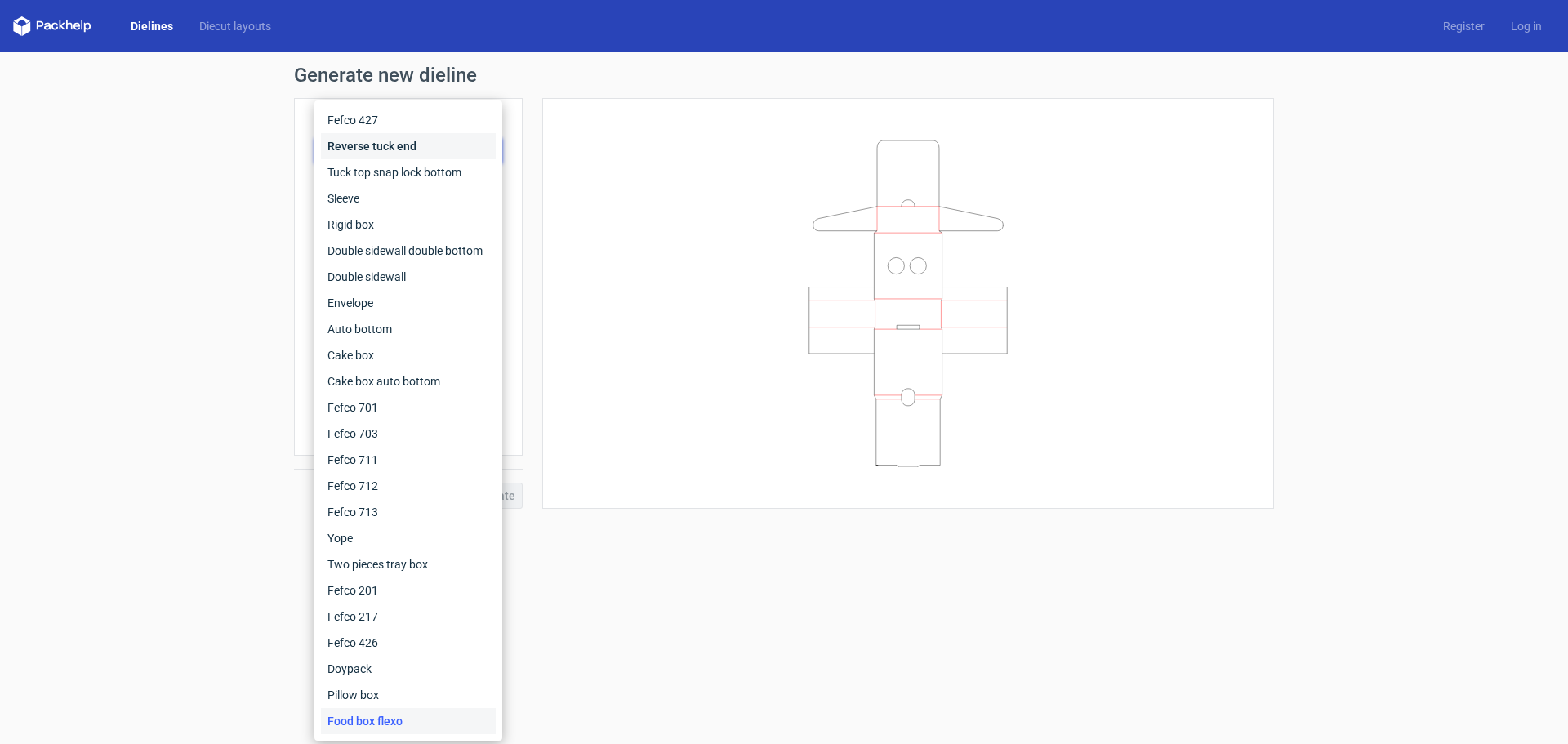
click at [446, 147] on div "Reverse tuck end" at bounding box center [408, 146] width 175 height 26
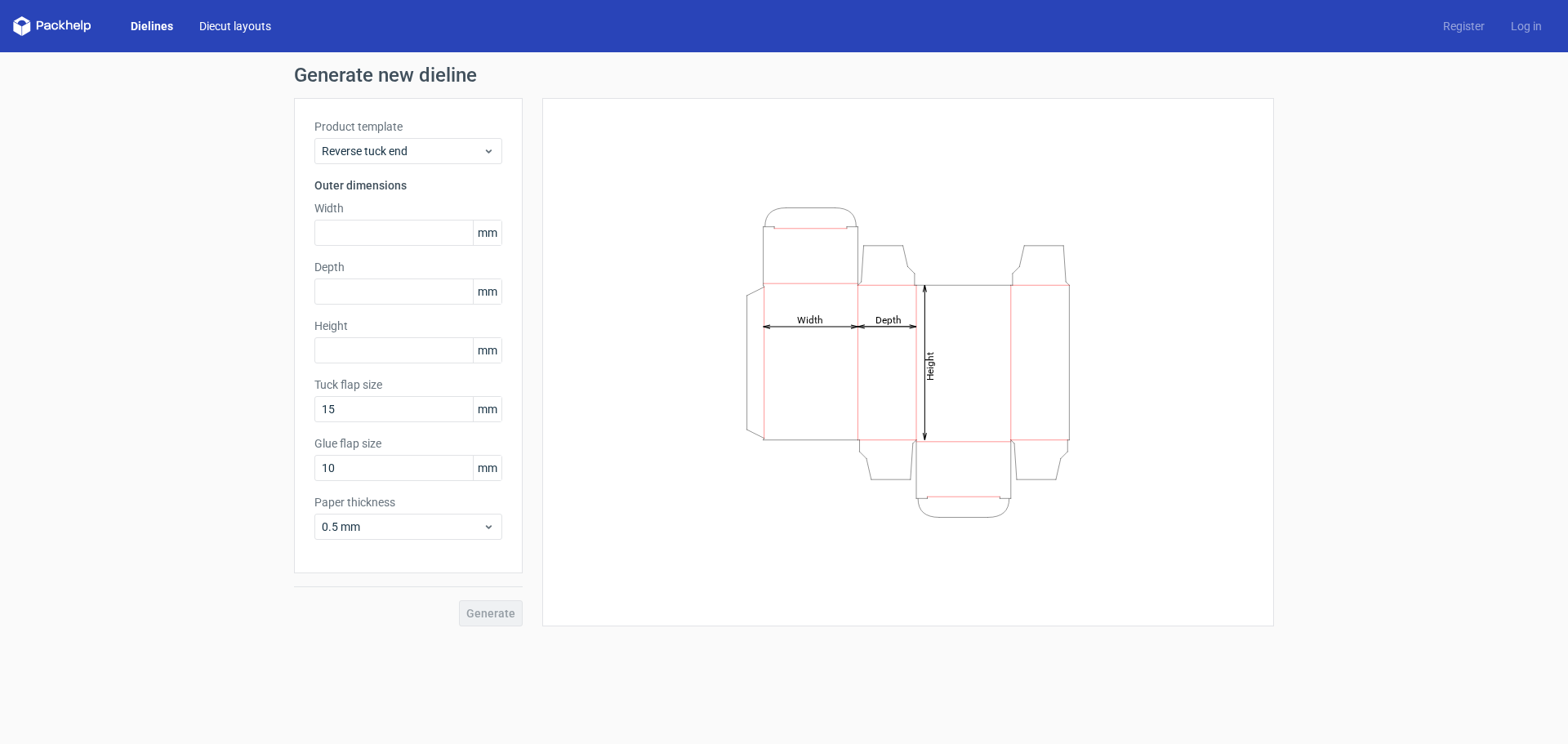
click at [259, 27] on link "Diecut layouts" at bounding box center [235, 26] width 98 height 16
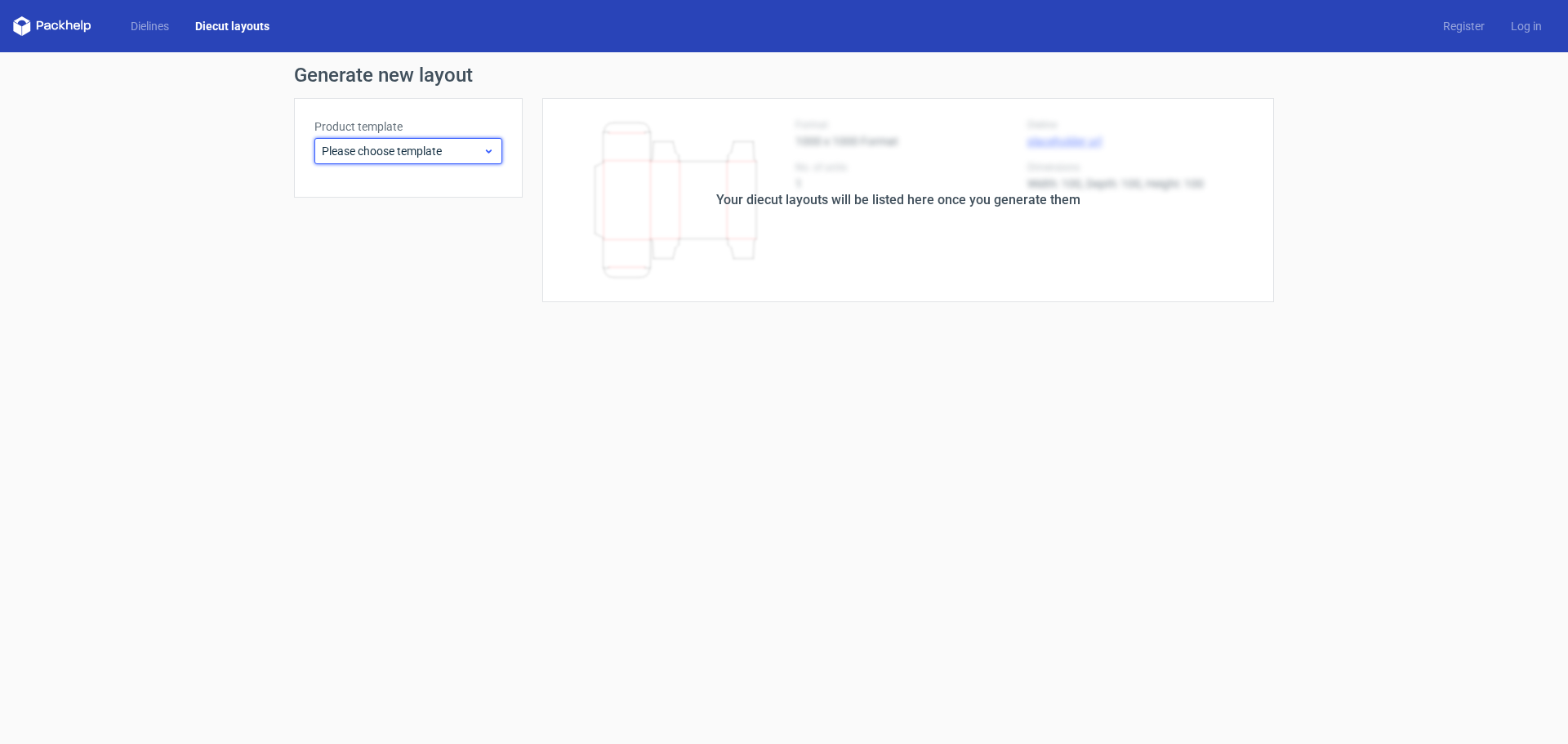
click at [487, 156] on icon at bounding box center [488, 151] width 12 height 13
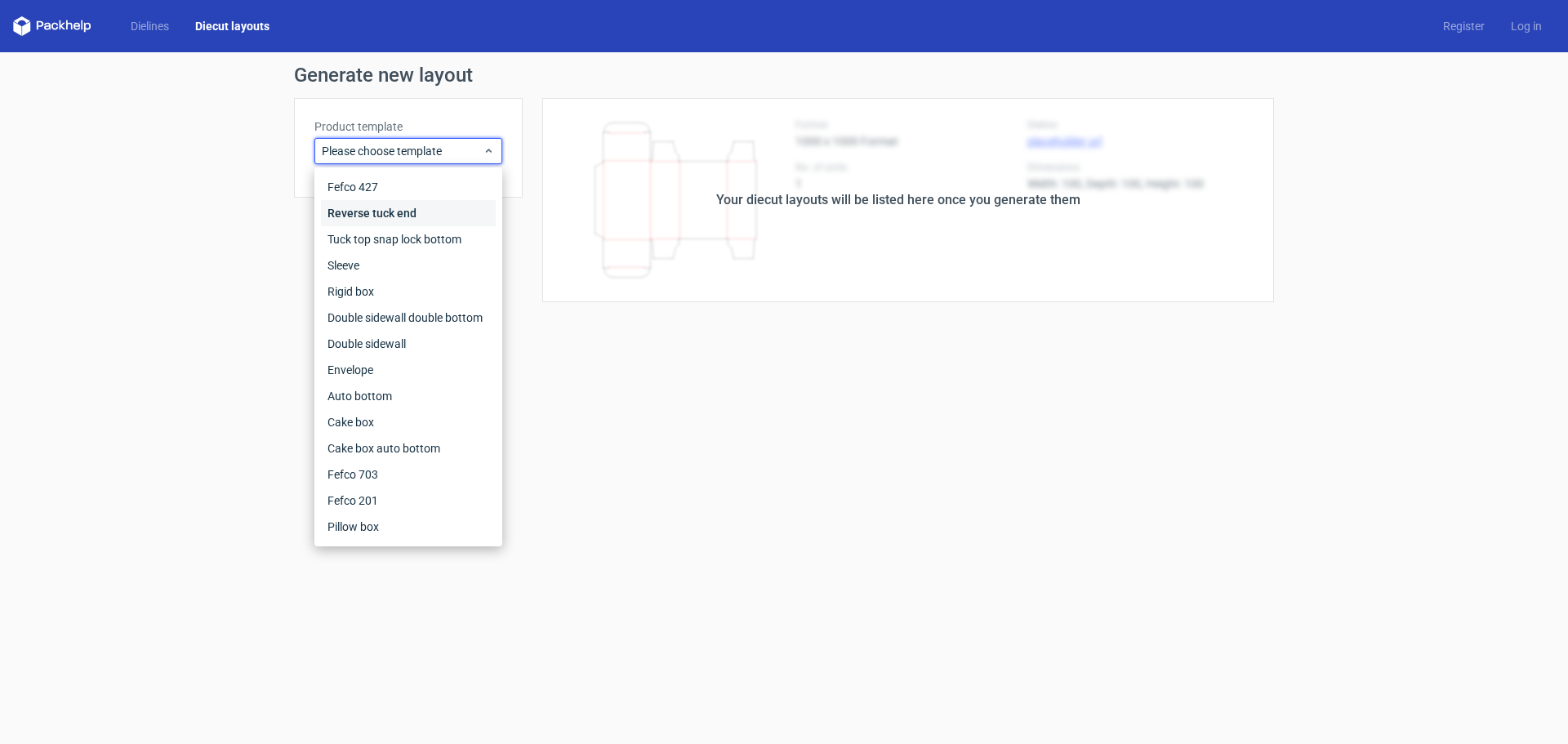
click at [455, 209] on div "Reverse tuck end" at bounding box center [408, 212] width 175 height 26
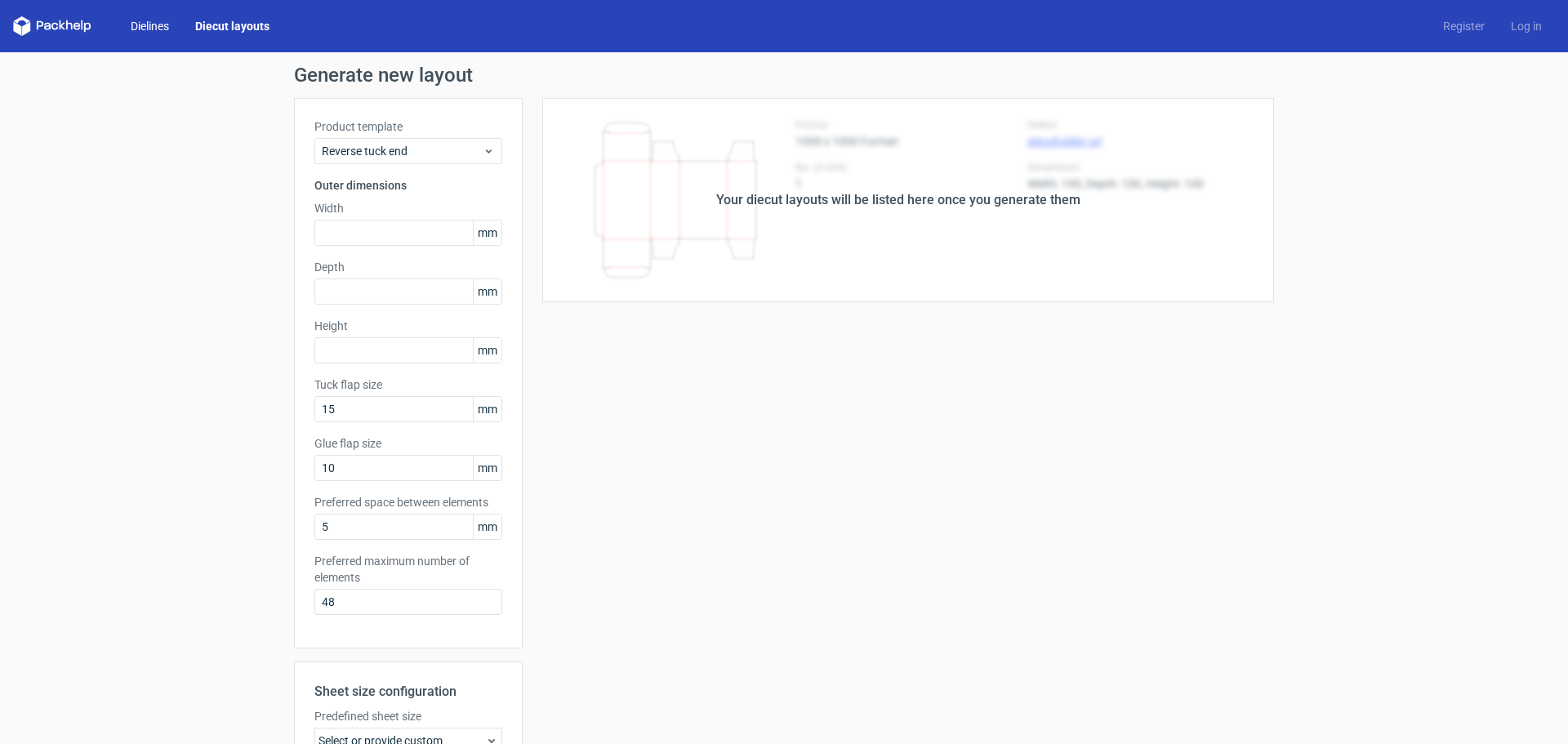
click at [165, 25] on link "Dielines" at bounding box center [149, 26] width 65 height 16
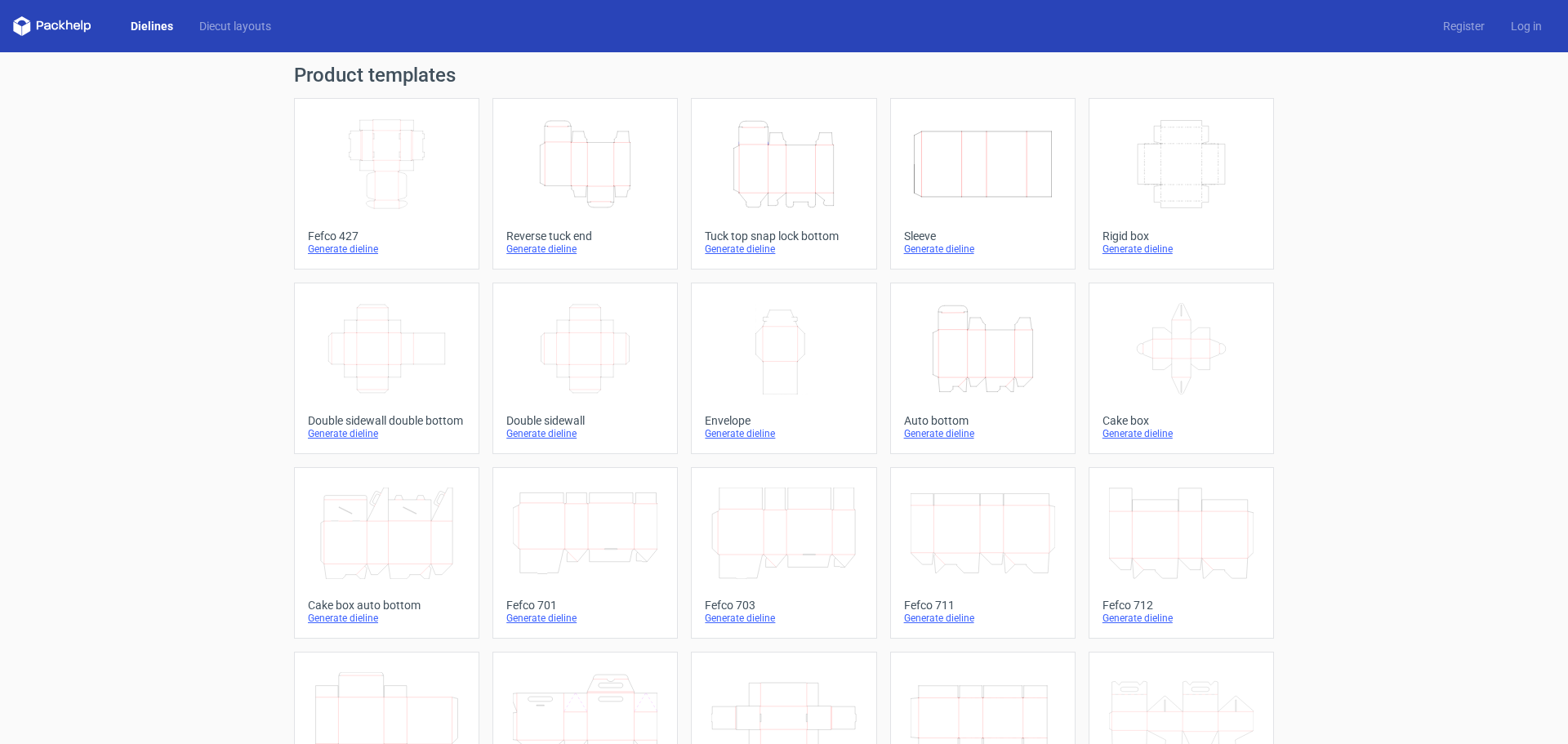
click at [556, 249] on div "Generate dieline" at bounding box center [584, 249] width 157 height 13
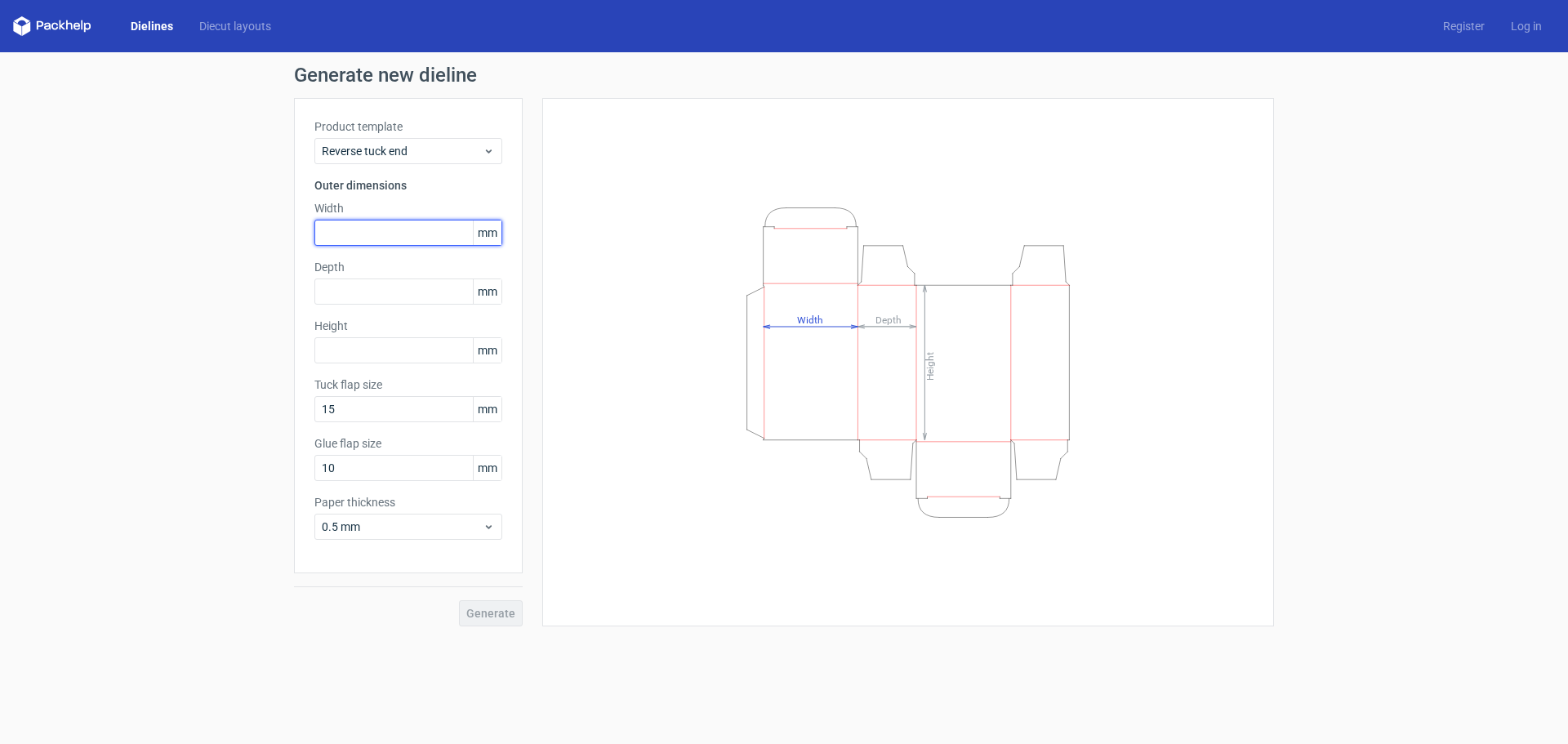
click at [430, 234] on input "text" at bounding box center [408, 232] width 188 height 26
type input "116"
click at [416, 290] on input "text" at bounding box center [408, 291] width 188 height 26
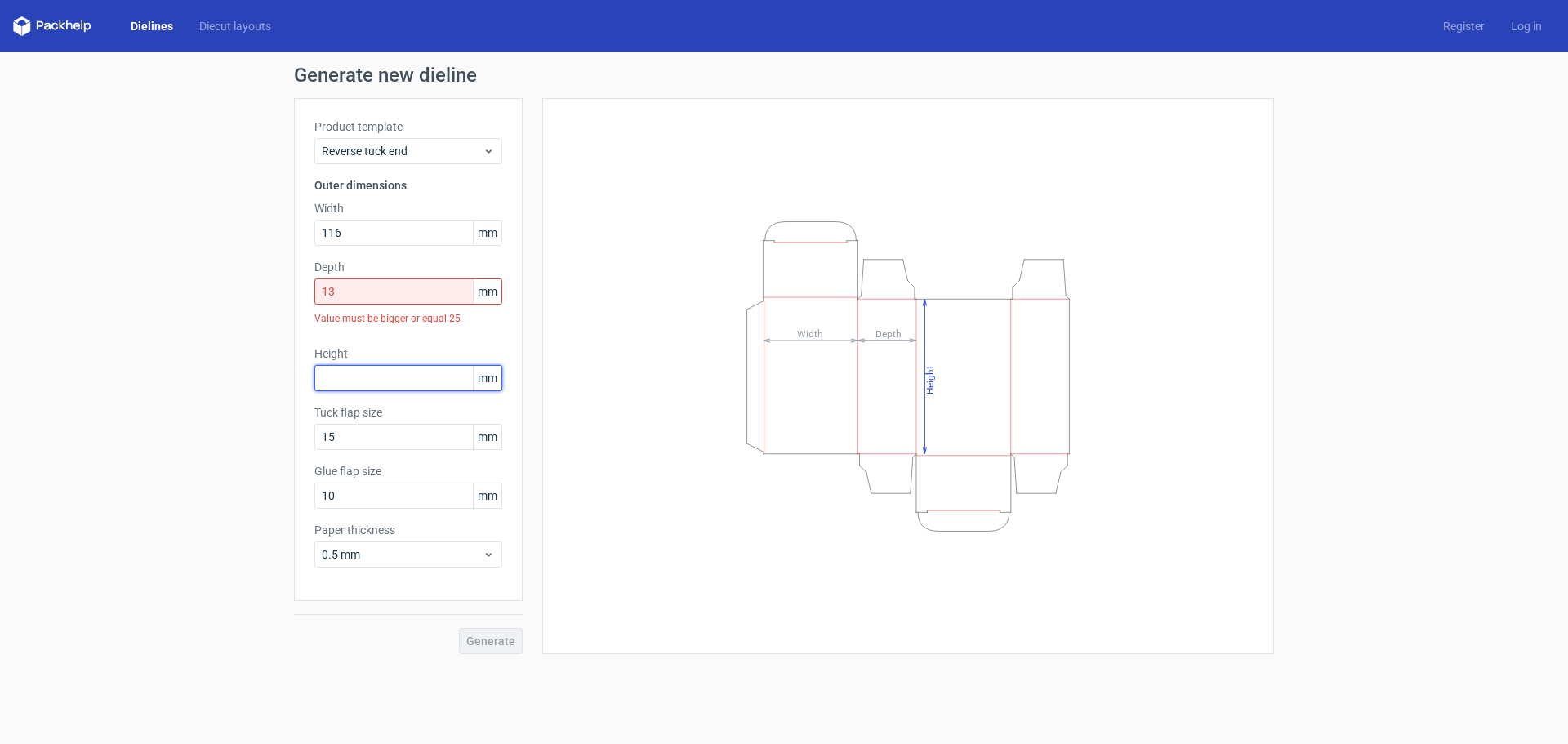
click at [402, 349] on div "Height mm" at bounding box center [408, 368] width 188 height 45
drag, startPoint x: 360, startPoint y: 294, endPoint x: 263, endPoint y: 281, distance: 97.9
click at [263, 281] on div "Generate new dieline Product template Reverse tuck end Outer dimensions Width 1…" at bounding box center [784, 360] width 1568 height 614
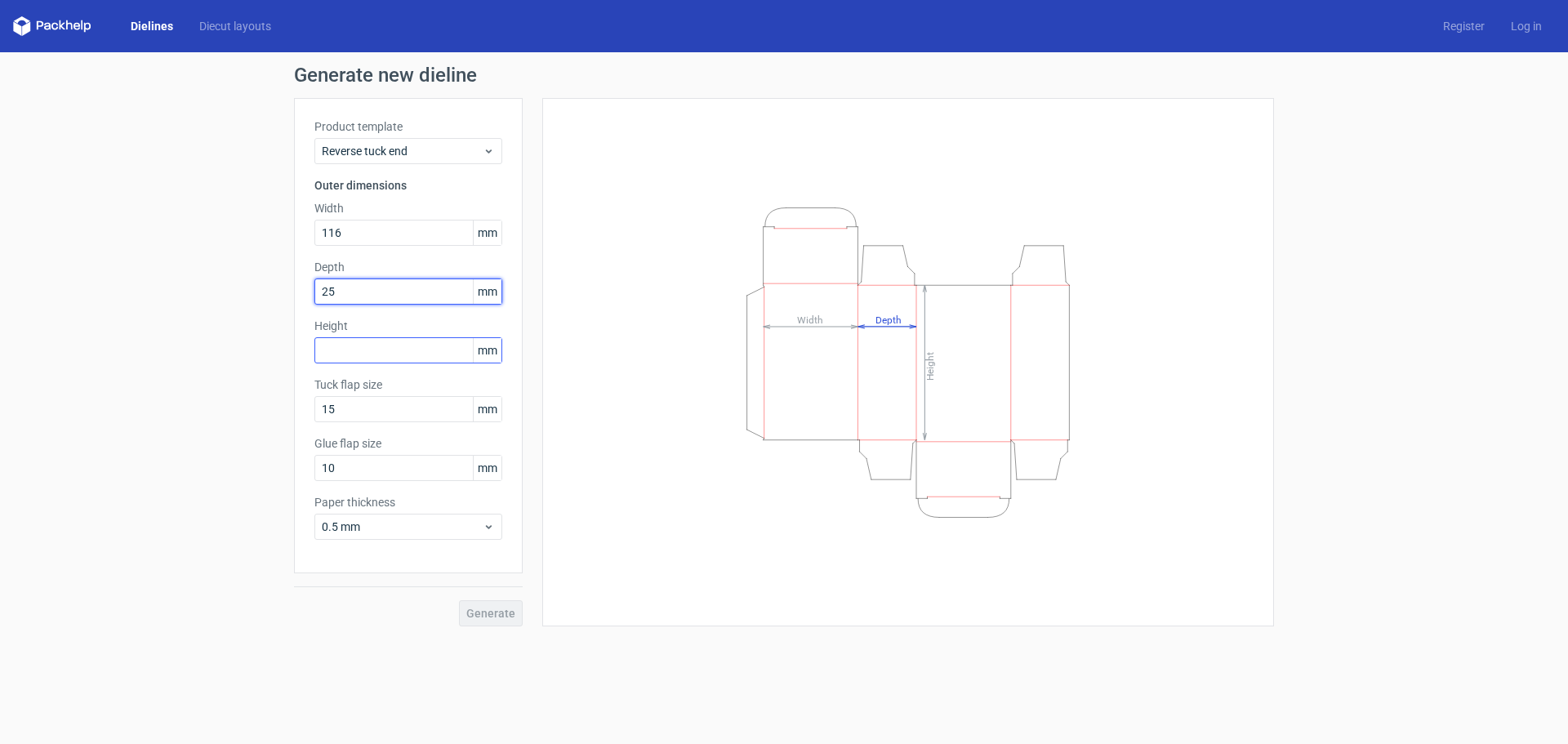
type input "25"
click at [411, 352] on input "text" at bounding box center [408, 350] width 188 height 26
type input "116"
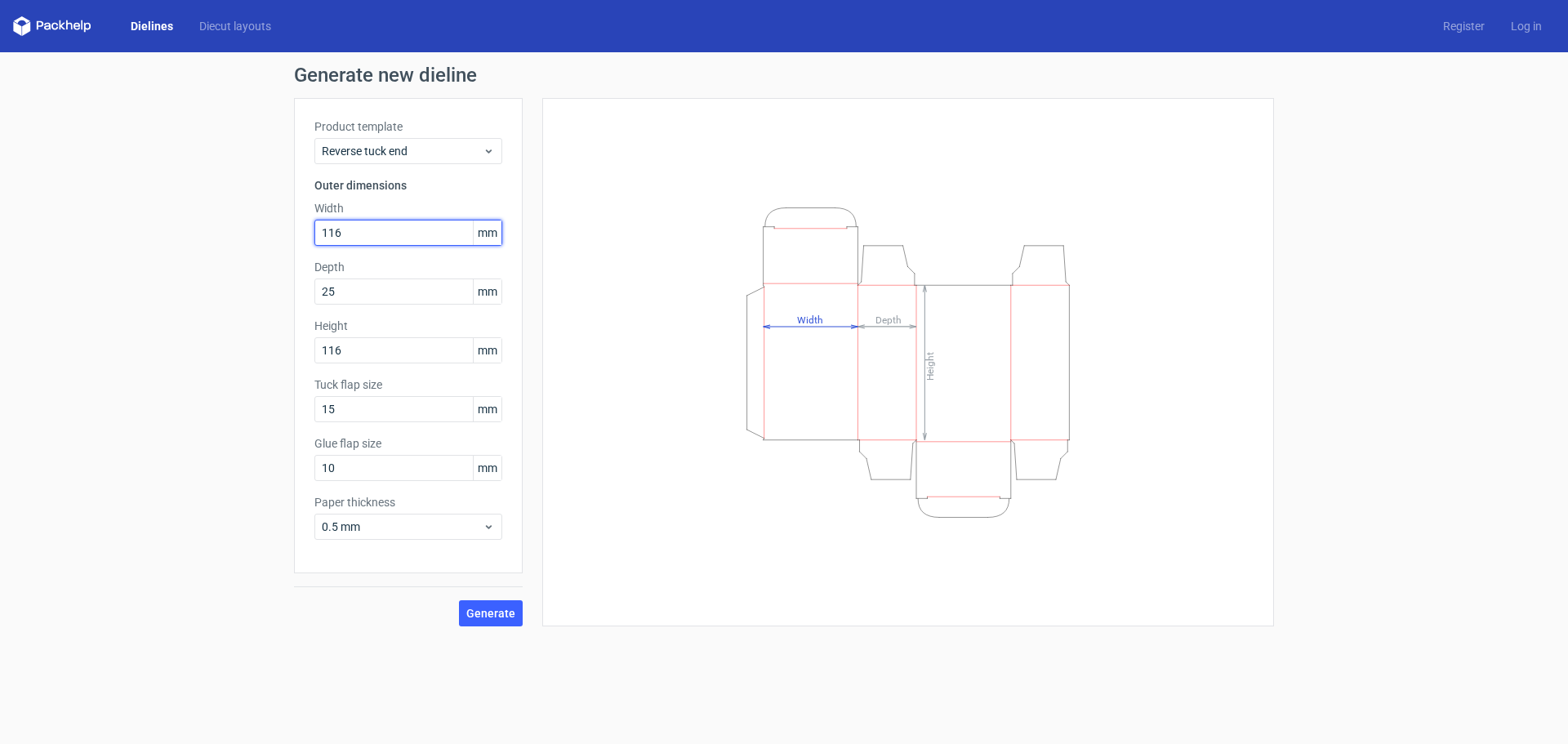
drag, startPoint x: 406, startPoint y: 239, endPoint x: 260, endPoint y: 219, distance: 147.4
click at [260, 219] on div "Generate new dieline Product template Reverse tuck end Outer dimensions Width 1…" at bounding box center [784, 345] width 1568 height 587
type input "70"
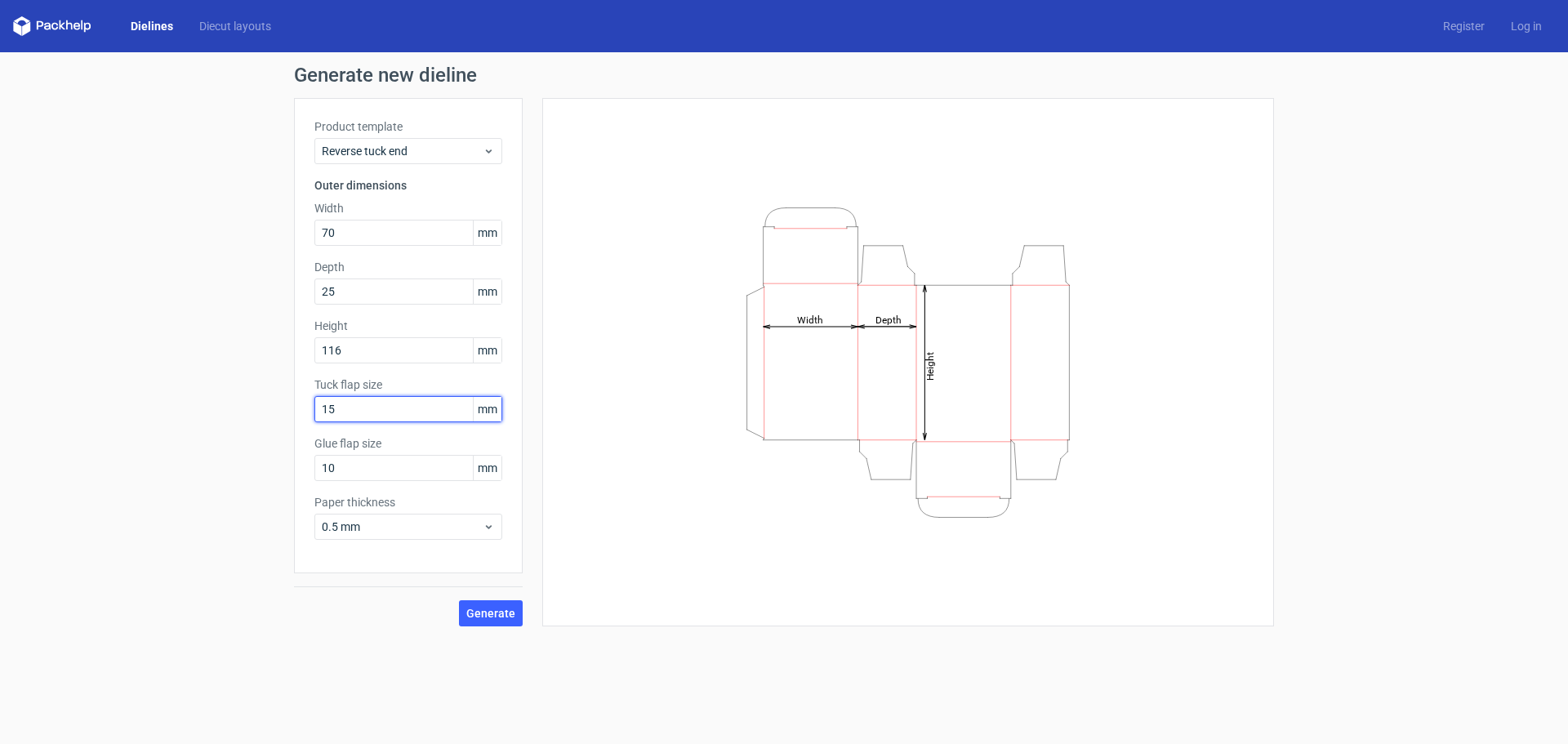
click at [429, 421] on input "15" at bounding box center [408, 408] width 188 height 26
drag, startPoint x: 430, startPoint y: 404, endPoint x: 419, endPoint y: 401, distance: 11.4
click at [428, 404] on input "15" at bounding box center [408, 408] width 188 height 26
drag, startPoint x: 400, startPoint y: 401, endPoint x: 289, endPoint y: 406, distance: 111.1
click at [289, 406] on div "Generate new dieline Product template Reverse tuck end Outer dimensions Width 7…" at bounding box center [784, 345] width 1568 height 587
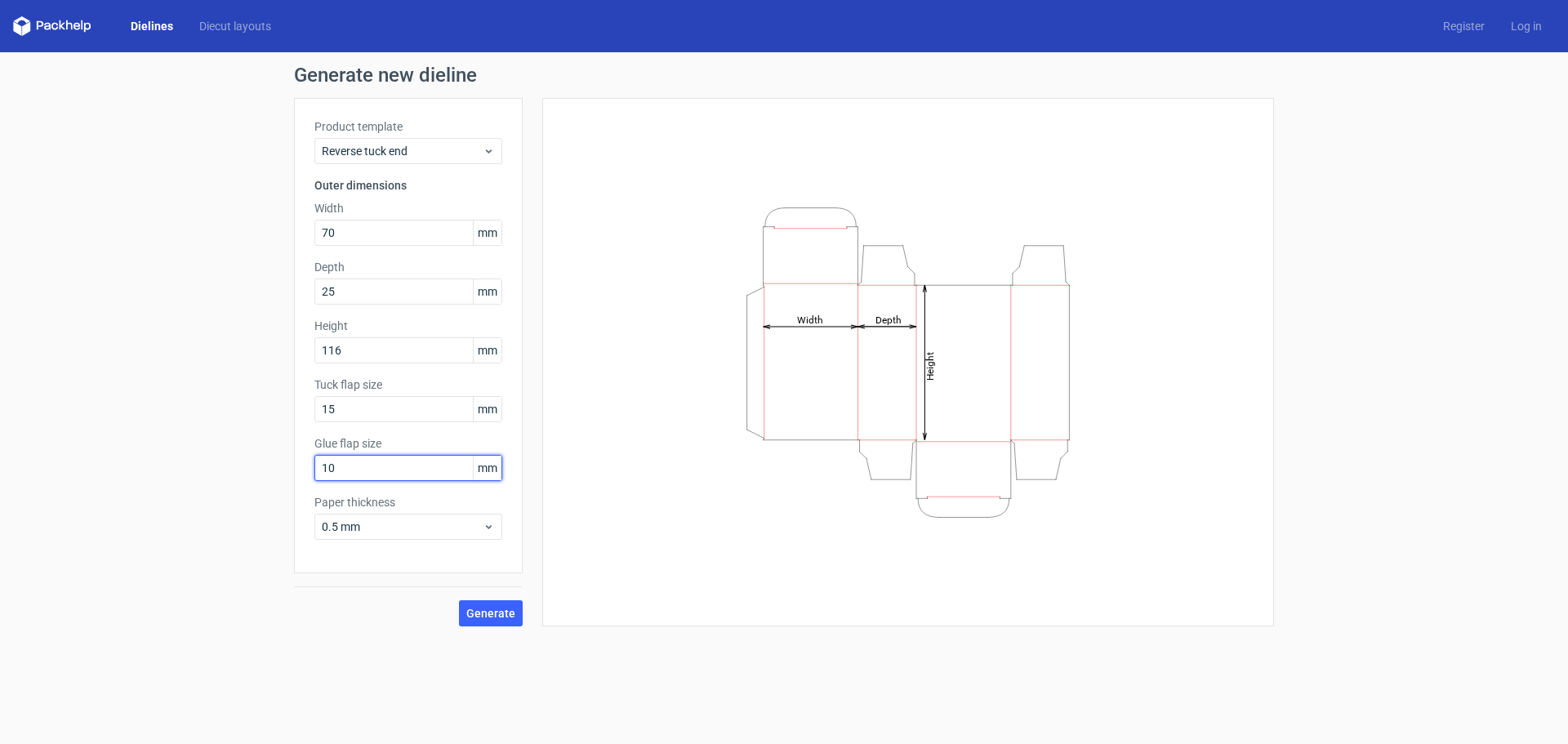
click at [381, 479] on input "10" at bounding box center [408, 467] width 188 height 26
click at [500, 610] on span "Generate" at bounding box center [490, 613] width 49 height 12
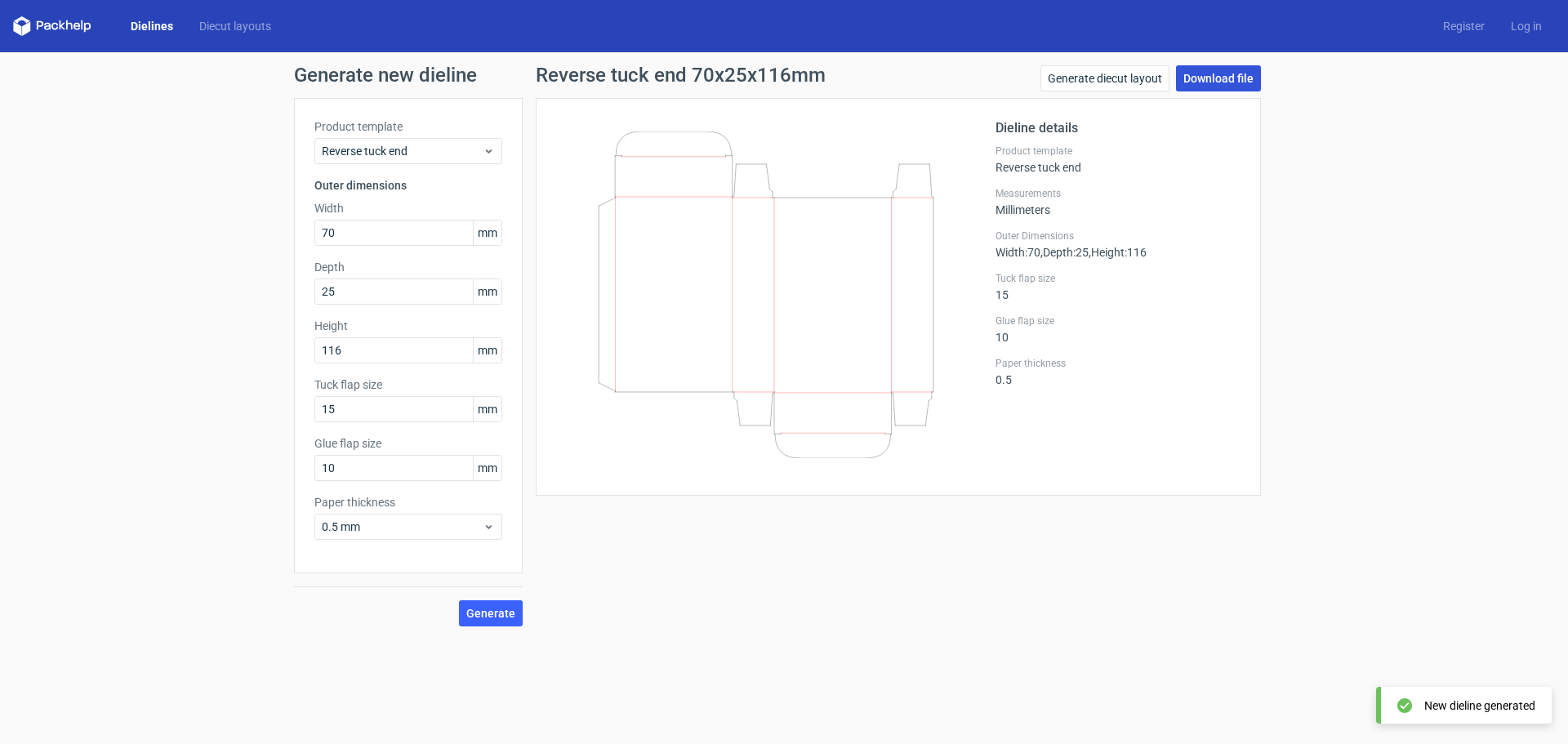
click at [1232, 82] on link "Download file" at bounding box center [1218, 78] width 85 height 26
click at [1238, 69] on link "Download file" at bounding box center [1218, 78] width 85 height 26
click at [1129, 77] on link "Generate diecut layout" at bounding box center [1105, 78] width 129 height 26
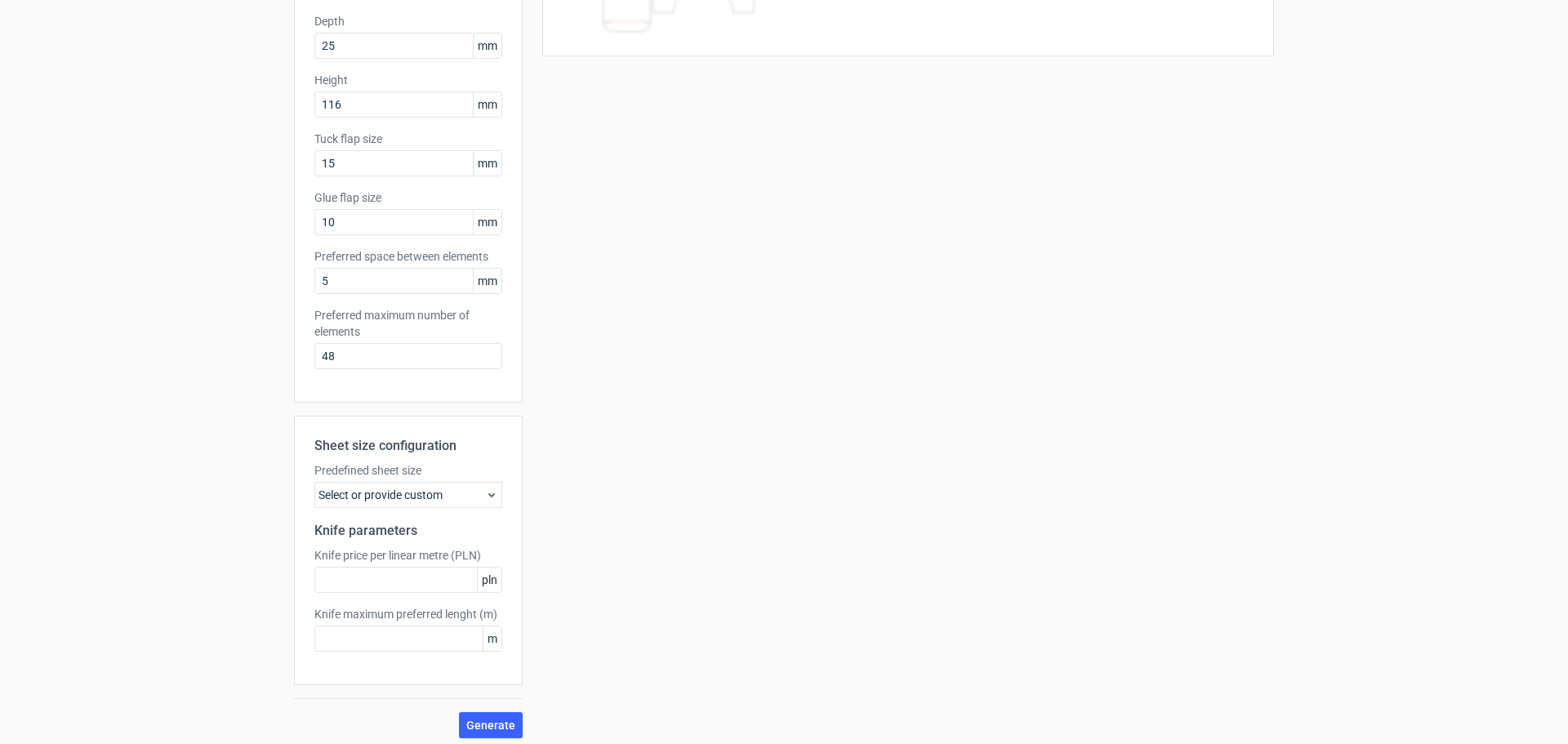
scroll to position [253, 0]
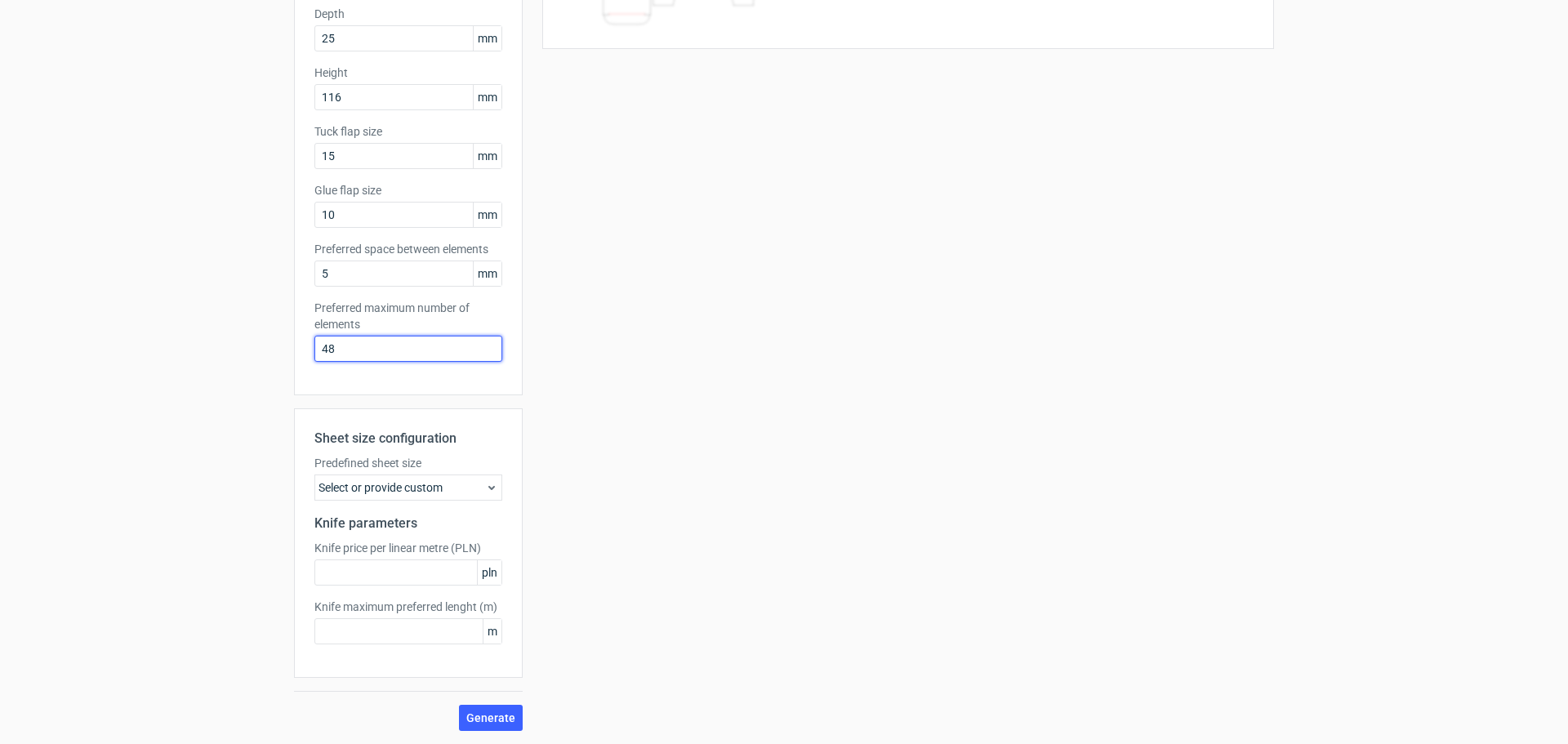
drag, startPoint x: 347, startPoint y: 357, endPoint x: 192, endPoint y: 345, distance: 155.5
click at [192, 345] on div "Generate new layout Product template Reverse tuck end Outer dimensions Width 70…" at bounding box center [784, 272] width 1568 height 945
type input "1"
click at [496, 716] on span "Generate" at bounding box center [490, 717] width 49 height 12
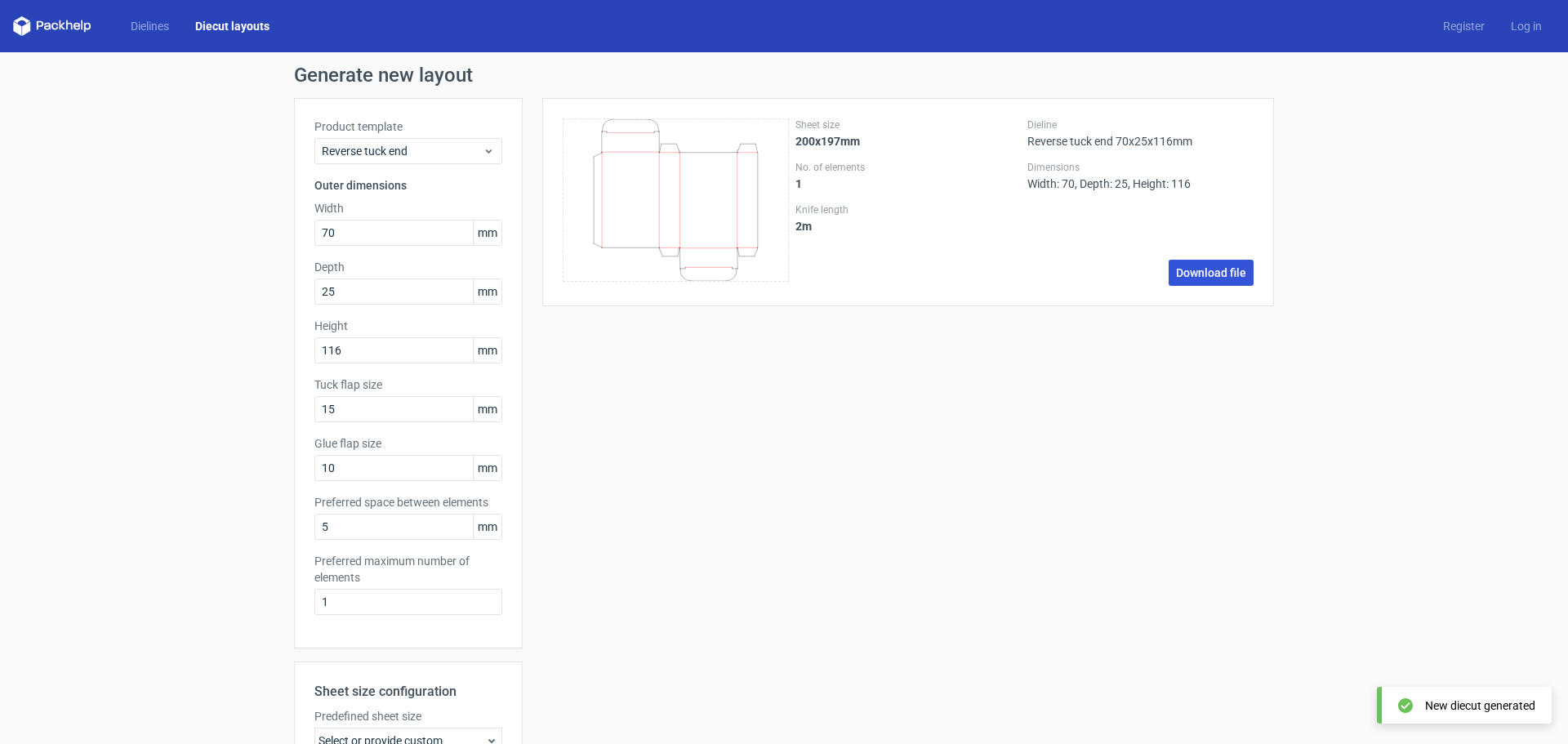
click at [1201, 270] on link "Download file" at bounding box center [1211, 272] width 85 height 26
drag, startPoint x: 154, startPoint y: 24, endPoint x: 166, endPoint y: 26, distance: 12.2
click at [154, 24] on link "Dielines" at bounding box center [149, 26] width 65 height 16
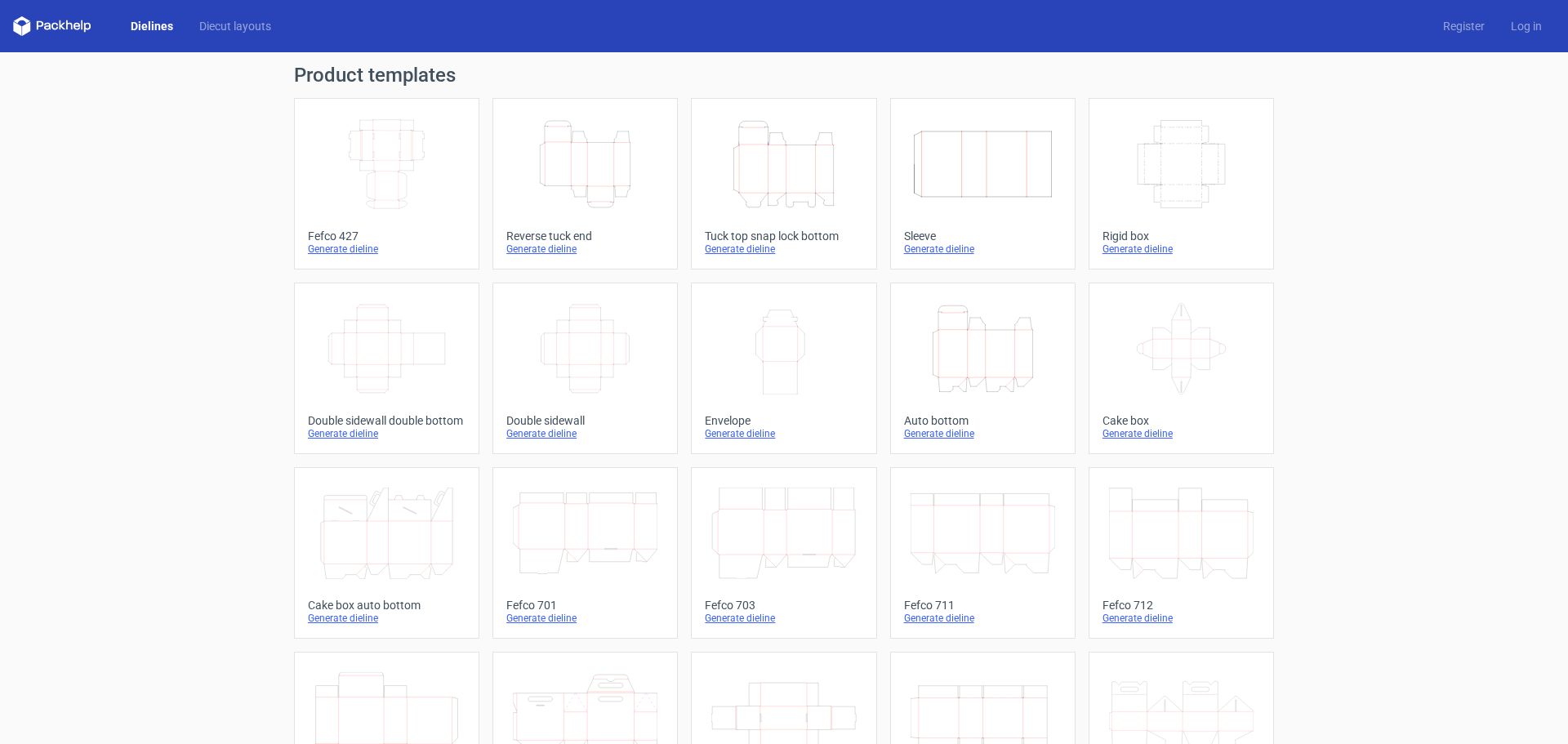
click at [556, 249] on div "Generate dieline" at bounding box center [584, 249] width 157 height 13
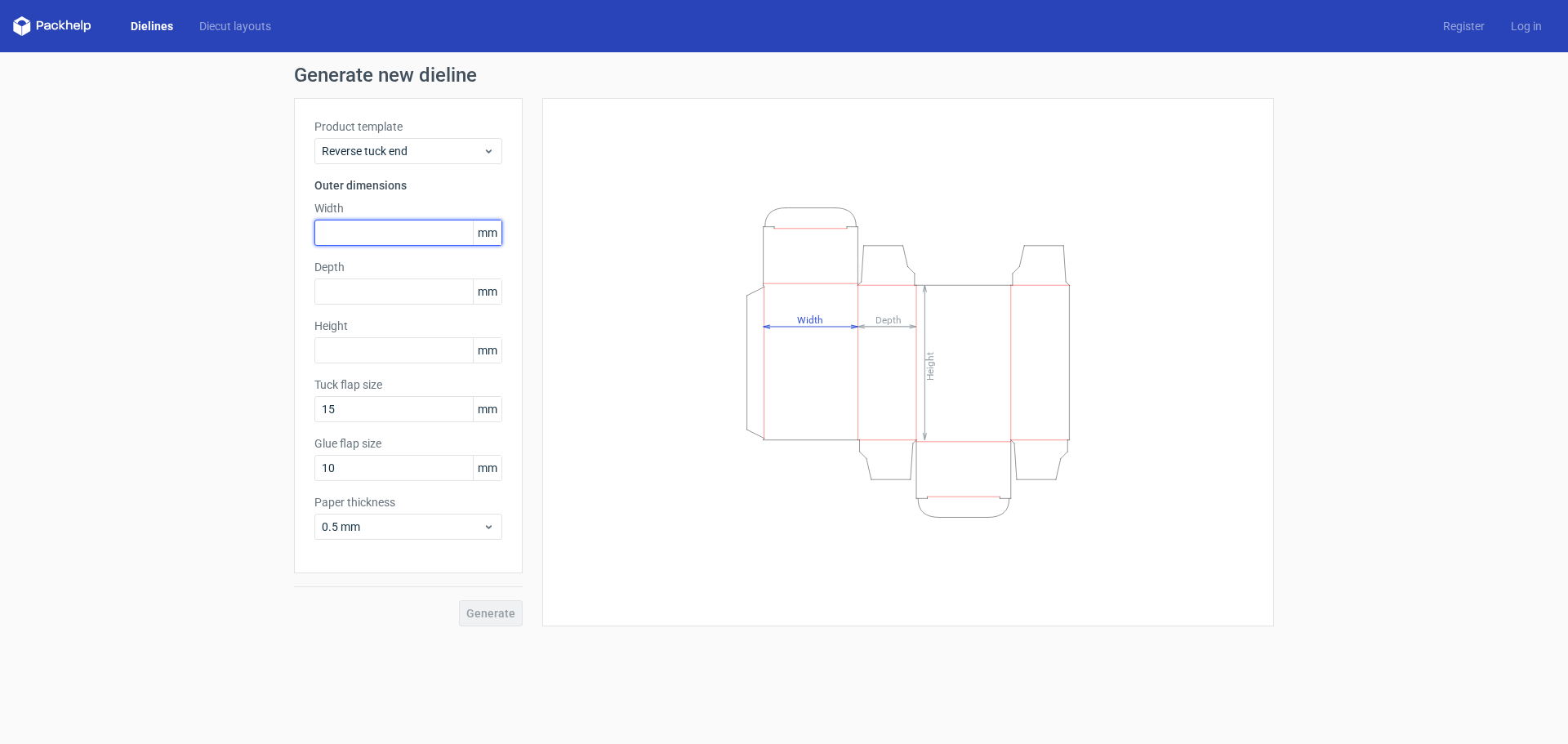
click at [386, 220] on input "text" at bounding box center [408, 232] width 188 height 26
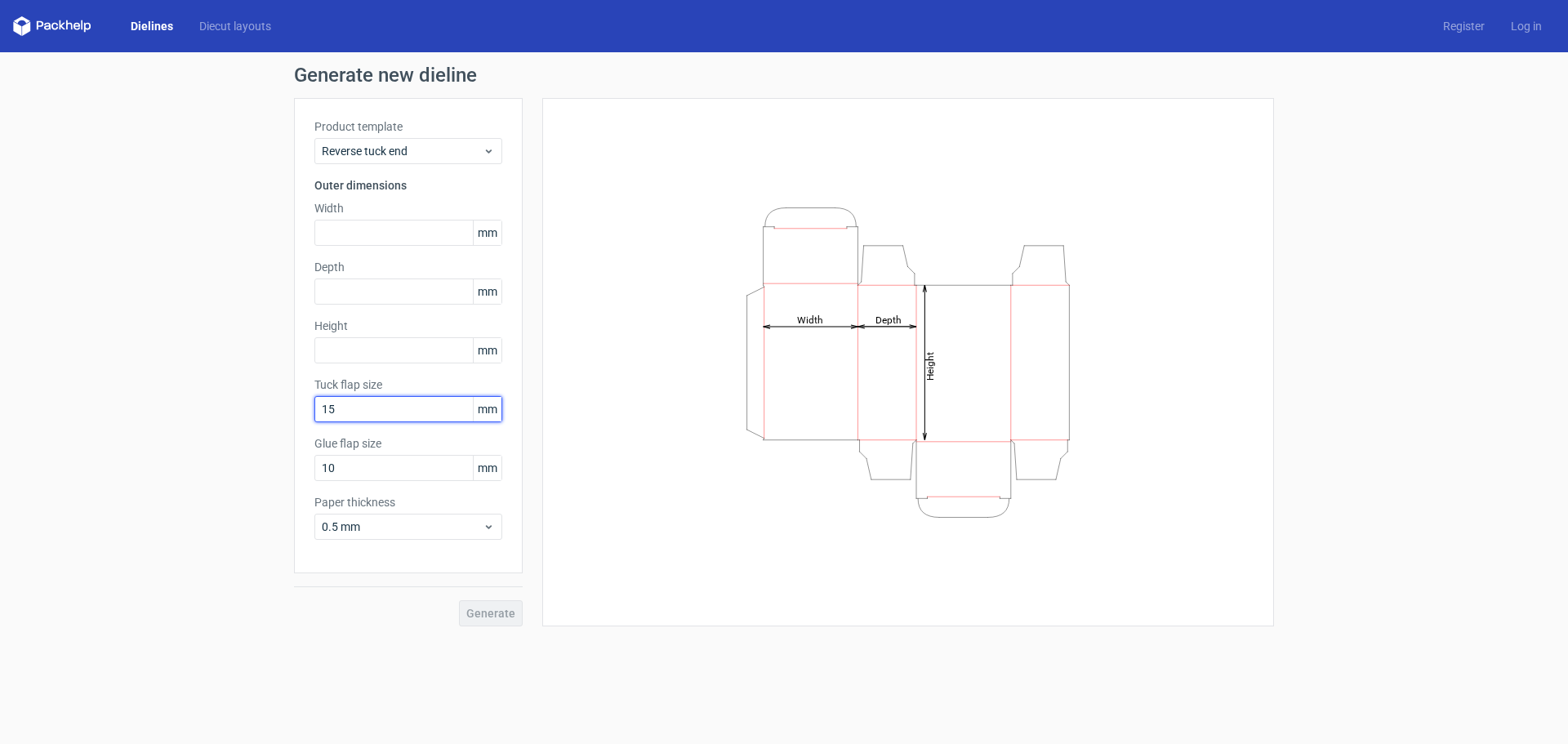
drag, startPoint x: 351, startPoint y: 411, endPoint x: 271, endPoint y: 411, distance: 80.0
click at [271, 411] on div "Generate new dieline Product template Reverse tuck end Outer dimensions Width m…" at bounding box center [784, 345] width 1568 height 587
click at [488, 530] on icon at bounding box center [488, 526] width 12 height 13
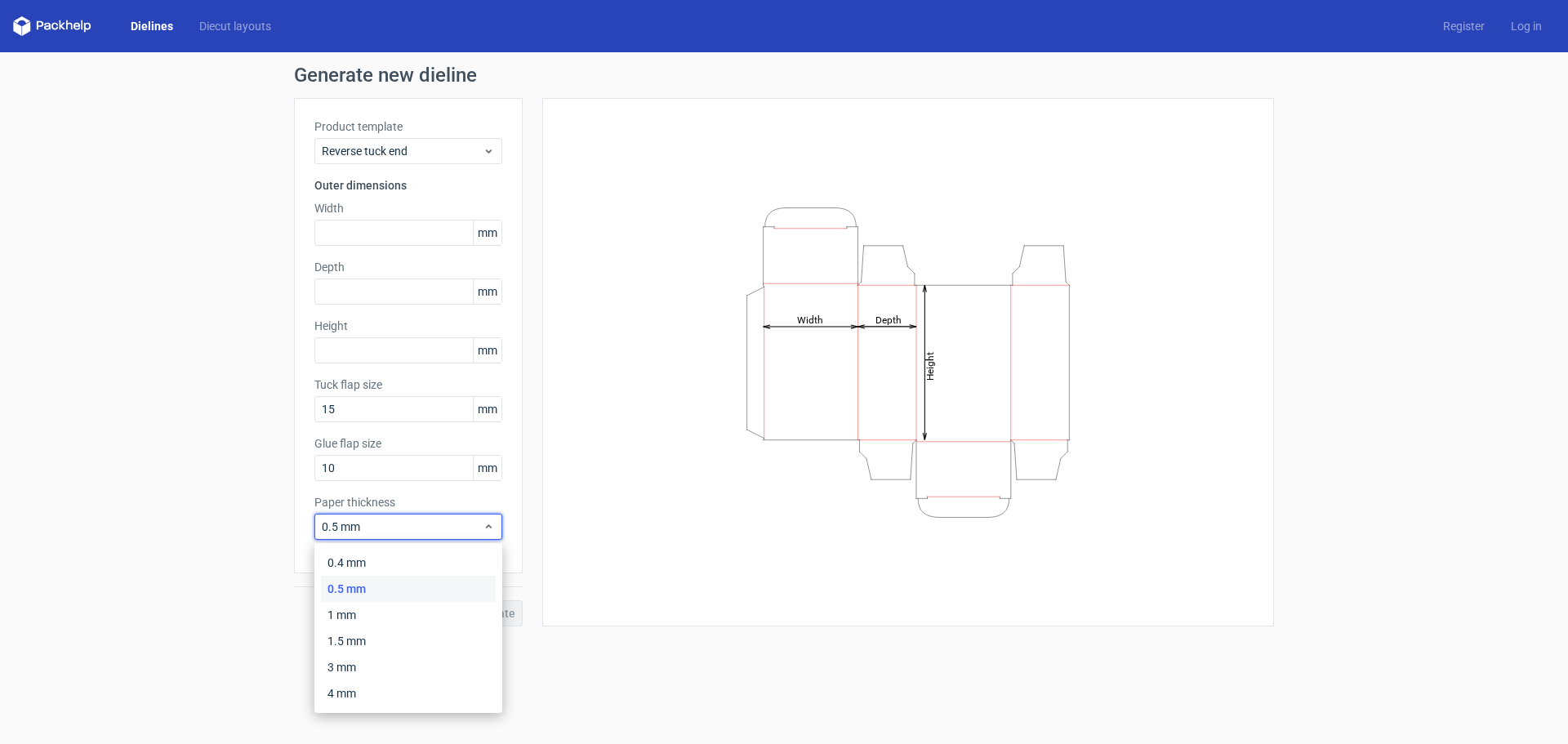
click at [202, 576] on div "Generate new dieline Product template Reverse tuck end Outer dimensions Width m…" at bounding box center [784, 345] width 1568 height 587
click at [903, 341] on icon "Height Depth Width" at bounding box center [908, 362] width 490 height 327
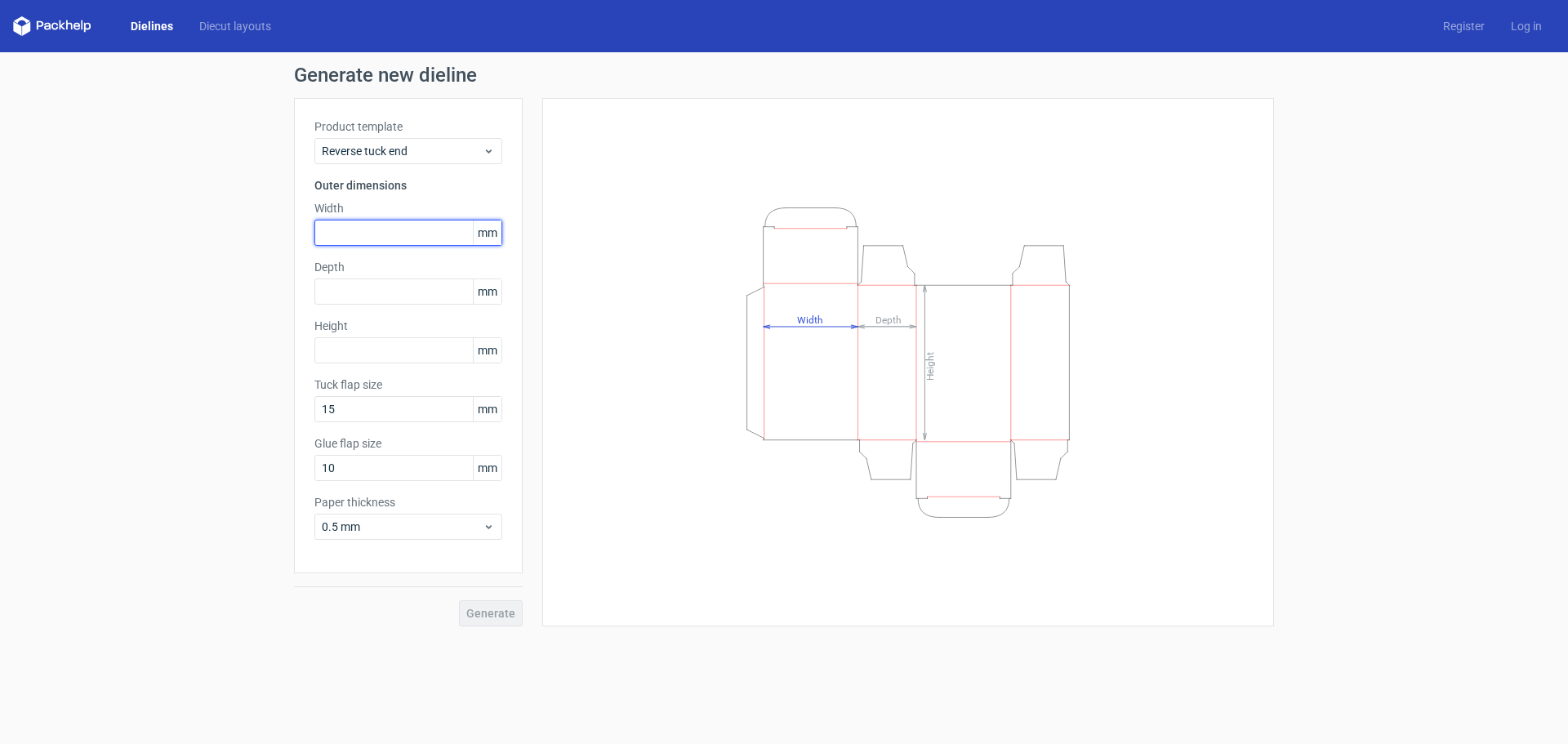
click at [381, 229] on input "text" at bounding box center [408, 232] width 188 height 26
